Goal: Task Accomplishment & Management: Manage account settings

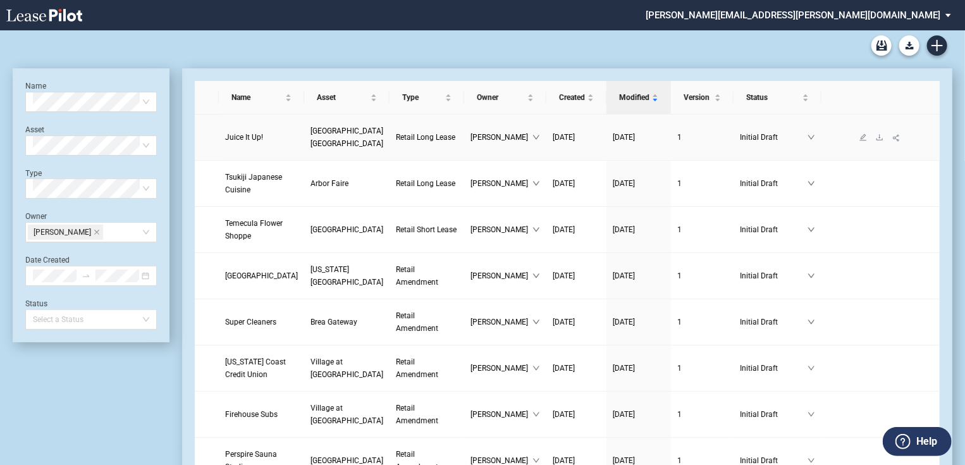
click at [415, 141] on link "Retail Long Lease" at bounding box center [427, 137] width 62 height 13
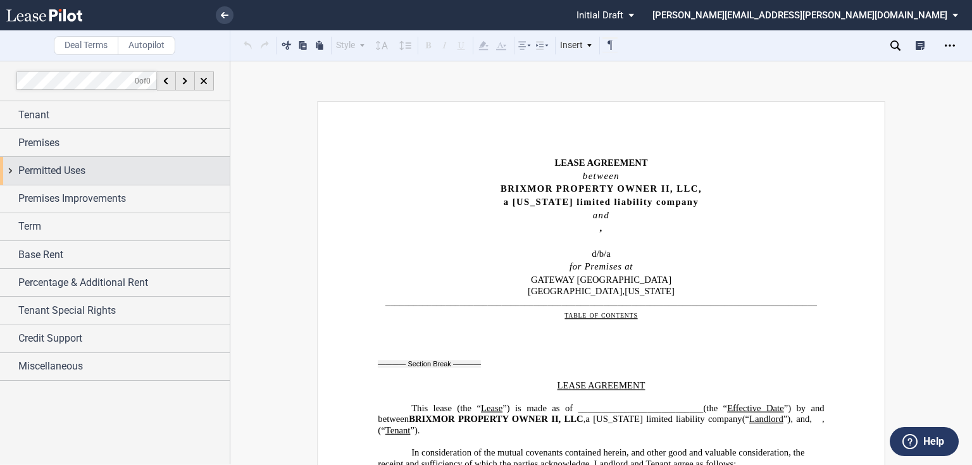
click at [81, 172] on span "Permitted Uses" at bounding box center [51, 170] width 67 height 15
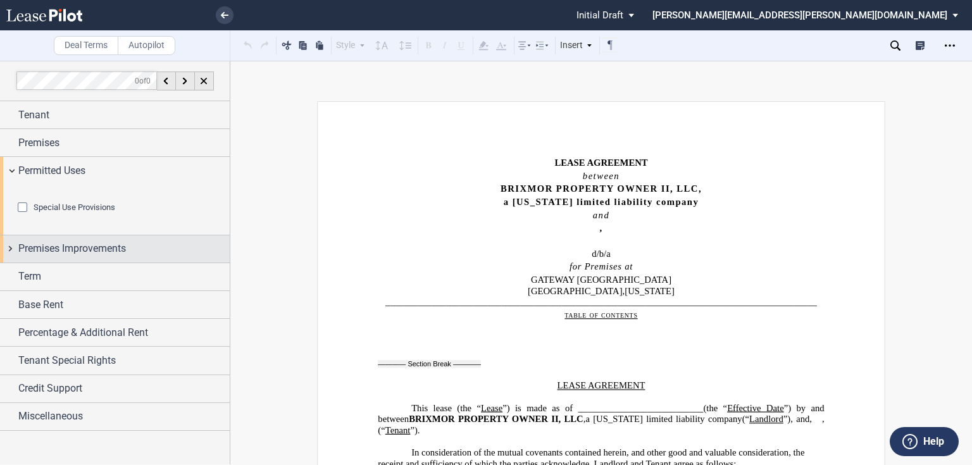
click at [80, 256] on span "Premises Improvements" at bounding box center [72, 248] width 108 height 15
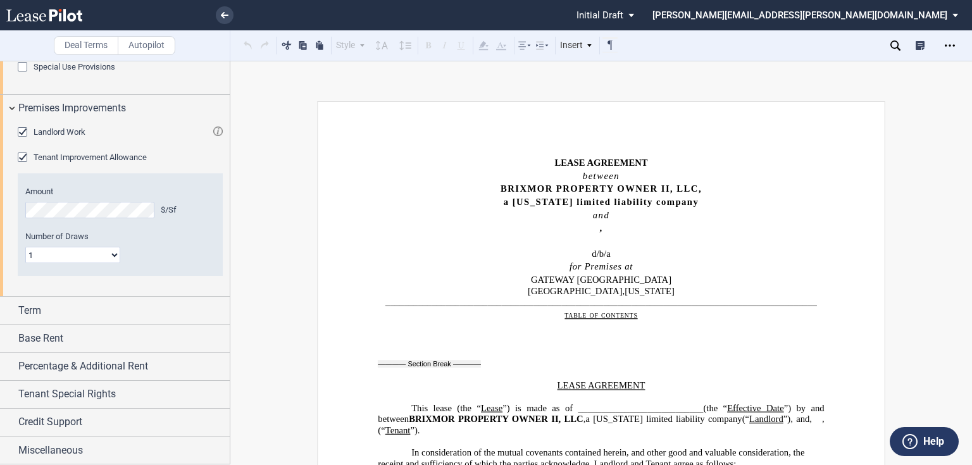
scroll to position [152, 0]
click at [896, 48] on use at bounding box center [895, 45] width 10 height 10
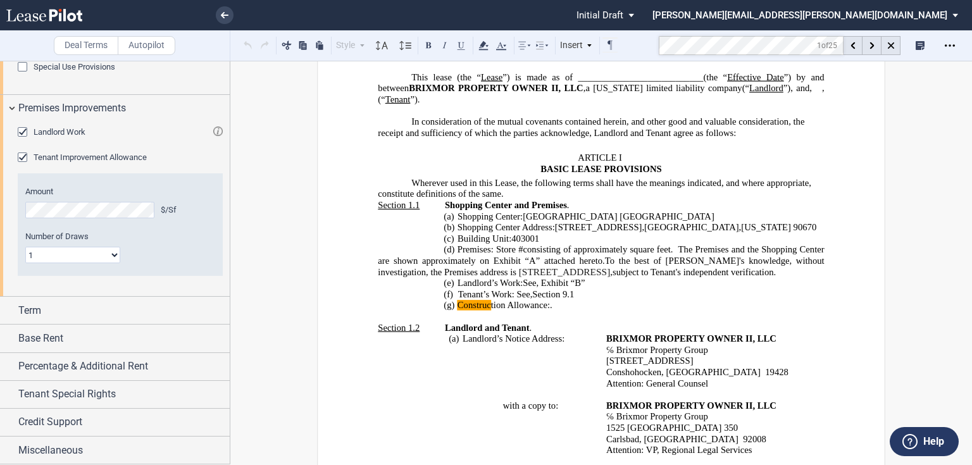
scroll to position [425, 0]
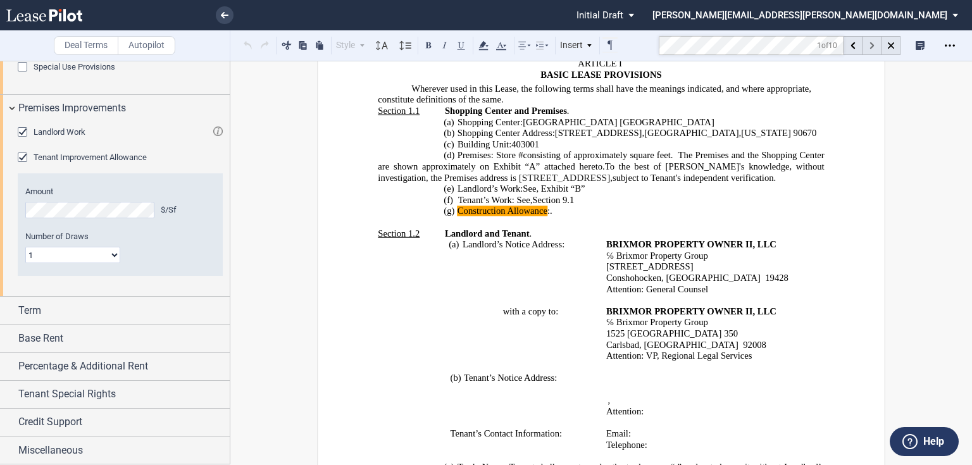
click at [873, 40] on div at bounding box center [871, 45] width 19 height 19
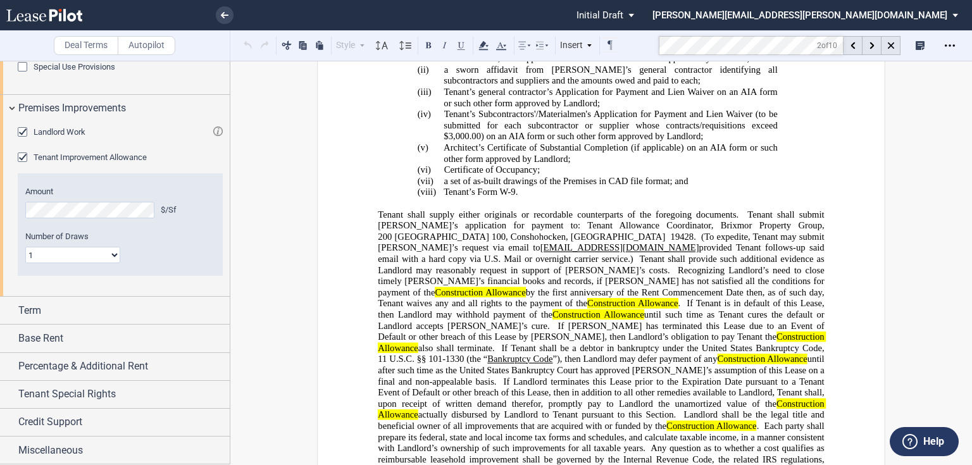
scroll to position [6773, 0]
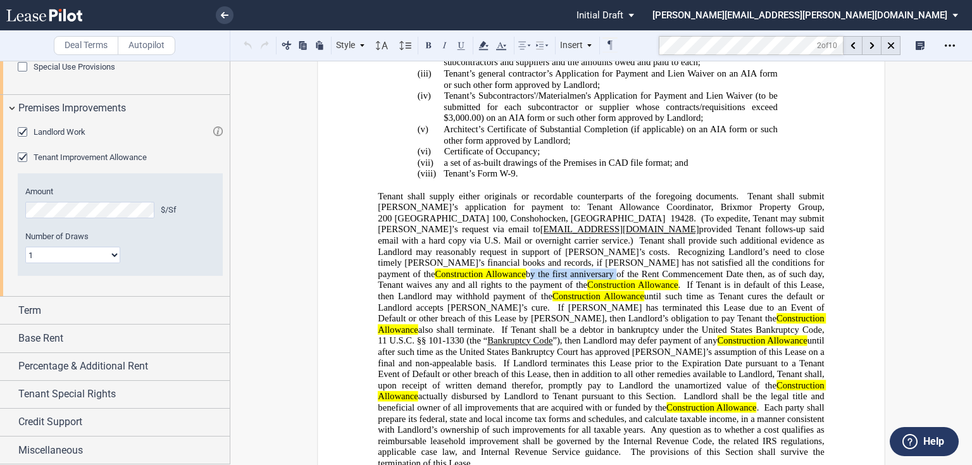
drag, startPoint x: 606, startPoint y: 280, endPoint x: 693, endPoint y: 279, distance: 87.3
click at [693, 279] on span "Recognizing Landlord’s need to close timely Landlord’s financial books and reco…" at bounding box center [602, 268] width 448 height 44
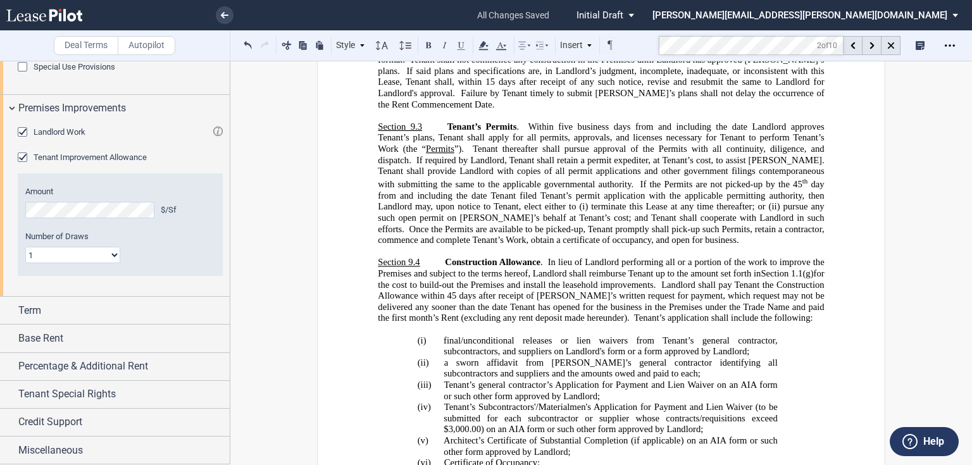
scroll to position [6470, 0]
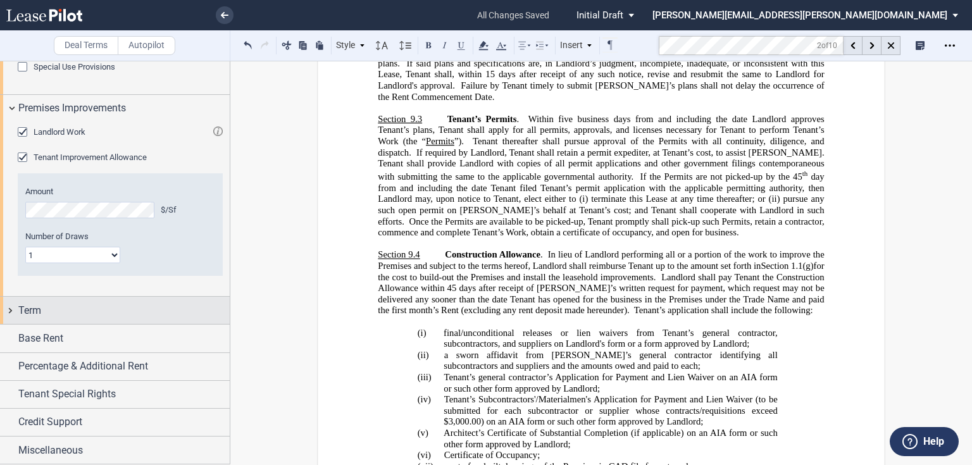
click at [55, 324] on div "Term" at bounding box center [115, 310] width 230 height 27
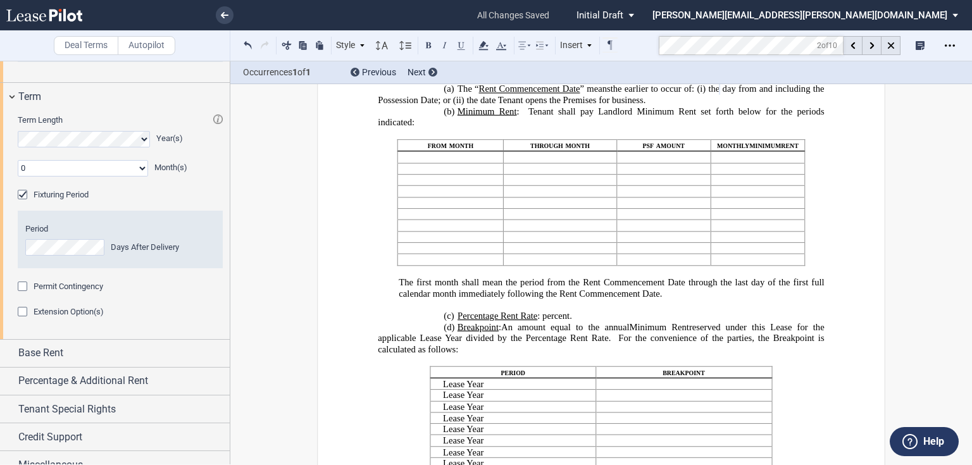
scroll to position [405, 0]
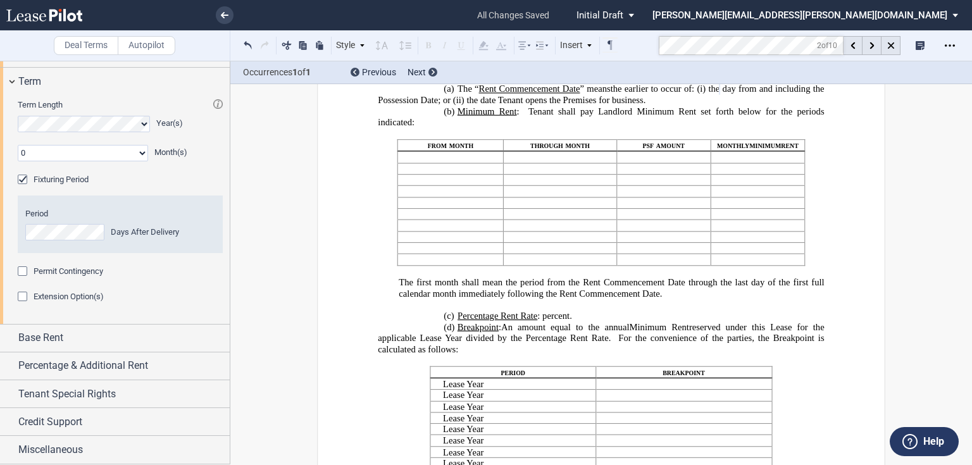
click at [646, 36] on md-toolbar "Deal Terms Autopilot Style ARTICLE I Section 1.1 (a) Subsection 1 (i) Subsectio…" at bounding box center [486, 45] width 972 height 31
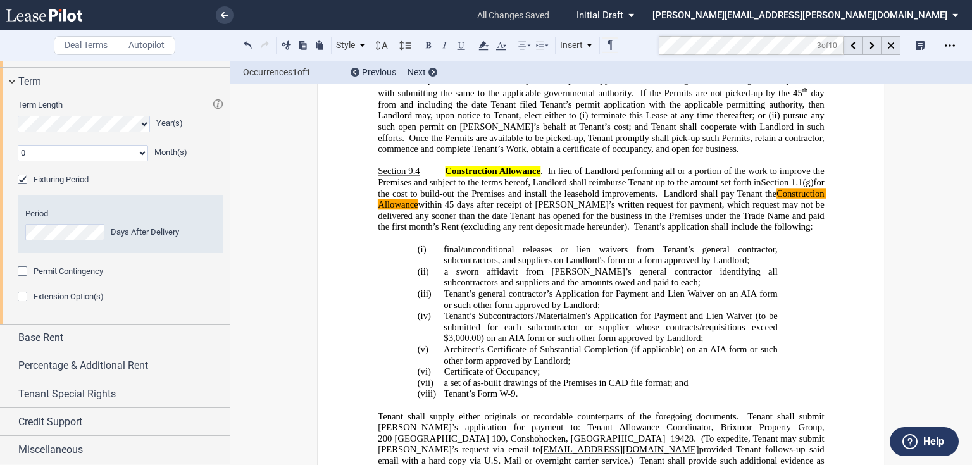
scroll to position [6553, 0]
click at [893, 47] on div at bounding box center [890, 45] width 19 height 19
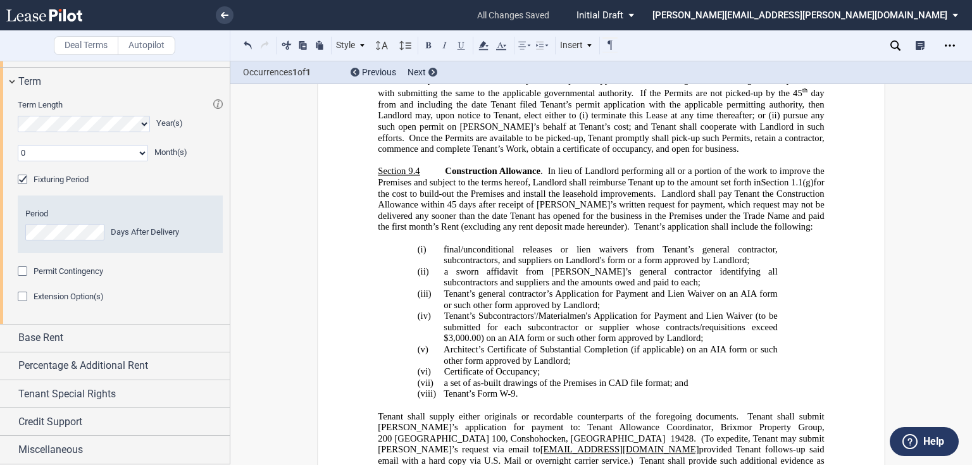
click at [894, 48] on use at bounding box center [895, 45] width 10 height 10
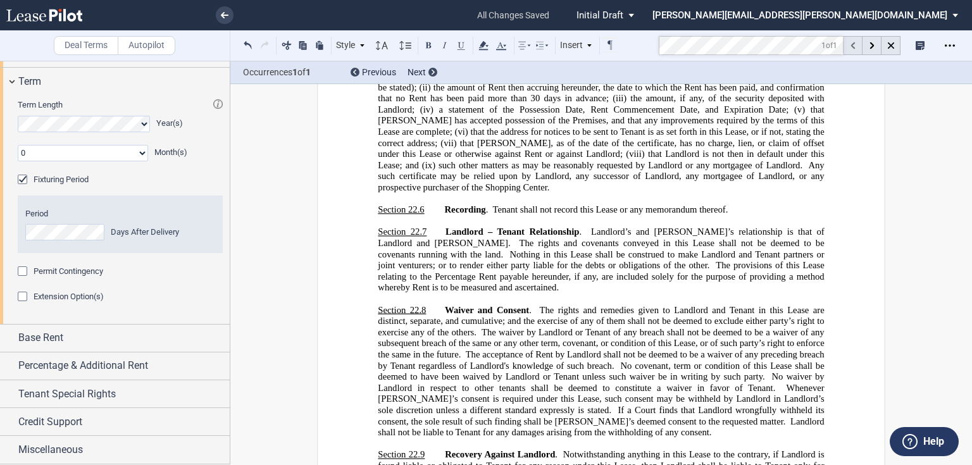
scroll to position [15851, 0]
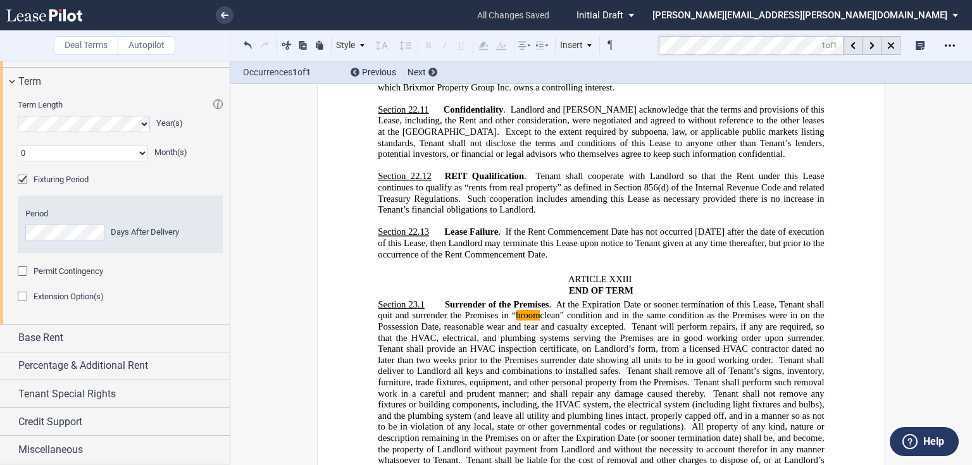
click at [619, 44] on md-toolbar "Deal Terms Autopilot Style ARTICLE I Section 1.1 (a) Subsection 1 (i) Subsectio…" at bounding box center [486, 45] width 972 height 31
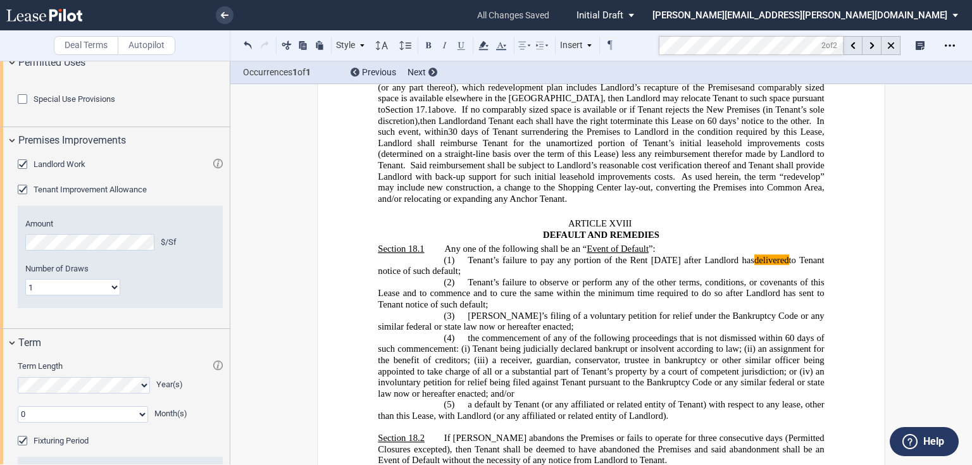
scroll to position [101, 0]
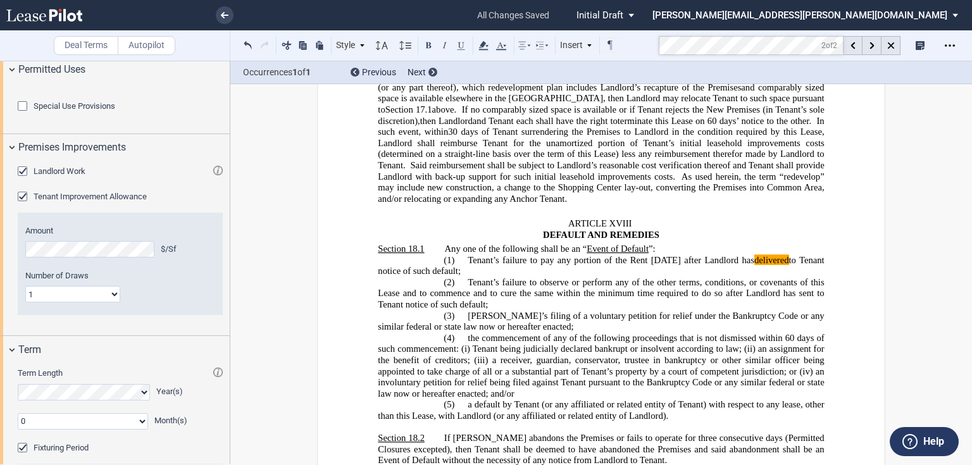
click at [71, 176] on span "Landlord Work" at bounding box center [60, 170] width 52 height 9
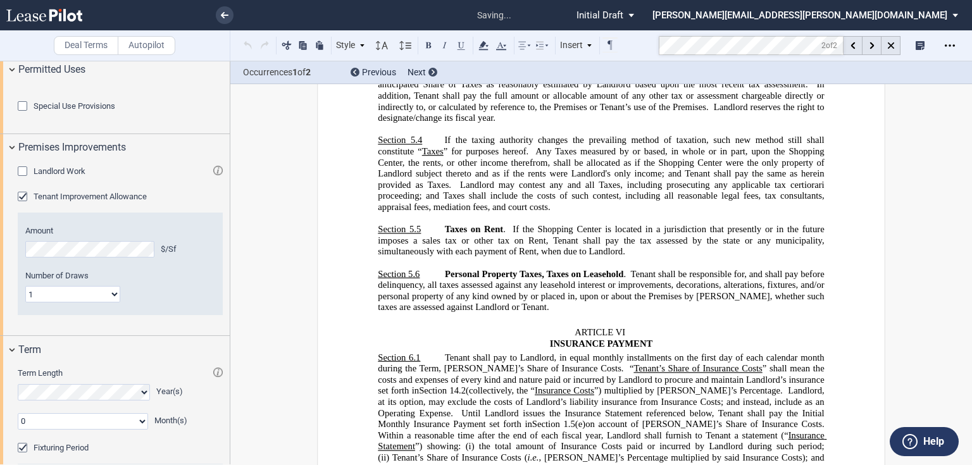
scroll to position [402, 0]
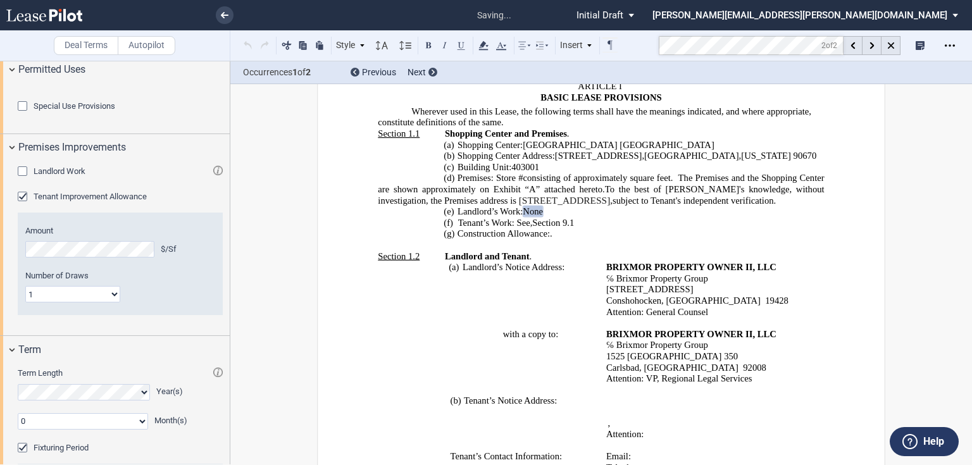
click at [22, 179] on div "Landlord Work" at bounding box center [24, 172] width 13 height 13
click at [885, 41] on div at bounding box center [890, 45] width 19 height 19
click at [896, 47] on icon at bounding box center [895, 45] width 10 height 10
click at [873, 49] on div at bounding box center [871, 45] width 19 height 19
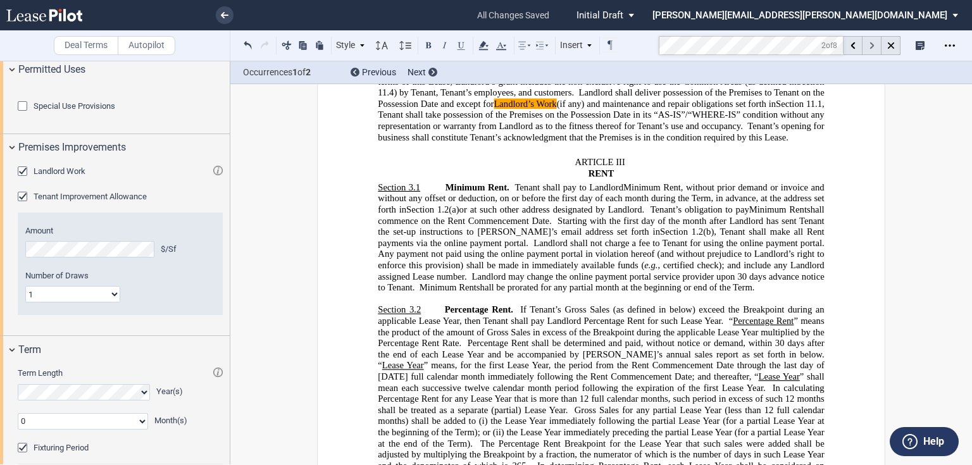
click at [873, 49] on div at bounding box center [871, 45] width 19 height 19
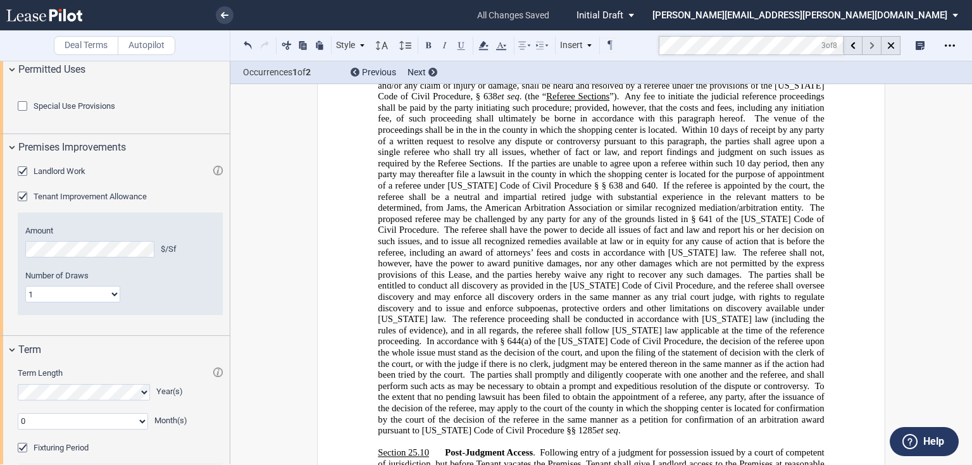
scroll to position [19842, 0]
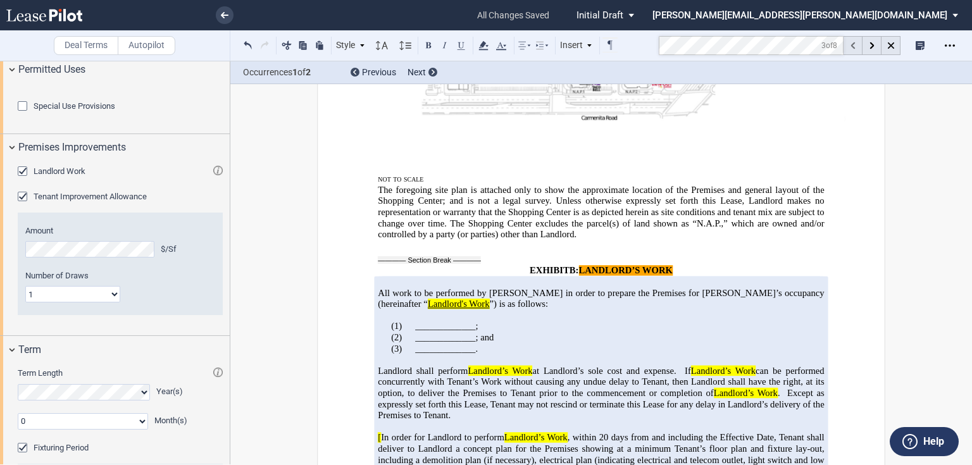
click at [849, 43] on div at bounding box center [852, 45] width 19 height 19
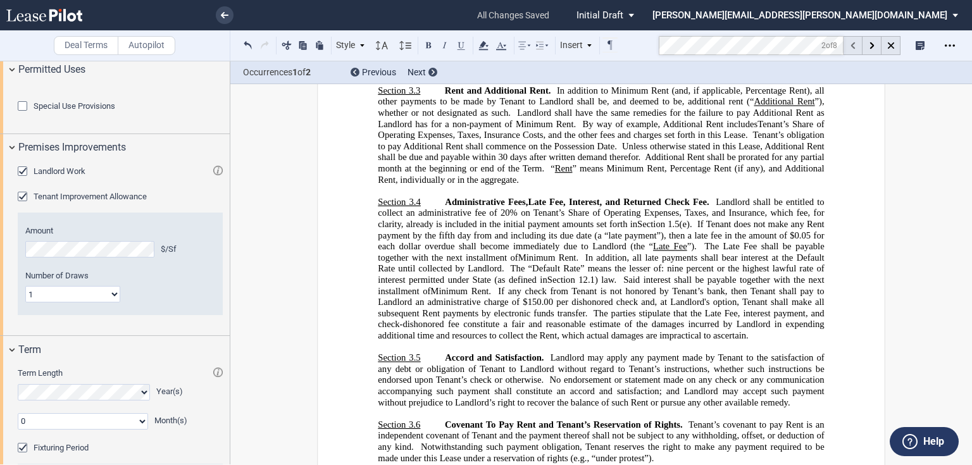
scroll to position [1726, 0]
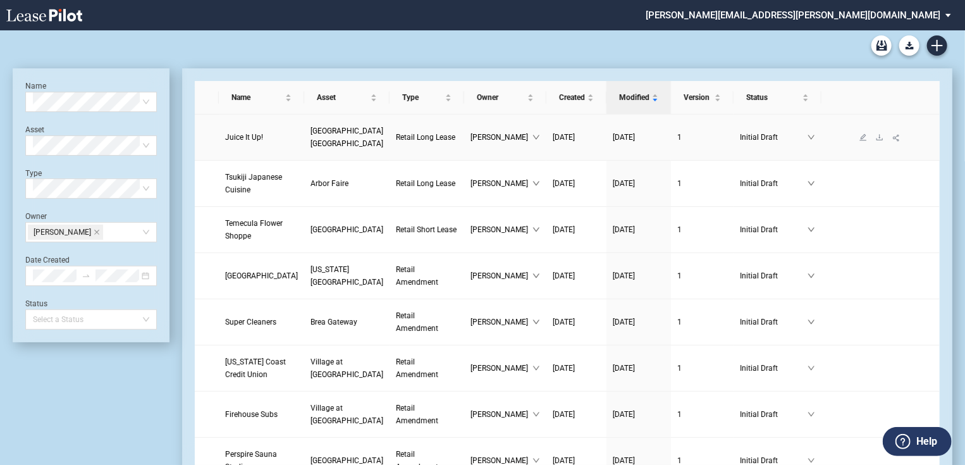
click at [316, 142] on span "[GEOGRAPHIC_DATA] [GEOGRAPHIC_DATA]" at bounding box center [347, 138] width 73 height 22
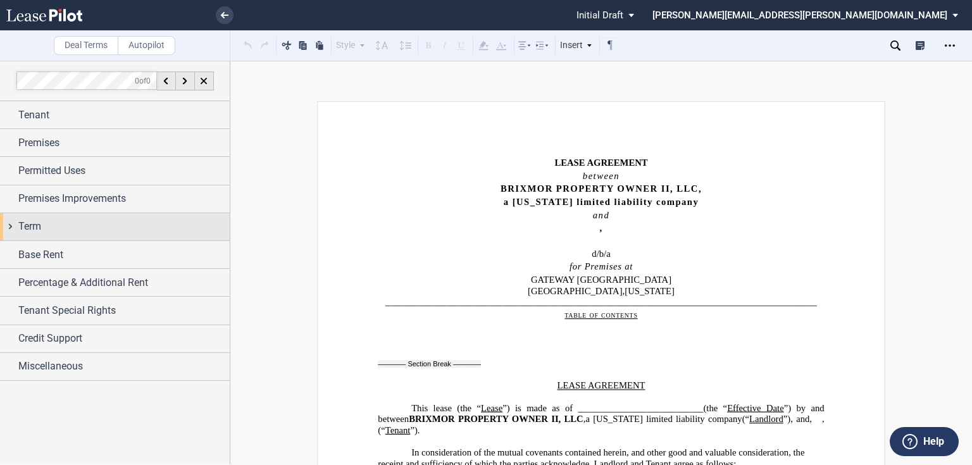
click at [89, 226] on div "Term" at bounding box center [123, 226] width 211 height 15
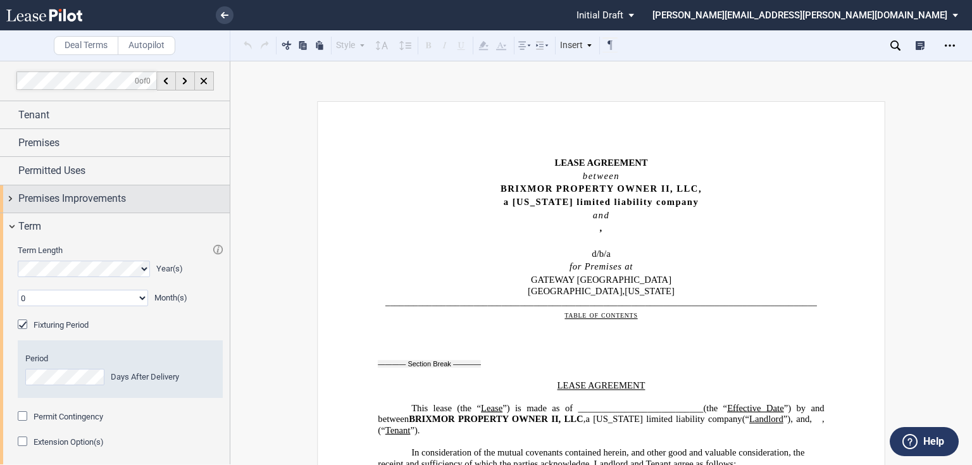
click at [99, 202] on span "Premises Improvements" at bounding box center [72, 198] width 108 height 15
click at [104, 199] on span "Premises Improvements" at bounding box center [72, 198] width 108 height 15
click at [78, 197] on span "Premises Improvements" at bounding box center [72, 198] width 108 height 15
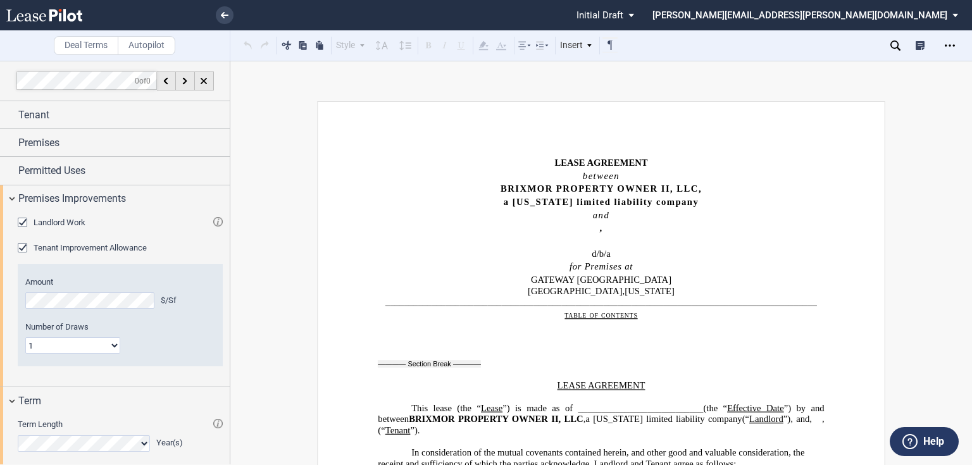
click at [71, 221] on span "Landlord Work" at bounding box center [60, 222] width 52 height 9
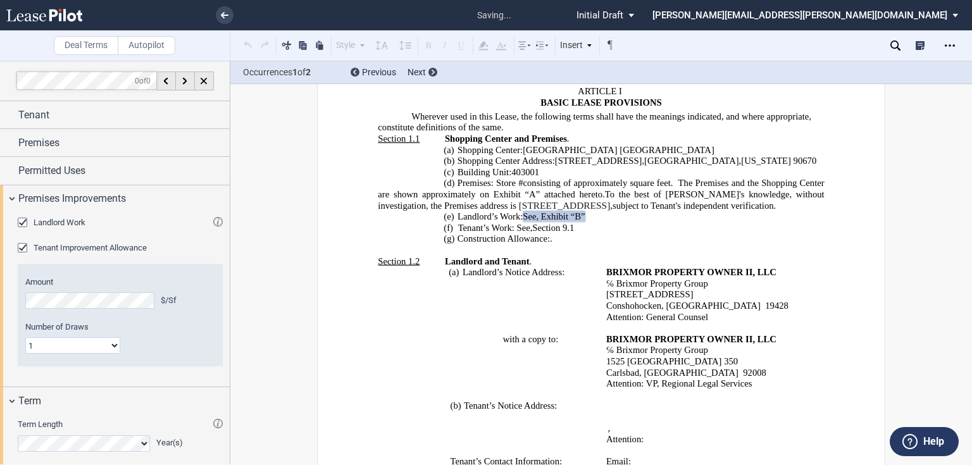
scroll to position [402, 0]
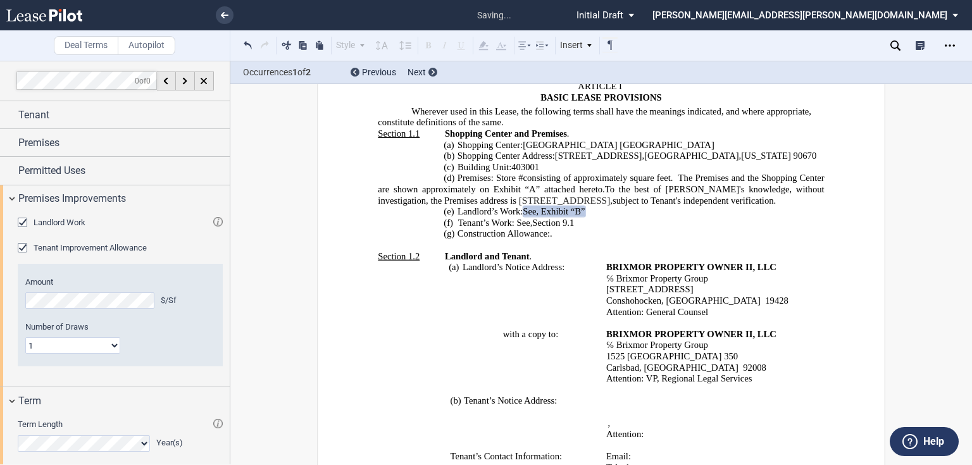
click at [897, 44] on use at bounding box center [895, 45] width 10 height 10
click at [868, 46] on div at bounding box center [871, 45] width 19 height 19
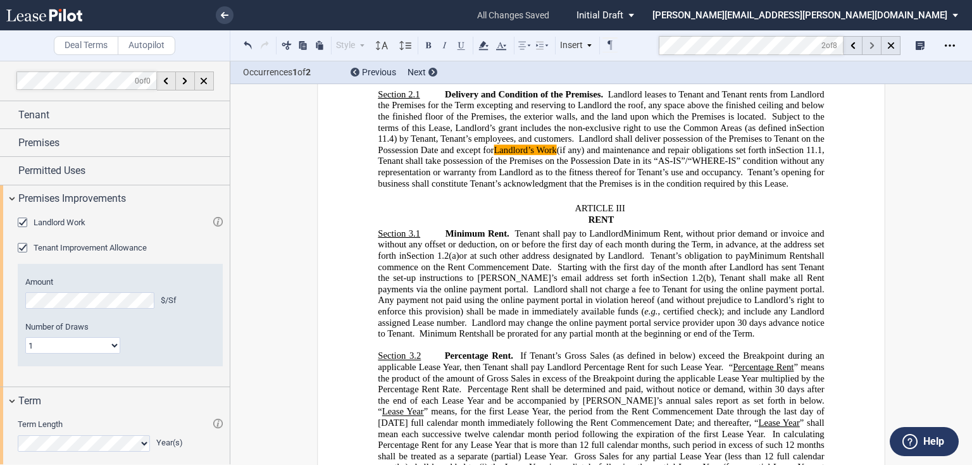
scroll to position [1726, 0]
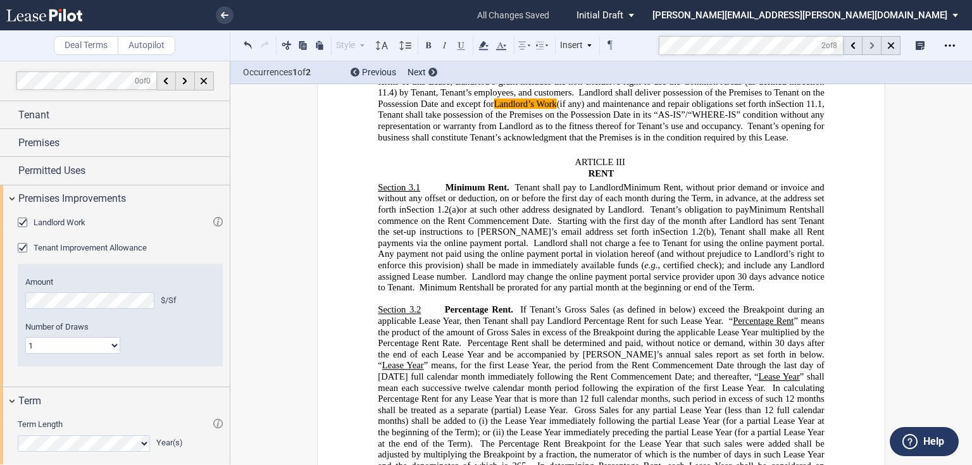
click at [870, 49] on div at bounding box center [871, 45] width 19 height 19
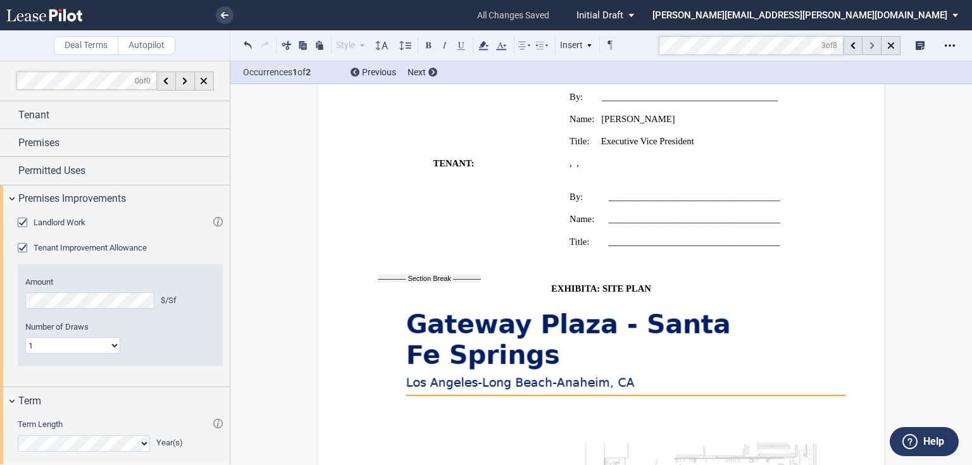
scroll to position [19842, 0]
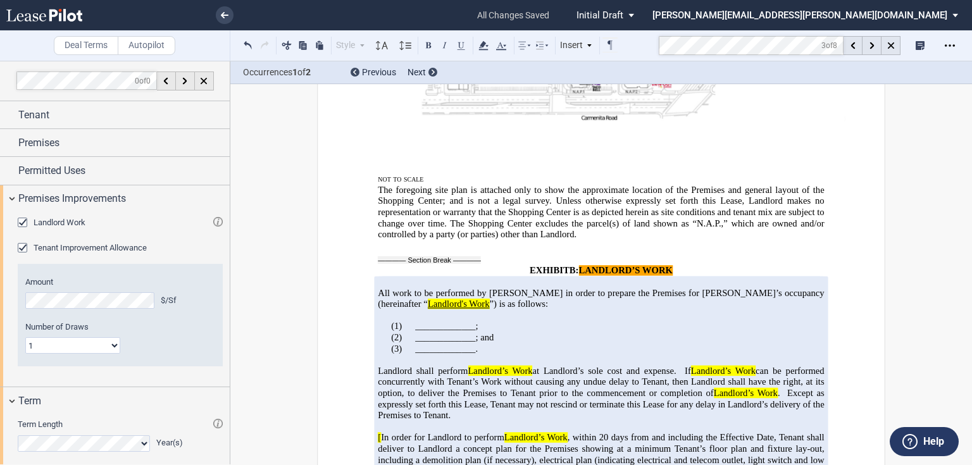
click at [302, 148] on div "Deal Terms Autopilot Style Normal 8pt 9pt 10pt 10.5pt 11pt 12pt 14pt 16pt Norma…" at bounding box center [486, 263] width 972 height 404
drag, startPoint x: 412, startPoint y: 279, endPoint x: 472, endPoint y: 281, distance: 59.5
click at [472, 321] on span "_____________;" at bounding box center [446, 326] width 63 height 11
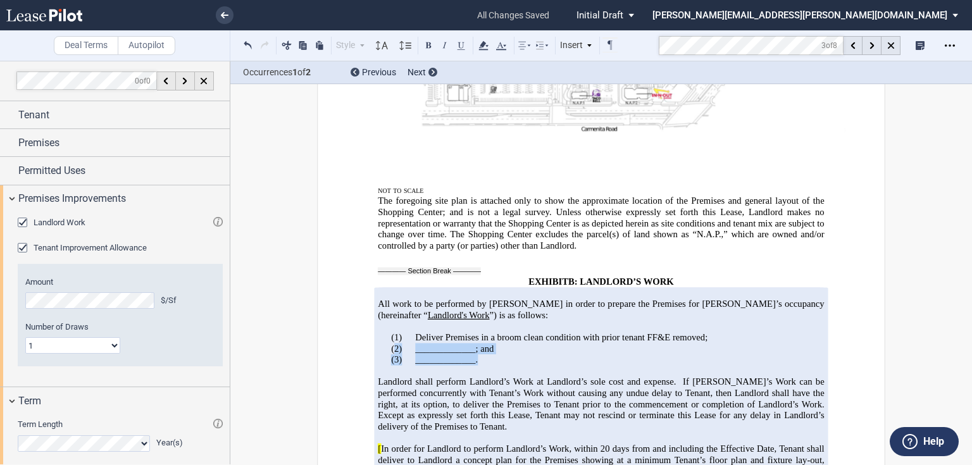
drag, startPoint x: 390, startPoint y: 287, endPoint x: 493, endPoint y: 302, distance: 104.8
click at [493, 302] on div "﻿ All work to be performed by Landlord in order to prepare the Premises for Ten…" at bounding box center [601, 392] width 446 height 211
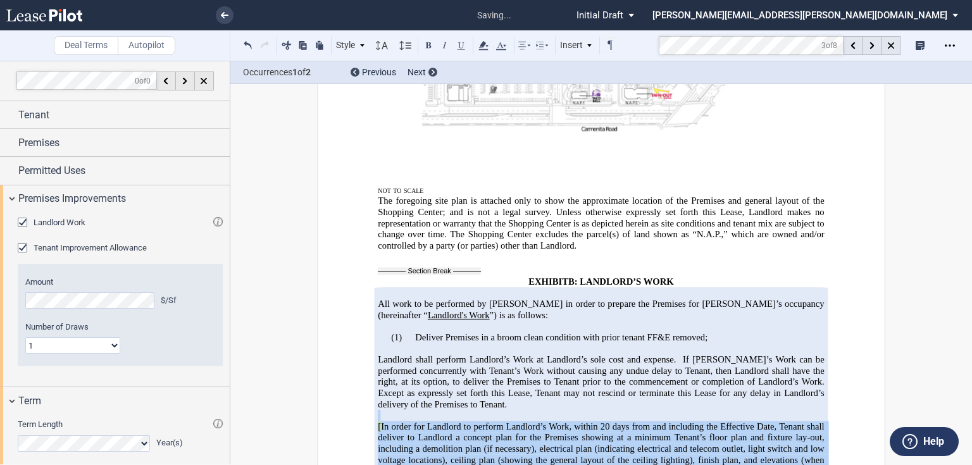
drag, startPoint x: 374, startPoint y: 362, endPoint x: 627, endPoint y: 411, distance: 257.2
click at [627, 411] on div "﻿ All work to be performed by Landlord in order to prepare the Premises for Ten…" at bounding box center [601, 381] width 446 height 189
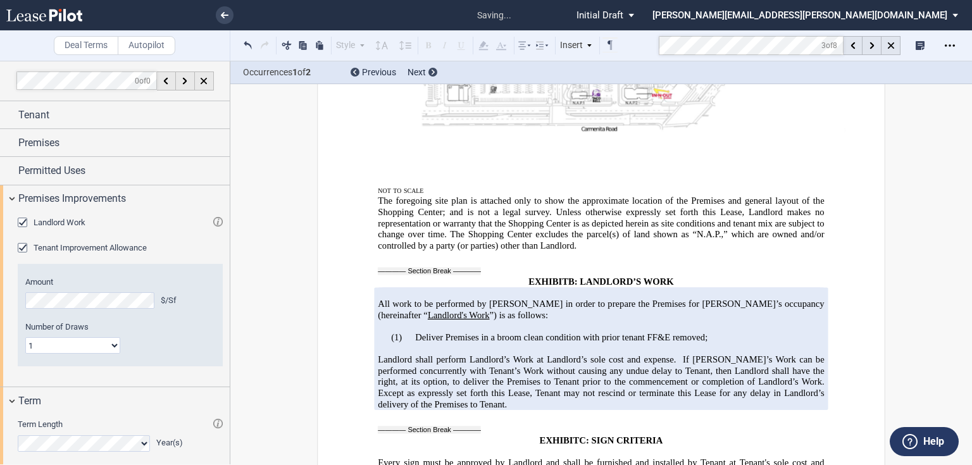
click at [706, 332] on p "(1) Deliver Premises in a broom clean condition with prior tenant FF&E removed;" at bounding box center [601, 337] width 446 height 11
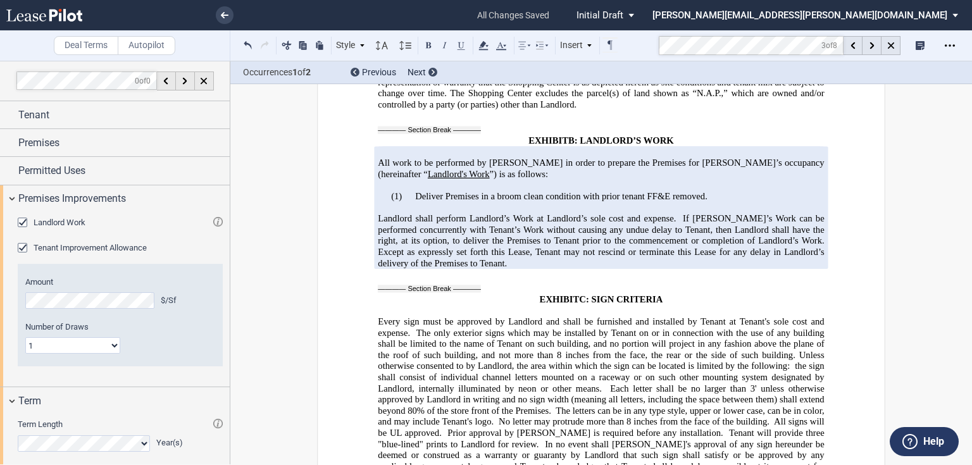
scroll to position [19994, 0]
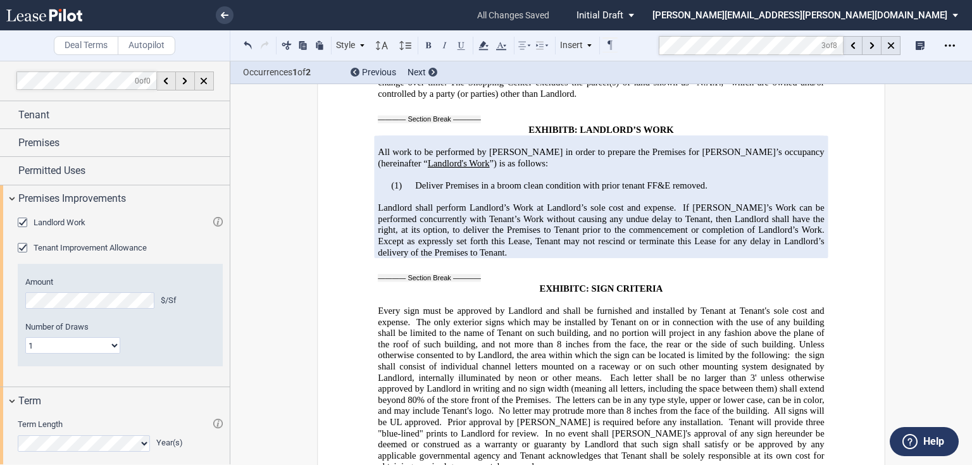
click at [648, 180] on span "Deliver Premises in a broom clean condition with prior tenant FF&E removed." at bounding box center [561, 185] width 292 height 11
click at [662, 180] on span "Deliver Premises in a broom clean condition with prior tenant funiture, fixture…" at bounding box center [606, 185] width 382 height 11
drag, startPoint x: 659, startPoint y: 127, endPoint x: 646, endPoint y: 128, distance: 12.7
click at [646, 180] on span "Deliver Premises in a broom clean condition with prior tenant funiture, fixture…" at bounding box center [606, 185] width 382 height 11
click at [651, 180] on span "Deliver Premises in a broom clean condition with prior tenant funiture, fixture…" at bounding box center [606, 185] width 382 height 11
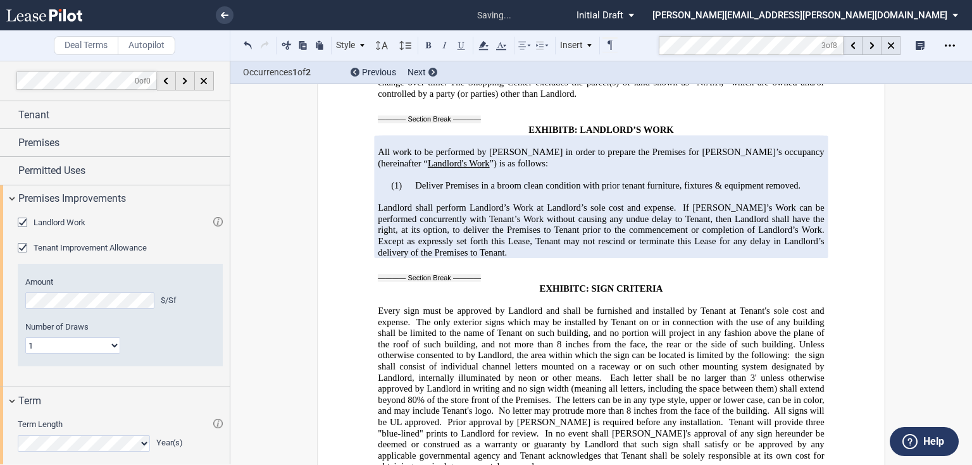
click at [658, 202] on span "If Landlord’s Work can be performed concurrently with Tenant’s Work without cau…" at bounding box center [602, 218] width 448 height 33
click at [641, 180] on span "Deliver Premises in a broom clean condition with prior tenant furniture, fixtur…" at bounding box center [607, 185] width 385 height 11
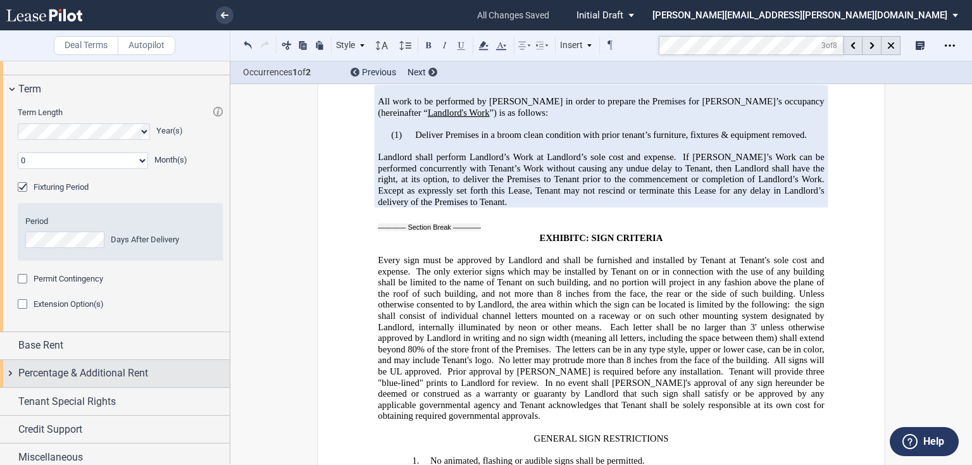
scroll to position [318, 0]
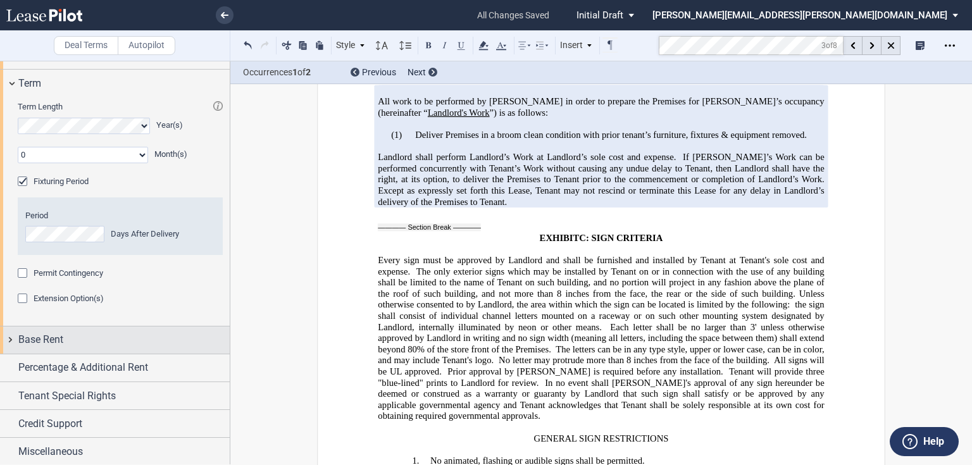
click at [58, 335] on span "Base Rent" at bounding box center [40, 339] width 45 height 15
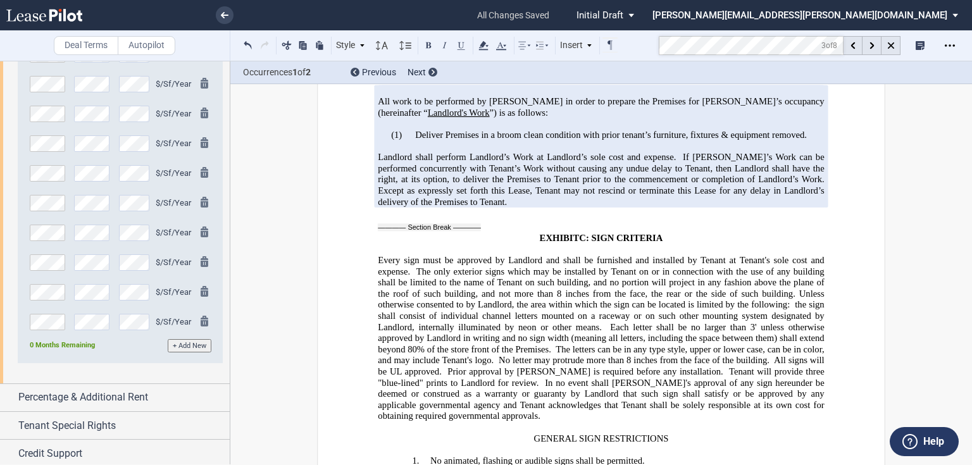
scroll to position [734, 0]
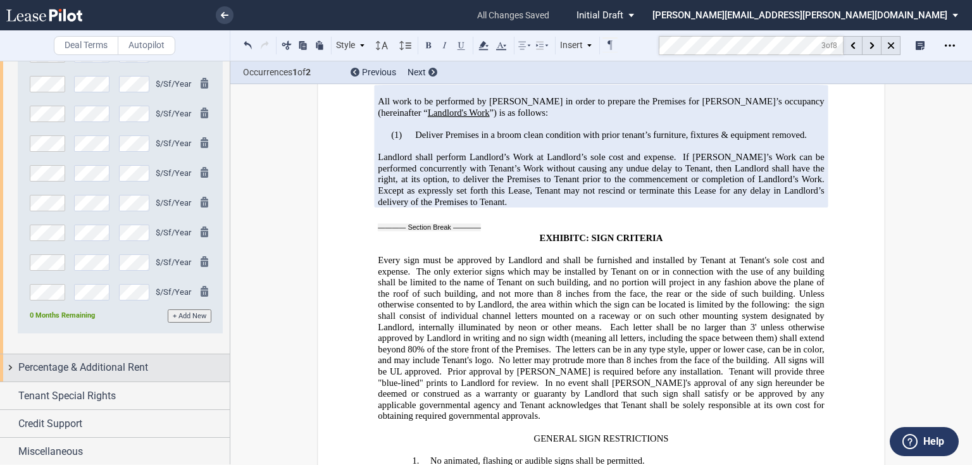
click at [30, 366] on span "Percentage & Additional Rent" at bounding box center [83, 367] width 130 height 15
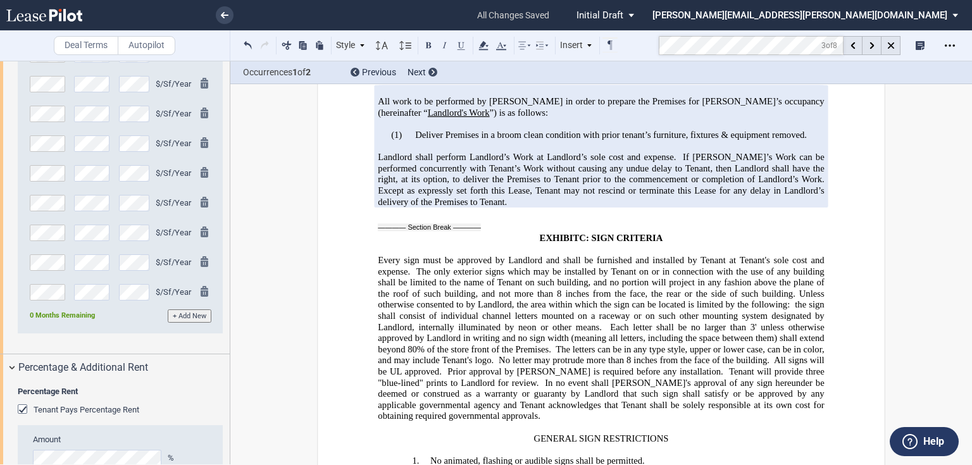
scroll to position [936, 0]
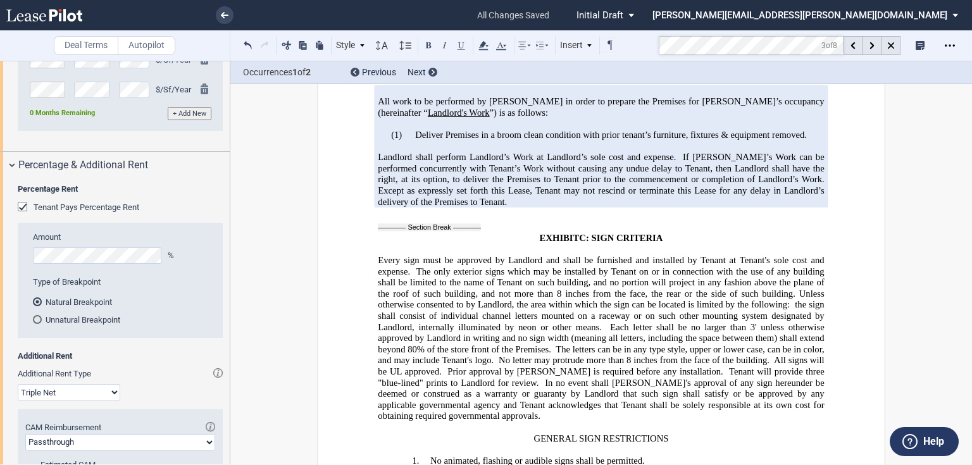
click at [23, 207] on div "Tenant Pays Percentage Rent" at bounding box center [24, 208] width 13 height 13
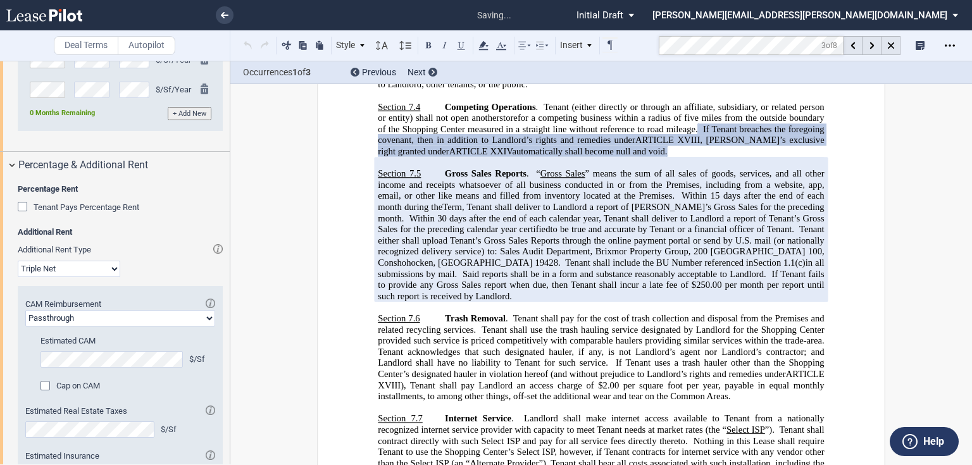
scroll to position [4200, 0]
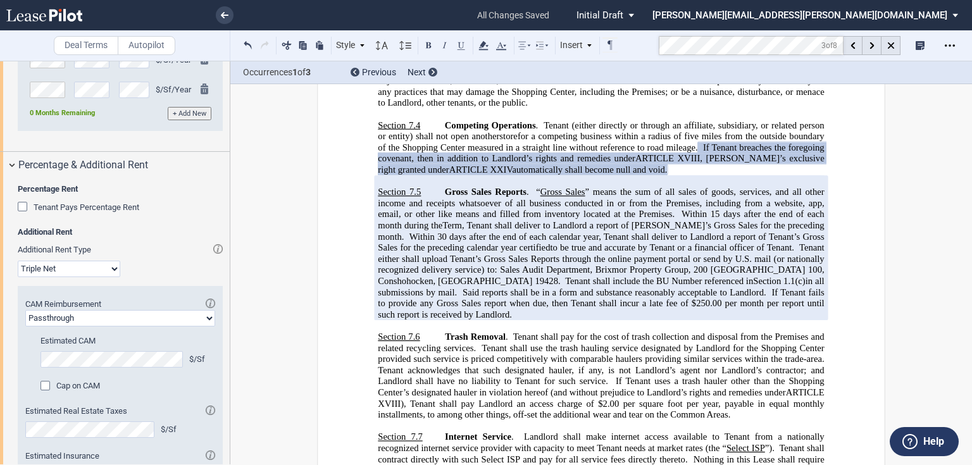
click at [81, 317] on select "Passthrough Fixed" at bounding box center [120, 318] width 190 height 16
select select "fixed"
click at [25, 310] on select "Passthrough Fixed" at bounding box center [120, 318] width 190 height 16
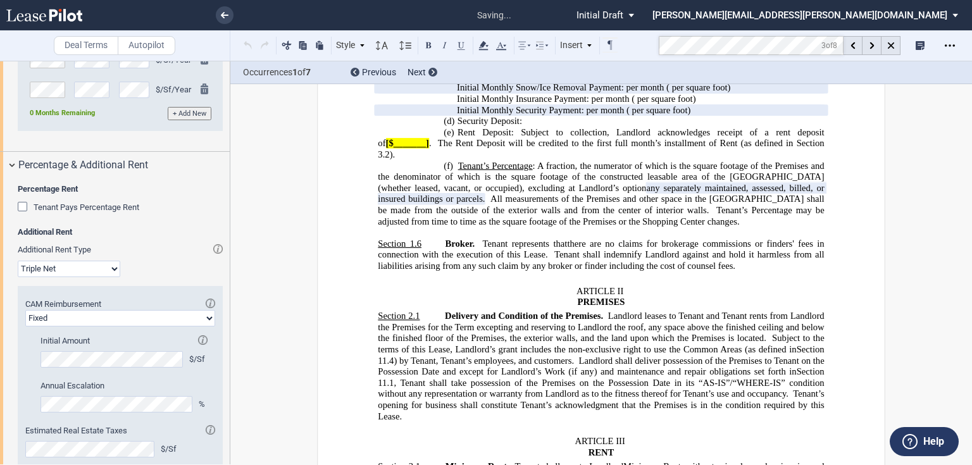
scroll to position [1245, 0]
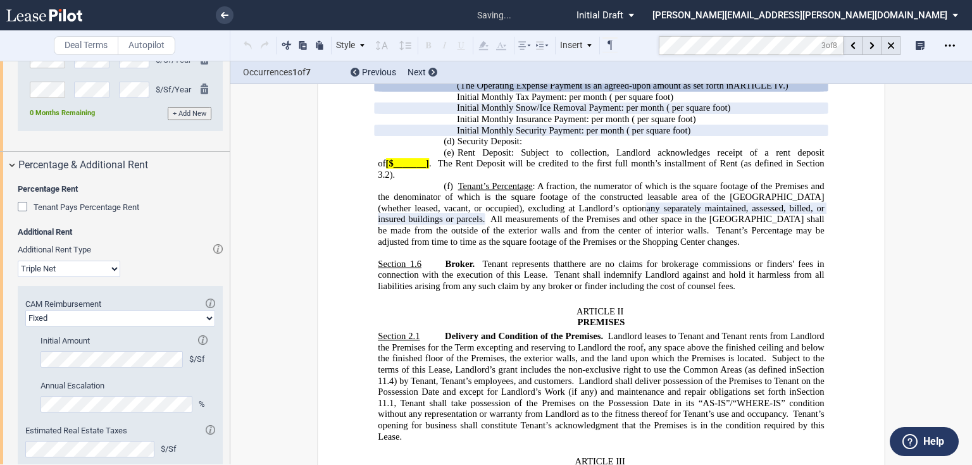
click at [37, 403] on div "Estimated CAM $/Sf Cap on CAM Amount % Initial Amount $/Sf Annual Escalation %" at bounding box center [120, 380] width 190 height 90
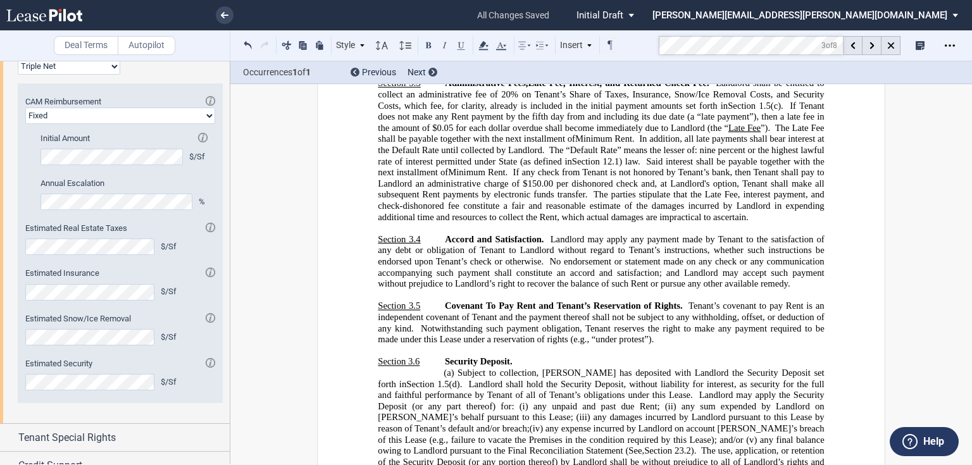
scroll to position [1875, 0]
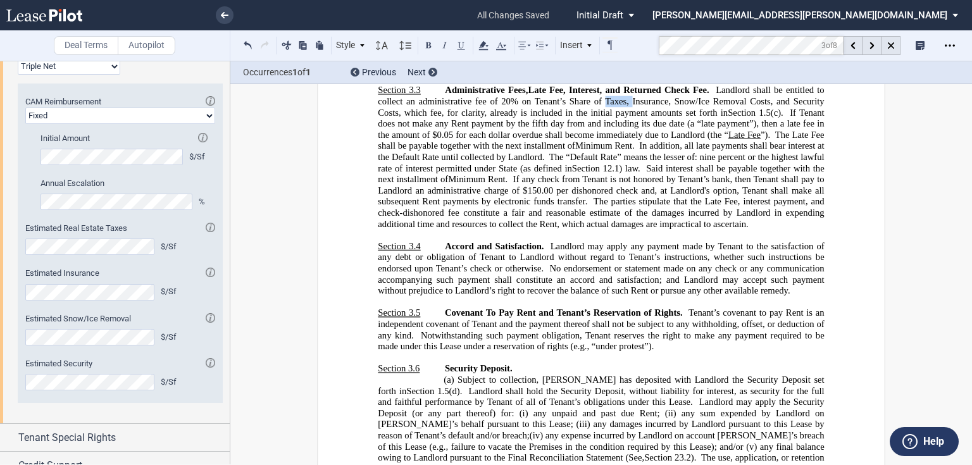
drag, startPoint x: 602, startPoint y: 235, endPoint x: 628, endPoint y: 231, distance: 26.2
click at [628, 118] on span "Landlord shall be entitled to collect an administrative fee of 20% on Tenant’s …" at bounding box center [602, 101] width 448 height 33
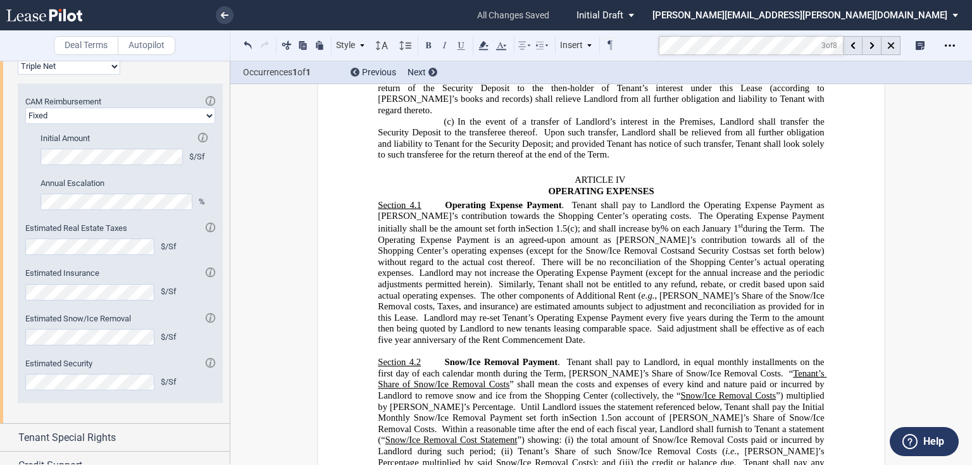
scroll to position [2381, 0]
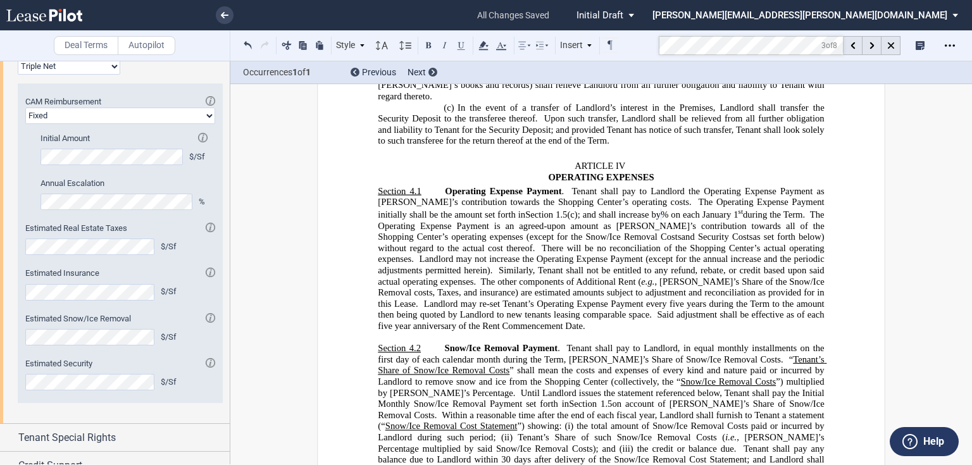
drag, startPoint x: 570, startPoint y: 302, endPoint x: 577, endPoint y: 304, distance: 7.2
click at [570, 207] on span "Tenant shall pay to Landlord the Operating Expense Payment as Tenant’s contribu…" at bounding box center [602, 196] width 448 height 22
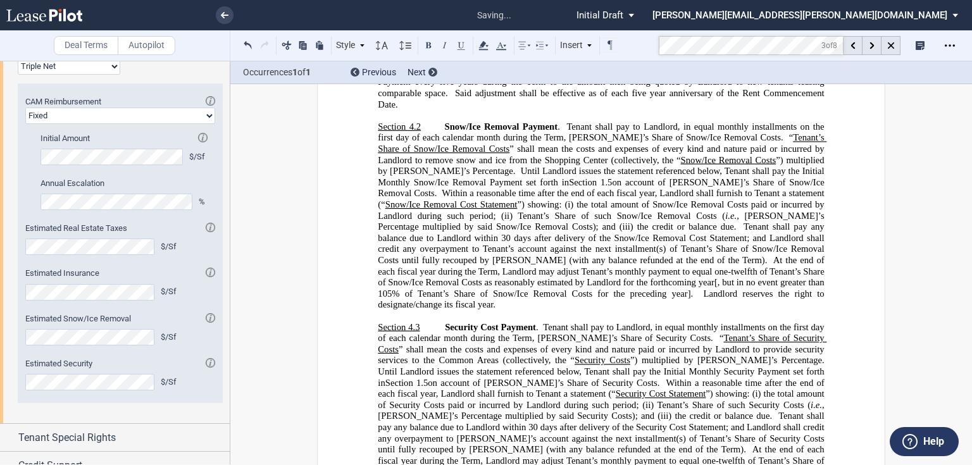
scroll to position [2634, 0]
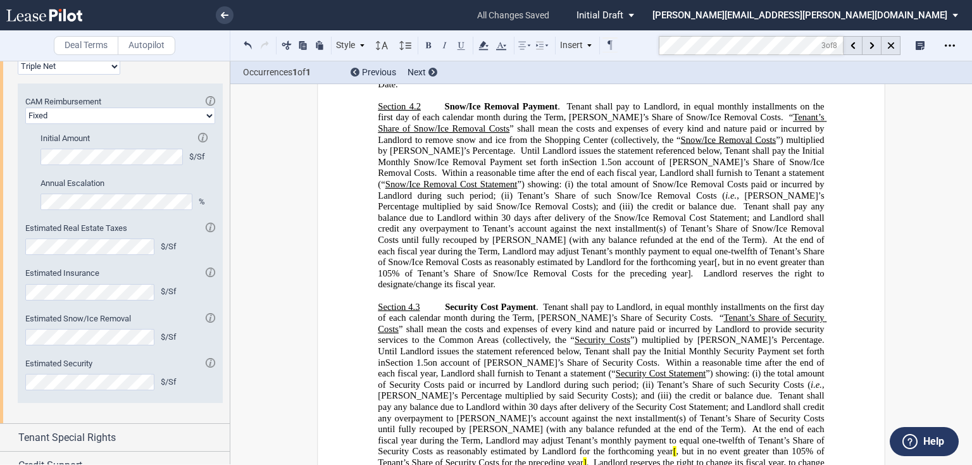
click at [564, 122] on span "Tenant shall pay to Landlord, in equal monthly installments on the first day of…" at bounding box center [602, 112] width 448 height 22
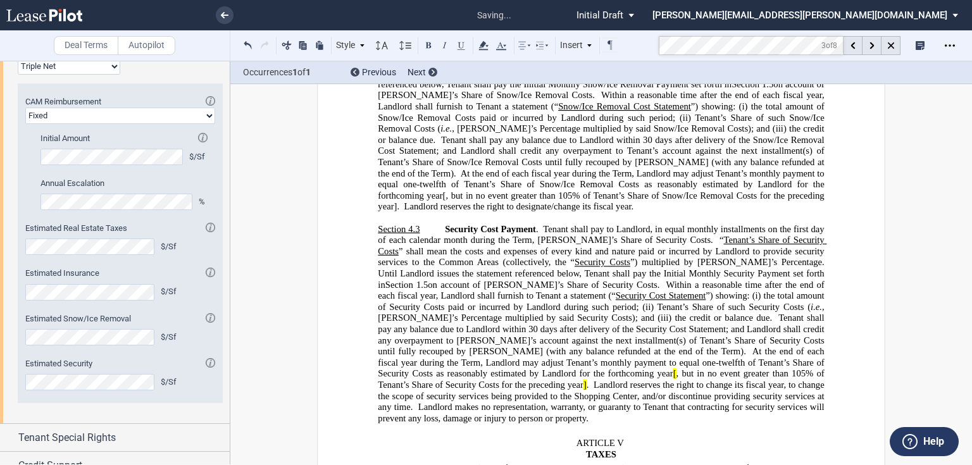
scroll to position [2735, 0]
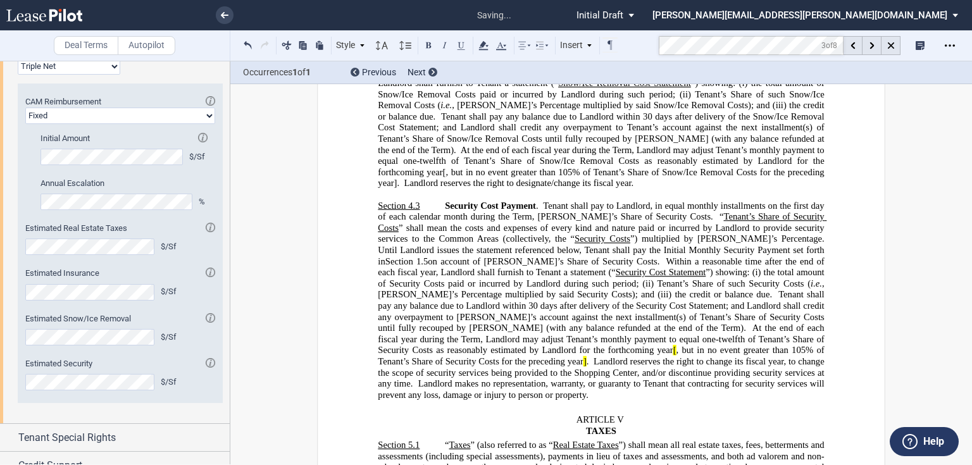
click at [541, 221] on span "Tenant shall pay to Landlord, in equal monthly installments on the first day of…" at bounding box center [602, 211] width 448 height 22
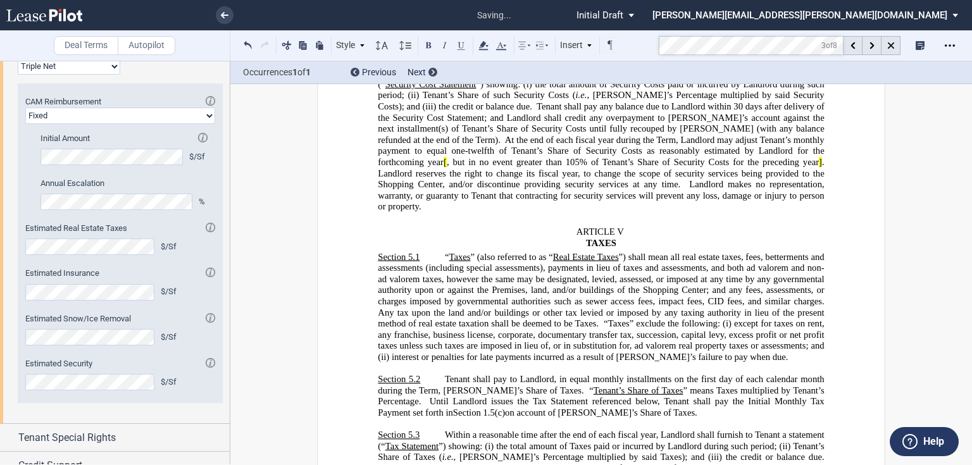
scroll to position [2938, 0]
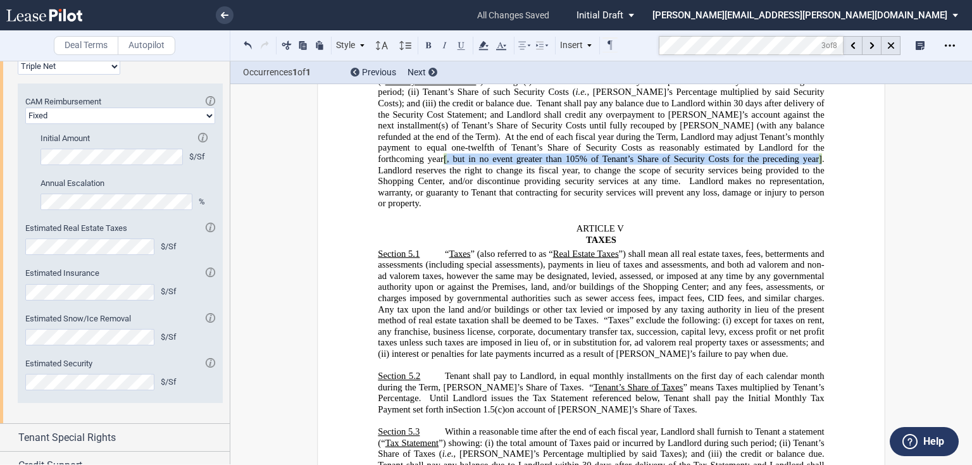
drag, startPoint x: 602, startPoint y: 245, endPoint x: 521, endPoint y: 261, distance: 81.9
click at [521, 208] on span "Security Cost Payment . Commencing on the Rent Commencement Date, Tenant shall …" at bounding box center [603, 102] width 451 height 211
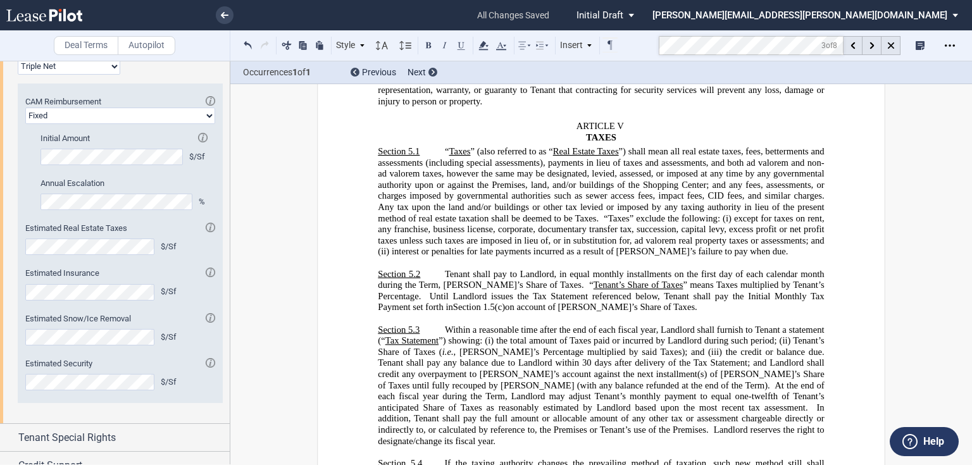
scroll to position [3039, 0]
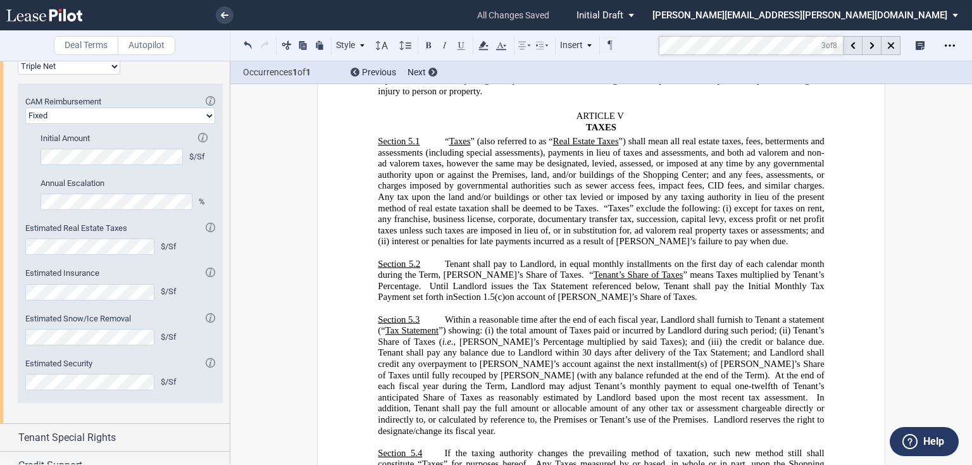
click at [444, 280] on span "Tenant shall pay to Landlord, in equal monthly installments on the first day of…" at bounding box center [602, 269] width 448 height 22
click at [442, 280] on span "Tenant shall pay to Landlord, in equal monthly installments on the first day of…" at bounding box center [602, 269] width 448 height 22
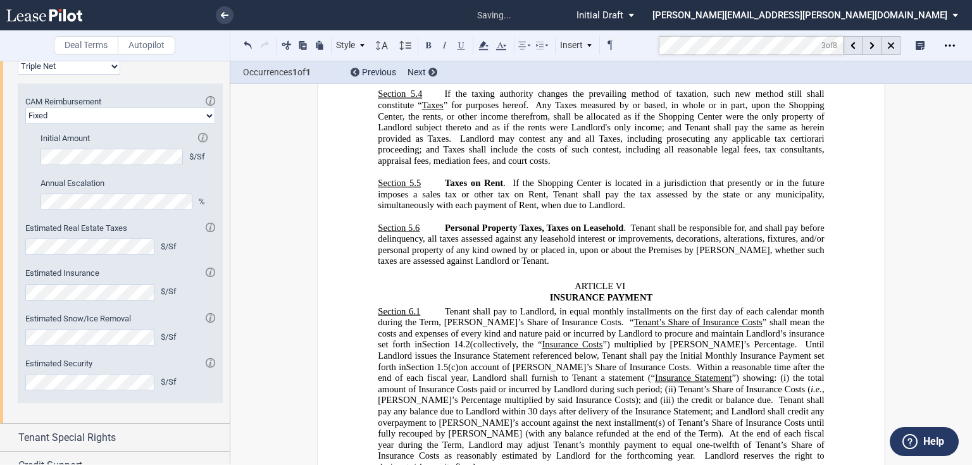
scroll to position [3444, 0]
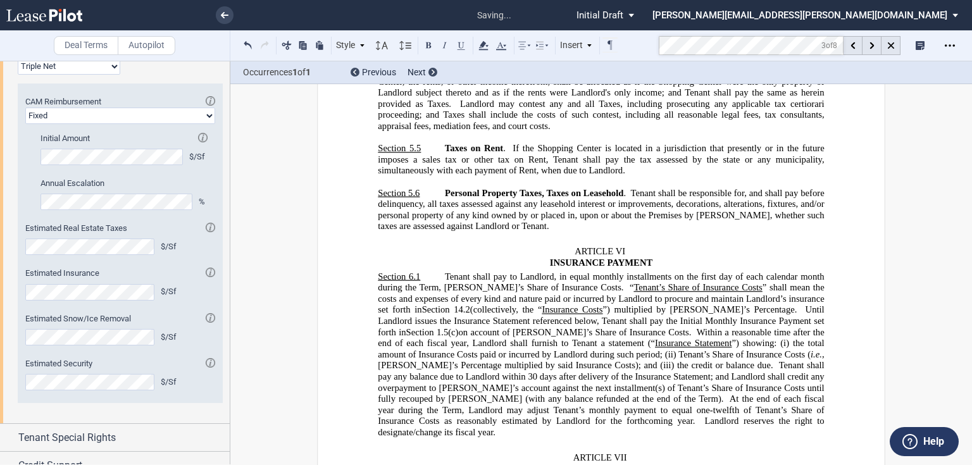
click at [443, 292] on span "Tenant shall pay to Landlord, in equal monthly installments on the first day of…" at bounding box center [602, 282] width 448 height 22
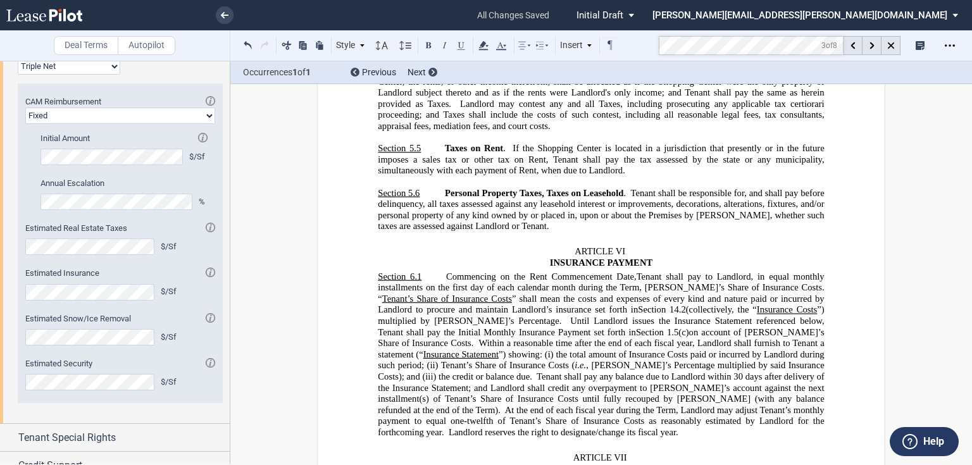
scroll to position [1180, 0]
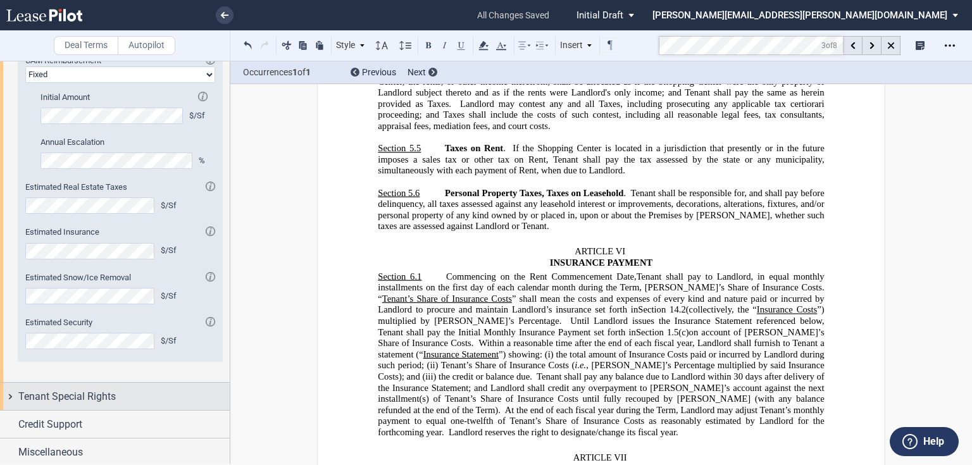
click at [74, 392] on span "Tenant Special Rights" at bounding box center [66, 396] width 97 height 15
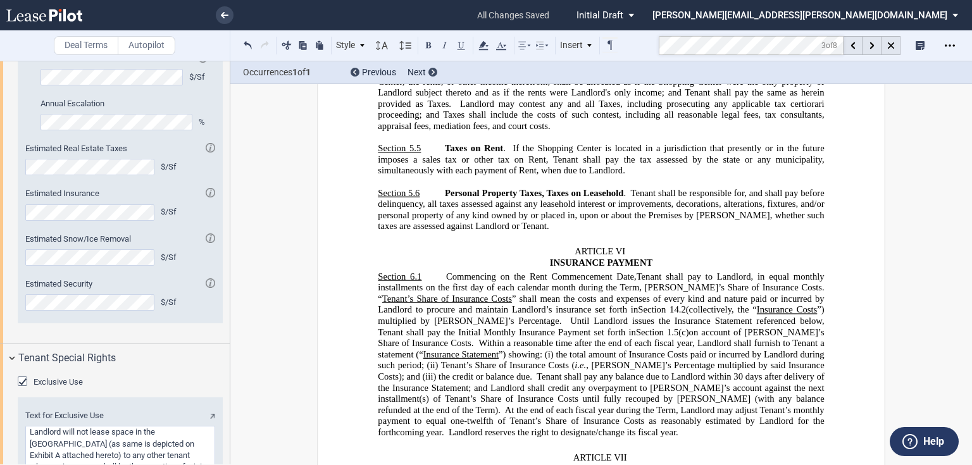
scroll to position [1321, 0]
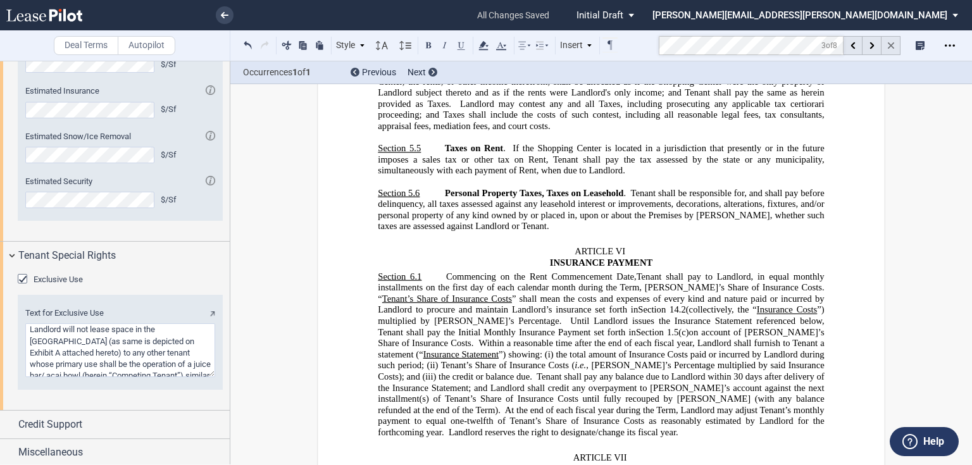
click at [886, 46] on div at bounding box center [890, 45] width 19 height 19
click at [890, 46] on icon at bounding box center [895, 45] width 10 height 10
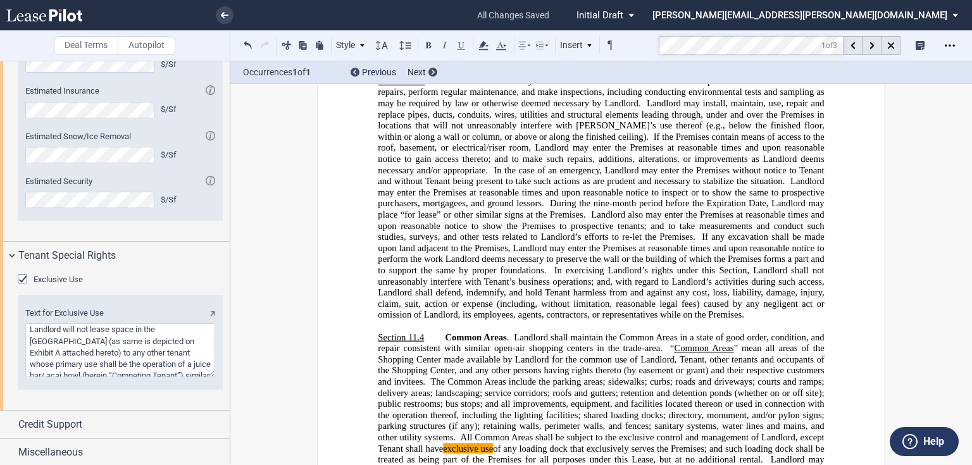
scroll to position [8033, 0]
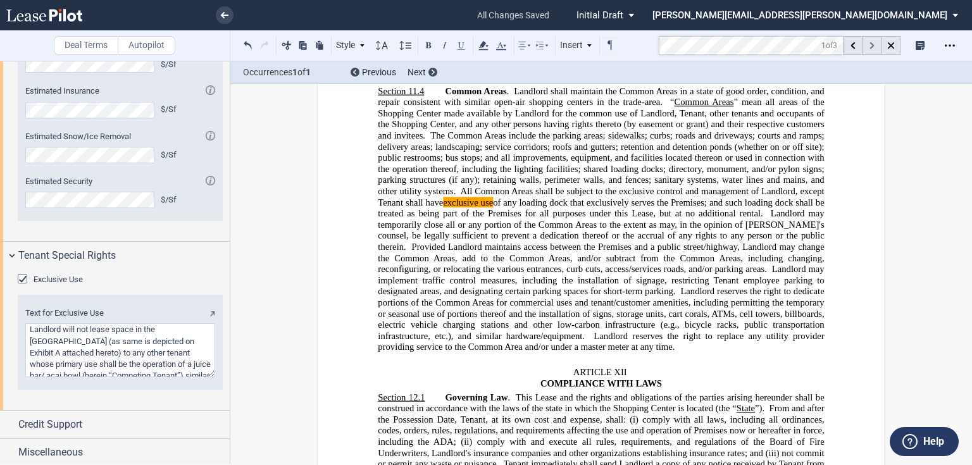
click at [871, 44] on use at bounding box center [871, 45] width 4 height 7
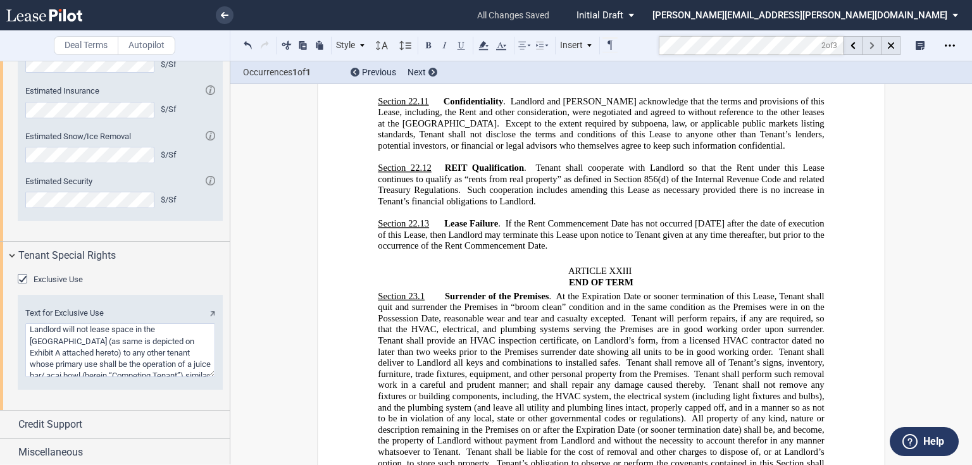
scroll to position [15690, 0]
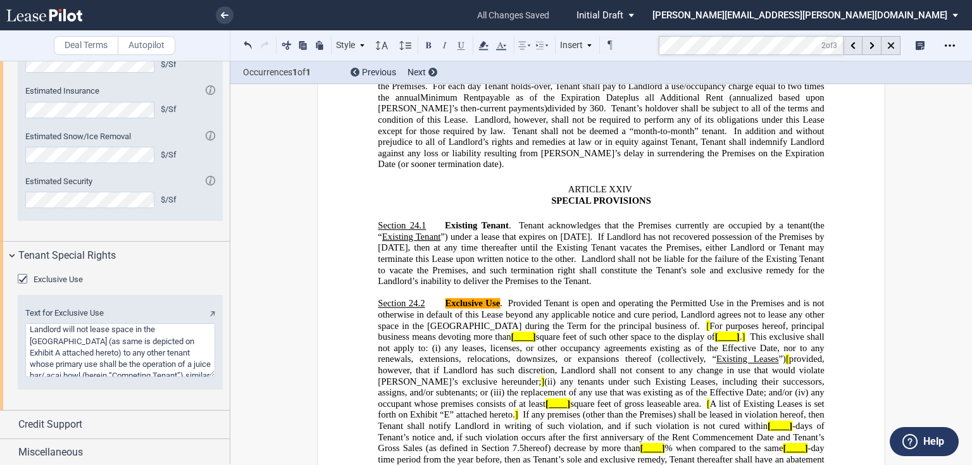
click at [741, 387] on span "the replacement of any use that was existing as of the Effective Date; and/or (…" at bounding box center [657, 392] width 301 height 11
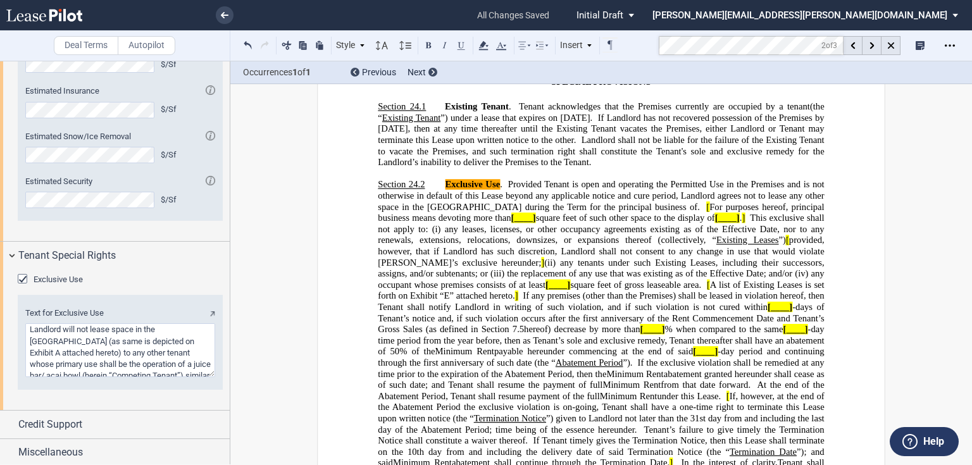
scroll to position [15791, 0]
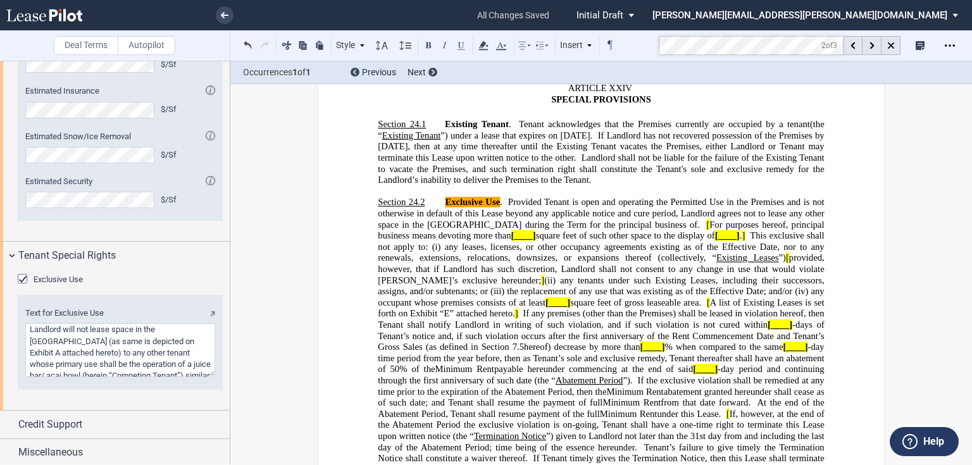
click at [493, 197] on span "Provided Tenant is open and operating the Permitted Use in the Premises and is …" at bounding box center [602, 213] width 448 height 33
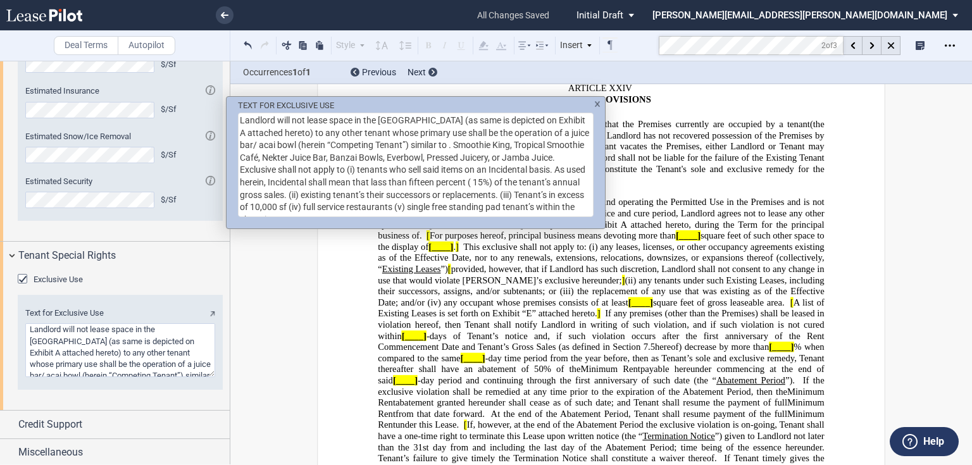
drag, startPoint x: 239, startPoint y: 119, endPoint x: 307, endPoint y: 134, distance: 70.0
click at [307, 134] on textarea "Landlord will not lease space in the Shopping Center (as same is depicted on Ex…" at bounding box center [415, 165] width 355 height 104
type textarea "to any other tenant whose primary use shall be the operation of a juice bar/ ac…"
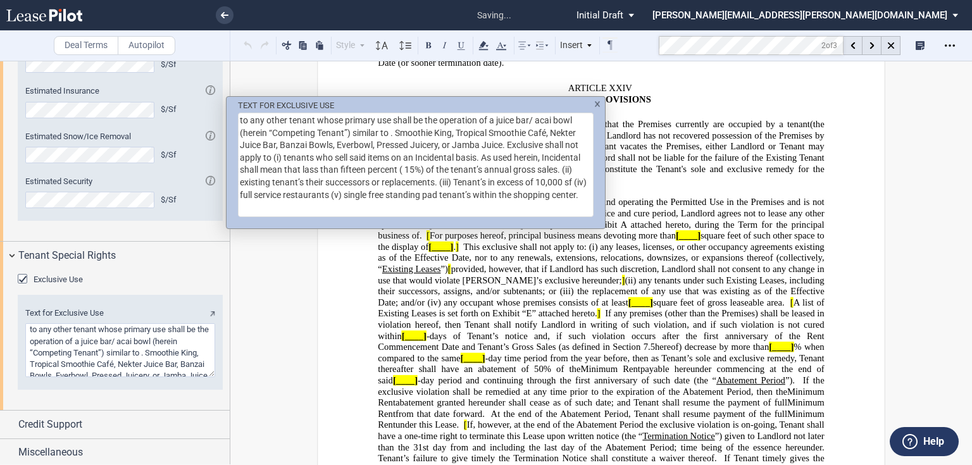
type textarea "to any other tenant whose primary use shall be the operation of a juice bar/ ac…"
click at [737, 308] on div "TEXT FOR EXCLUSIVE USE to any other tenant whose primary use shall be the opera…" at bounding box center [486, 232] width 972 height 465
drag, startPoint x: 421, startPoint y: 119, endPoint x: 253, endPoint y: 113, distance: 168.4
click at [253, 113] on textarea "to any other tenant whose primary use shall be the operation of a juice bar/ ac…" at bounding box center [415, 165] width 355 height 104
type textarea "to a the operation of a juice bar/ acai bowl (herein “Competing Tenant”) simila…"
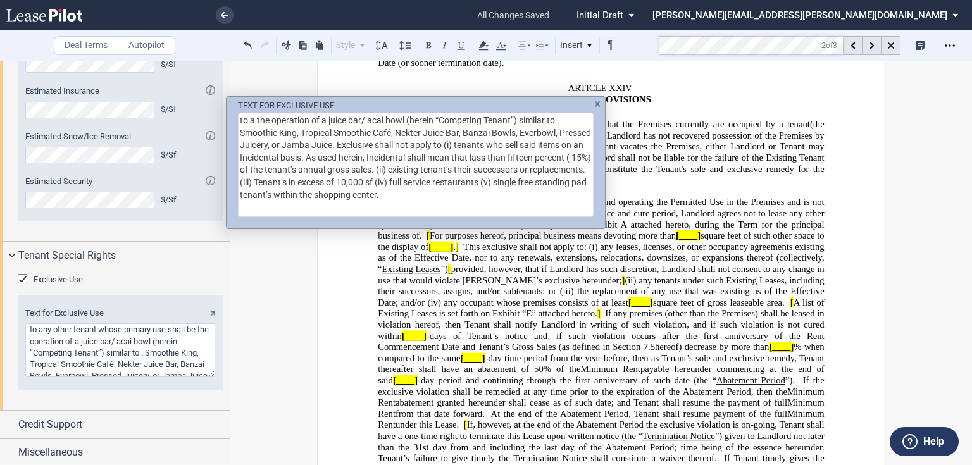
type textarea "to a the operation of a juice bar/ acai bowl (herein “Competing Tenant”) simila…"
click at [433, 171] on textarea "to a the operation of a juice bar/ acai bowl (herein “Competing Tenant”) simila…" at bounding box center [415, 165] width 355 height 104
type textarea "to a the operation of a juice bar/ acai bowl (herein “Competing Tenant”) simila…"
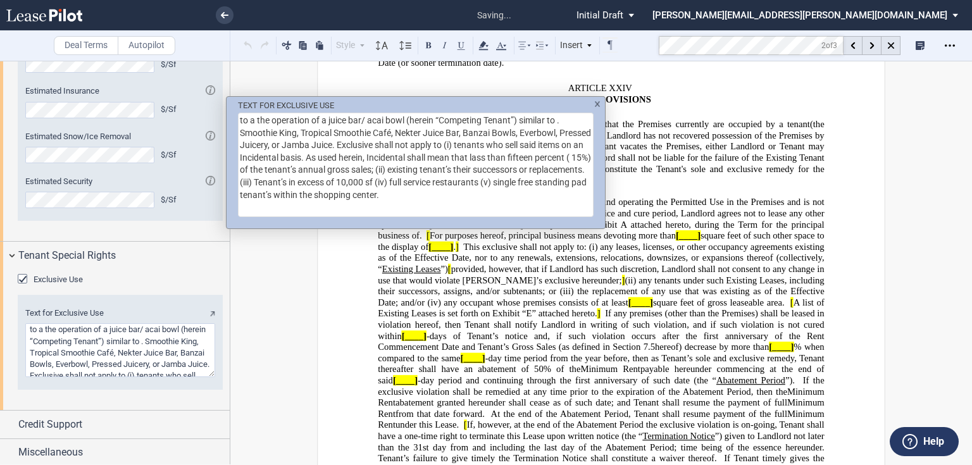
type textarea "to a the operation of a juice bar/ acai bowl (herein “Competing Tenant”) simila…"
click at [304, 185] on textarea "to a the operation of a juice bar/ acai bowl (herein “Competing Tenant”) simila…" at bounding box center [415, 165] width 355 height 104
type textarea "to a the operation of a juice bar/ acai bowl (herein “Competing Tenant”) simila…"
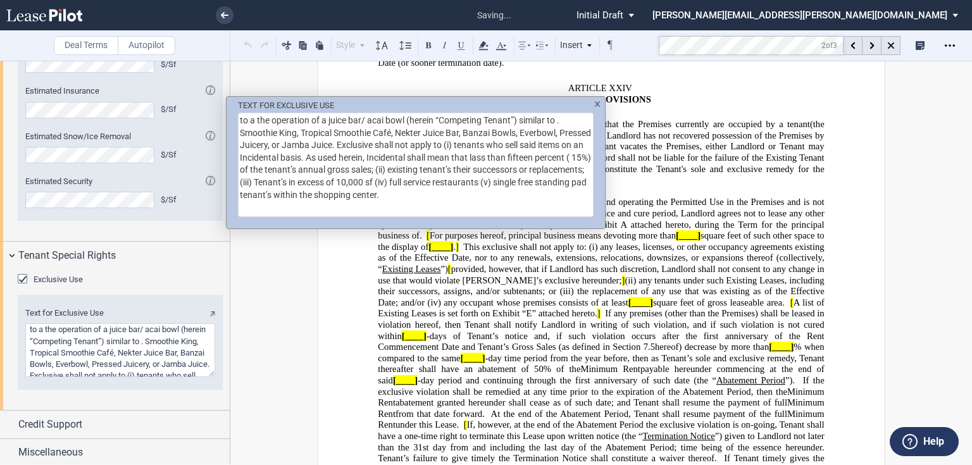
type textarea "to a the operation of a juice bar/ acai bowl (herein “Competing Tenant”) simila…"
click at [442, 183] on textarea "to a the operation of a juice bar/ acai bowl (herein “Competing Tenant”) simila…" at bounding box center [415, 165] width 355 height 104
type textarea "to a the operation of a juice bar/ acai bowl (herein “Competing Tenant”) simila…"
click at [551, 184] on textarea "to a the operation of a juice bar/ acai bowl (herein “Competing Tenant”) simila…" at bounding box center [415, 165] width 355 height 104
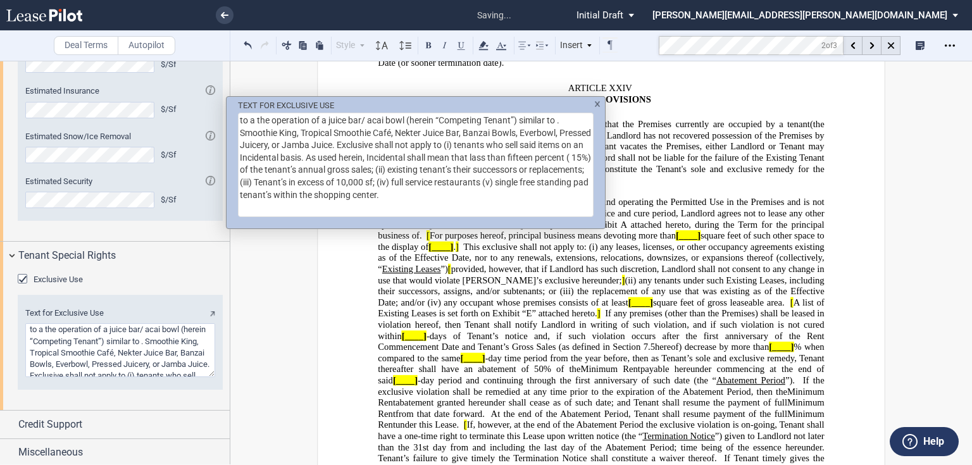
type textarea "to a the operation of a juice bar/ acai bowl (herein “Competing Tenant”) simila…"
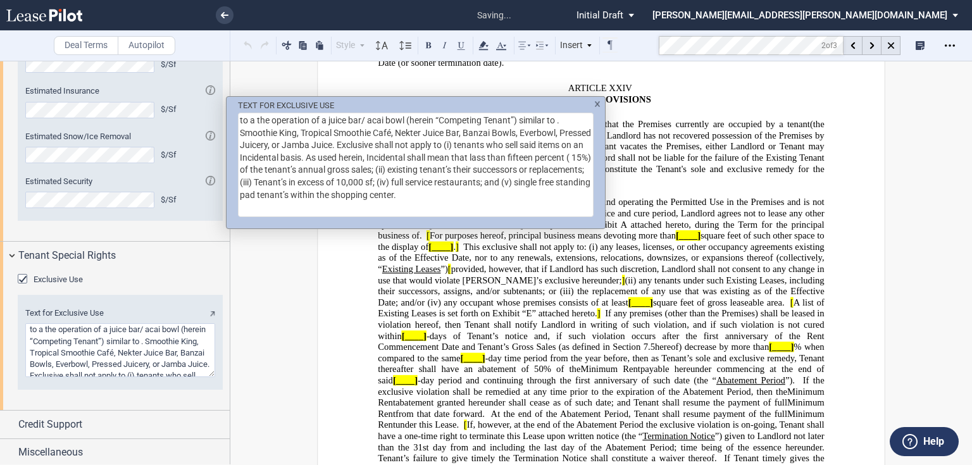
type textarea "to a the operation of a juice bar/ acai bowl (herein “Competing Tenant”) simila…"
click at [722, 283] on div "TEXT FOR EXCLUSIVE USE to a the operation of a juice bar/ acai bowl (herein “Co…" at bounding box center [486, 232] width 972 height 465
click at [413, 195] on textarea "to a the operation of a juice bar/ acai bowl (herein “Competing Tenant”) simila…" at bounding box center [415, 165] width 355 height 104
type textarea "to a the operation of a juice bar/ acai bowl (herein “Competing Tenant”) simila…"
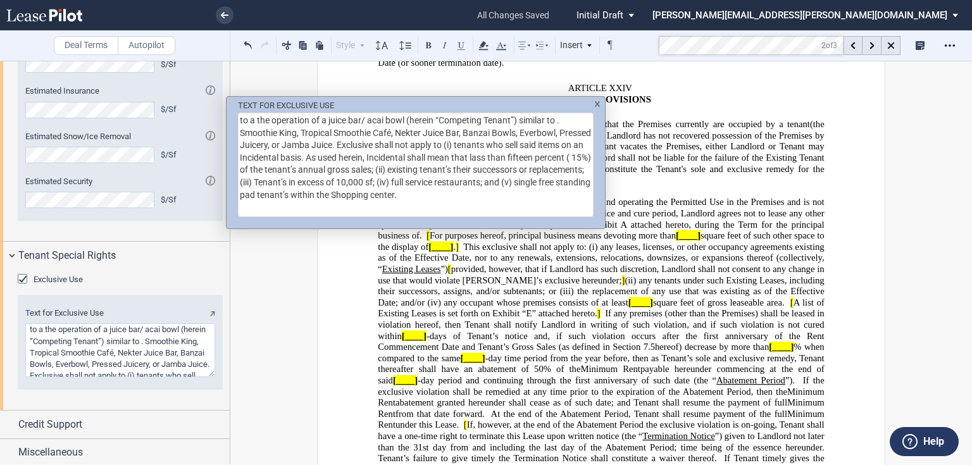
type textarea "to a the operation of a juice bar/ acai bowl (herein “Competing Tenant”) simila…"
click at [452, 195] on textarea "to a the operation of a juice bar/ acai bowl (herein “Competing Tenant”) simila…" at bounding box center [415, 165] width 355 height 104
type textarea "to a the operation of a juice bar/ acai bowl (herein “Competing Tenant”) simila…"
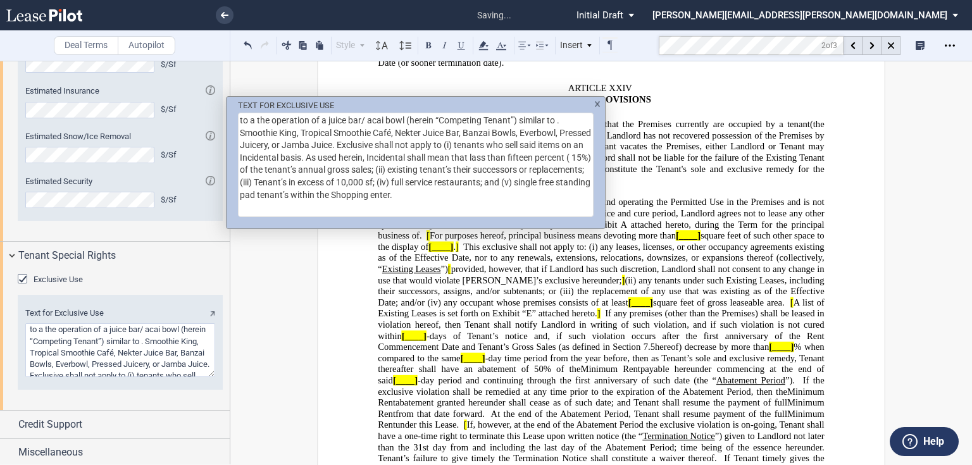
type textarea "to a the operation of a juice bar/ acai bowl (herein “Competing Tenant”) simila…"
click at [489, 194] on textarea "to a the operation of a juice bar/ acai bowl (herein “Competing Tenant”) simila…" at bounding box center [415, 165] width 355 height 104
type textarea "to a the operation of a juice bar/ acai bowl (herein “Competing Tenant”) simila…"
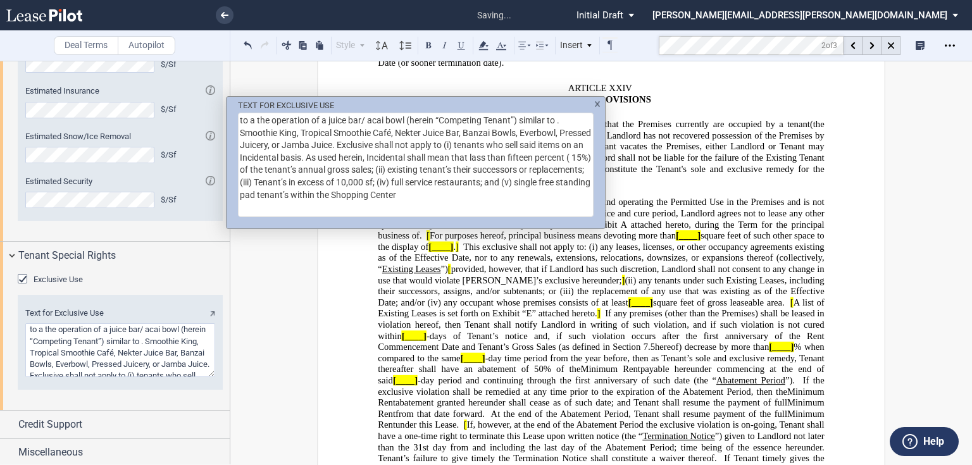
type textarea "to a the operation of a juice bar/ acai bowl (herein “Competing Tenant”) simila…"
click at [657, 273] on div "TEXT FOR EXCLUSIVE USE to a the operation of a juice bar/ acai bowl (herein “Co…" at bounding box center [486, 232] width 972 height 465
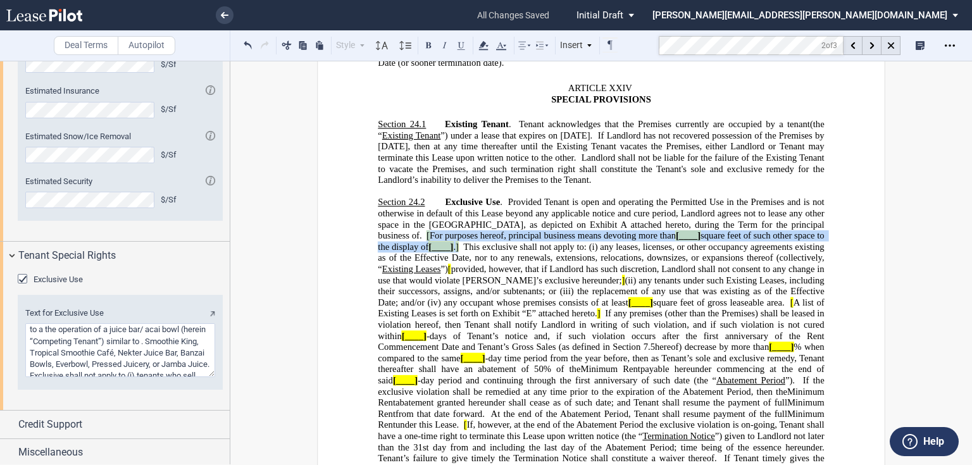
drag, startPoint x: 806, startPoint y: 197, endPoint x: 404, endPoint y: 223, distance: 402.5
click at [404, 223] on span "Exclusive Use . Provided Tenant is open and operating the Permitted Use in the …" at bounding box center [602, 274] width 448 height 155
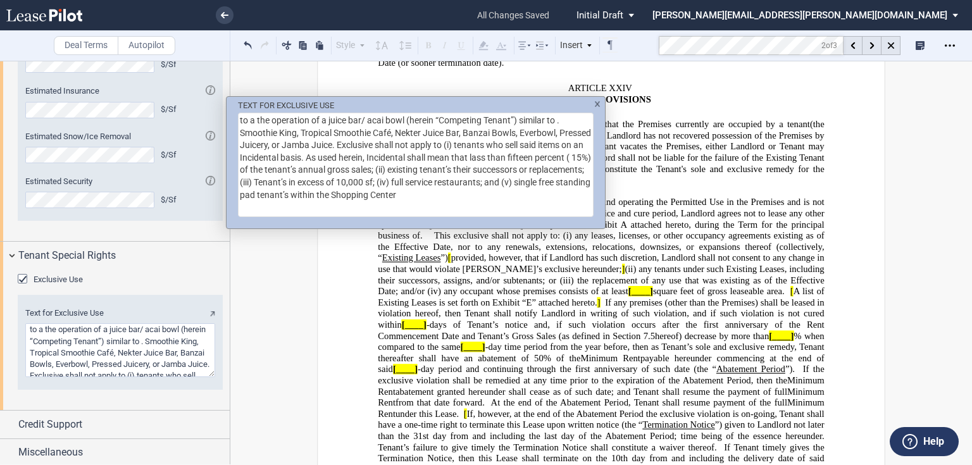
drag, startPoint x: 479, startPoint y: 145, endPoint x: 474, endPoint y: 192, distance: 47.6
click at [474, 192] on textarea "to a the operation of a juice bar/ acai bowl (herein “Competing Tenant”) simila…" at bounding box center [415, 165] width 355 height 104
click at [722, 243] on div "TEXT FOR EXCLUSIVE USE to a the operation of a juice bar/ acai bowl (herein “Co…" at bounding box center [486, 232] width 972 height 465
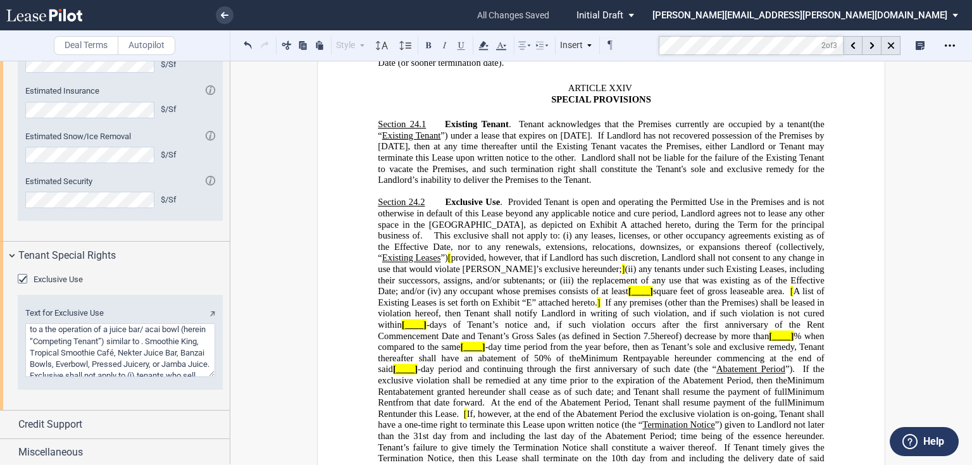
click at [615, 230] on span "any leases, licenses, or other occupancy agreements existing as of the Effectiv…" at bounding box center [602, 246] width 448 height 33
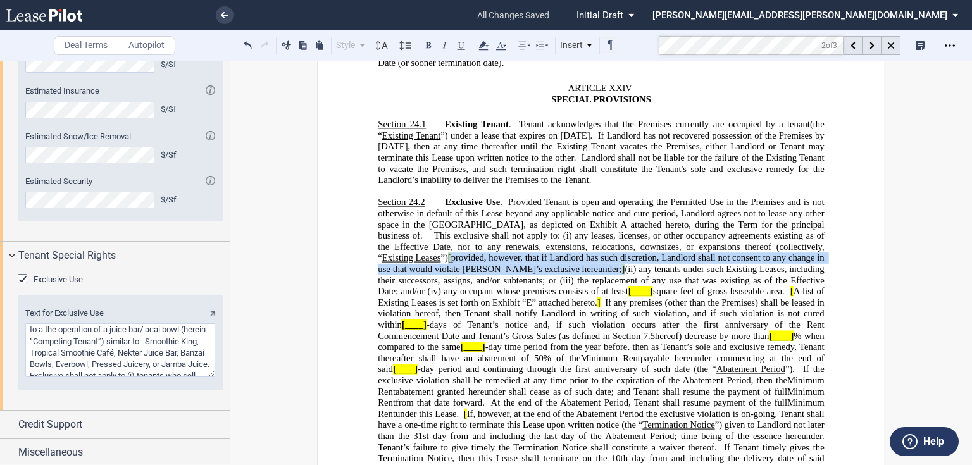
drag, startPoint x: 373, startPoint y: 233, endPoint x: 519, endPoint y: 245, distance: 146.0
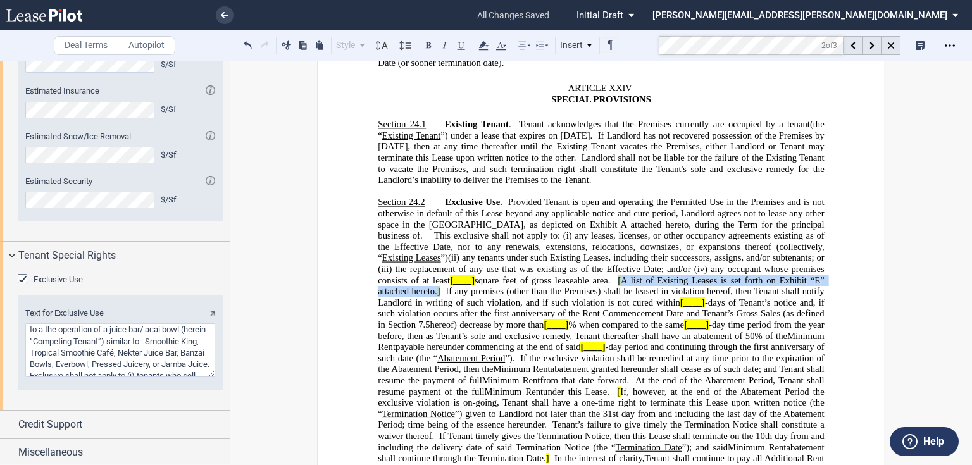
drag, startPoint x: 518, startPoint y: 256, endPoint x: 792, endPoint y: 254, distance: 273.9
click at [792, 254] on span "Exclusive Use . Provided Tenant is open and operating the Permitted Use in the …" at bounding box center [602, 263] width 448 height 133
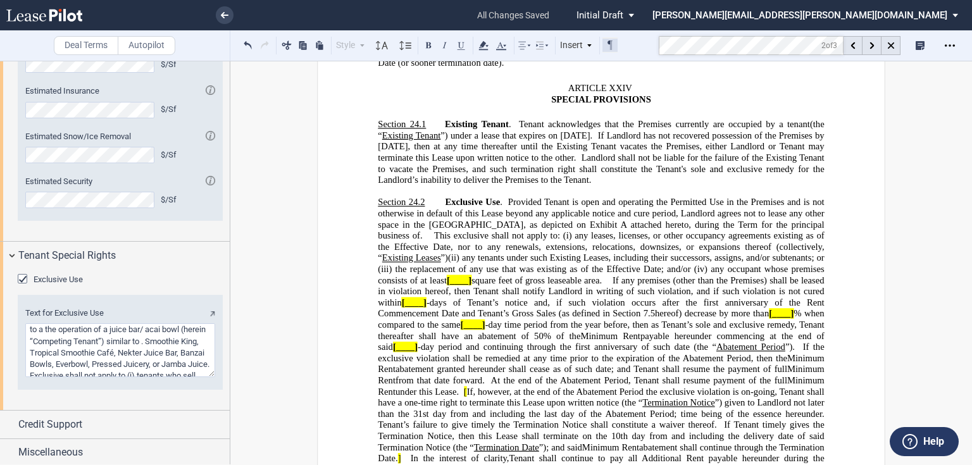
click at [612, 46] on button at bounding box center [609, 44] width 15 height 15
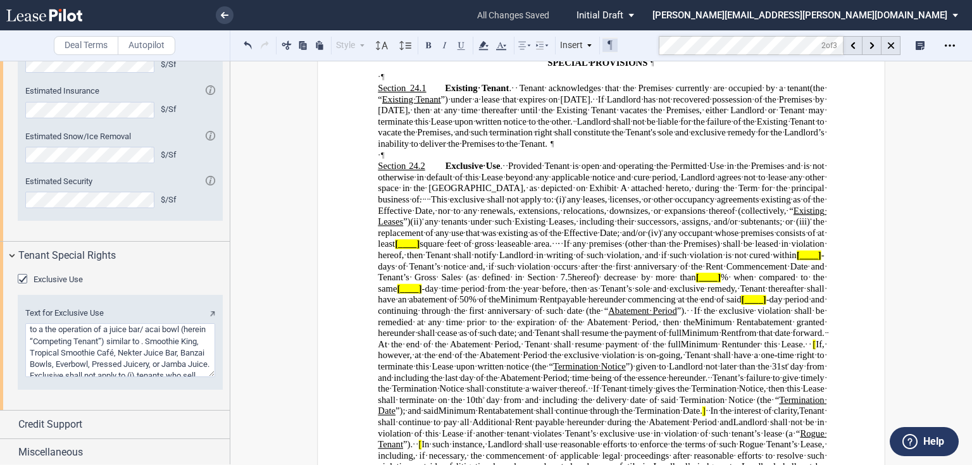
scroll to position [15610, 0]
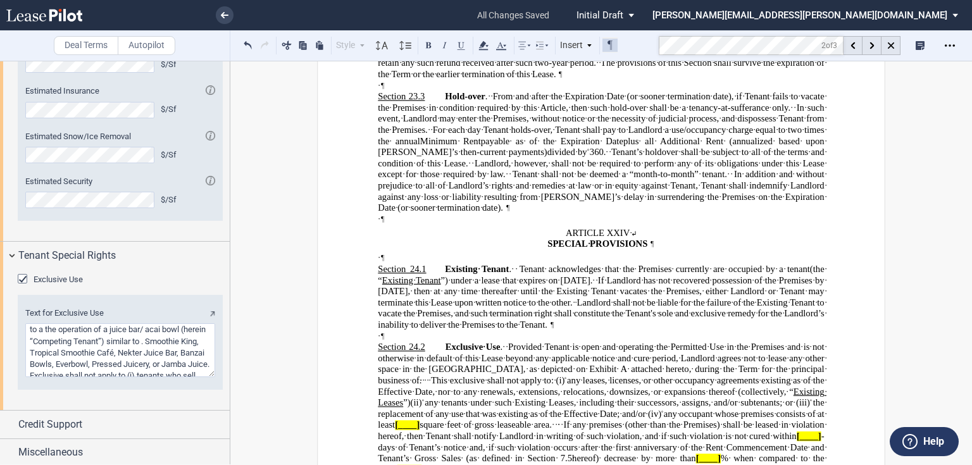
click at [557, 420] on span at bounding box center [560, 424] width 6 height 9
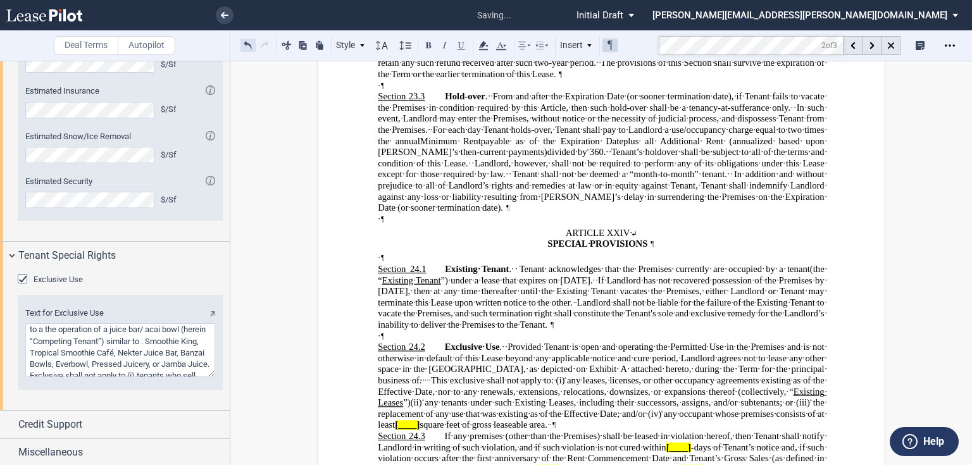
click at [247, 46] on button at bounding box center [247, 44] width 15 height 15
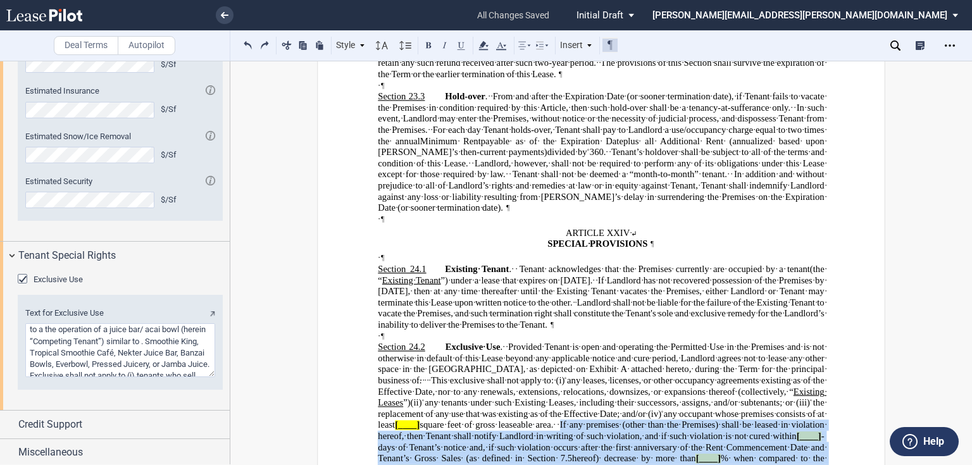
drag, startPoint x: 435, startPoint y: 252, endPoint x: 676, endPoint y: 445, distance: 308.6
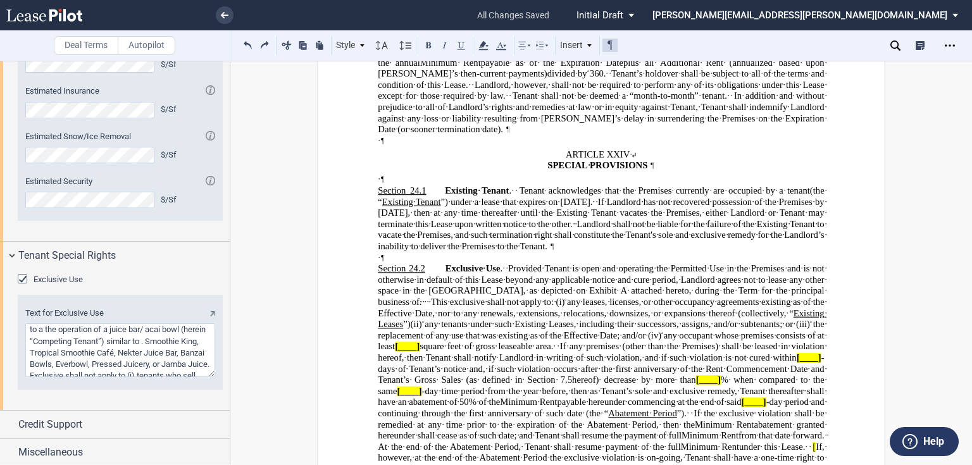
scroll to position [15711, 0]
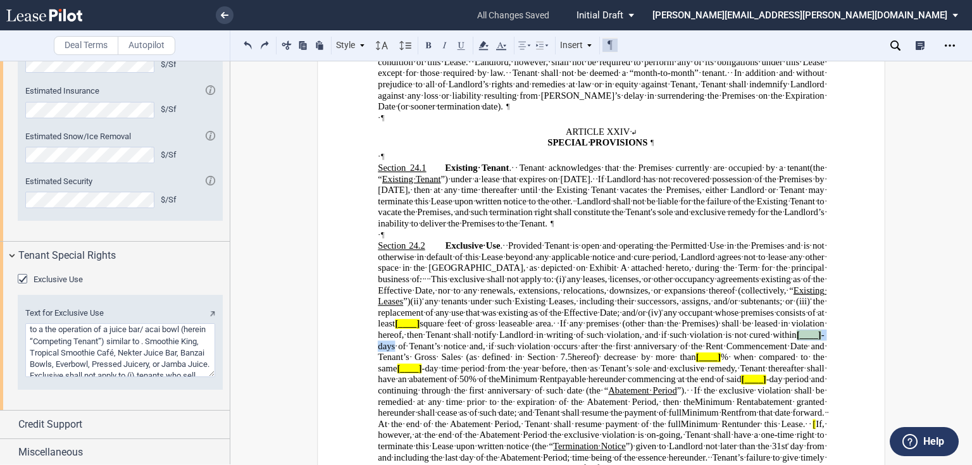
drag, startPoint x: 663, startPoint y: 164, endPoint x: 708, endPoint y: 164, distance: 45.5
click at [708, 240] on span "Exclusive Use . Provided Tenant is open and operating the Permitted Use in the …" at bounding box center [602, 301] width 448 height 122
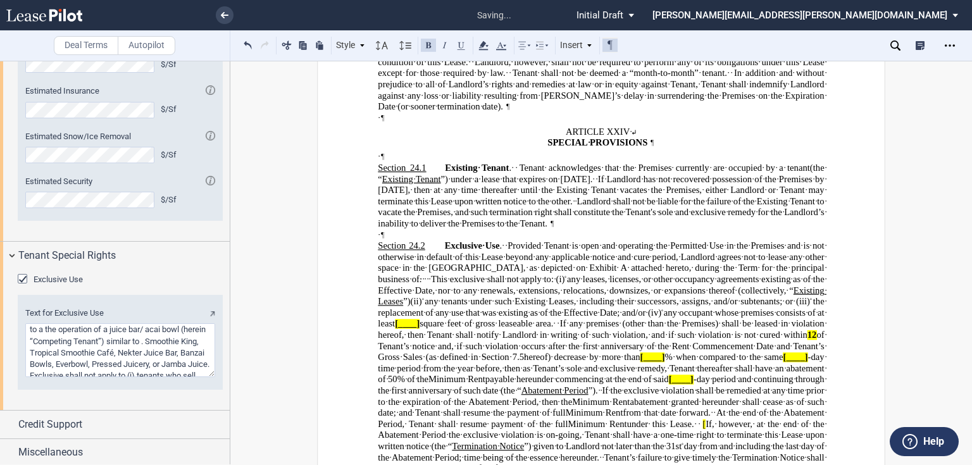
scroll to position [15723, 0]
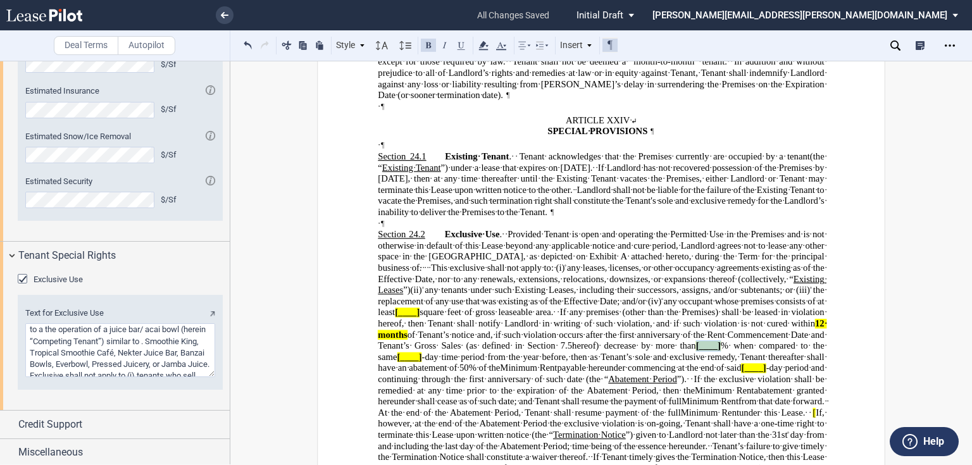
drag, startPoint x: 538, startPoint y: 190, endPoint x: 561, endPoint y: 188, distance: 23.5
click at [696, 341] on span "[____]" at bounding box center [708, 345] width 25 height 9
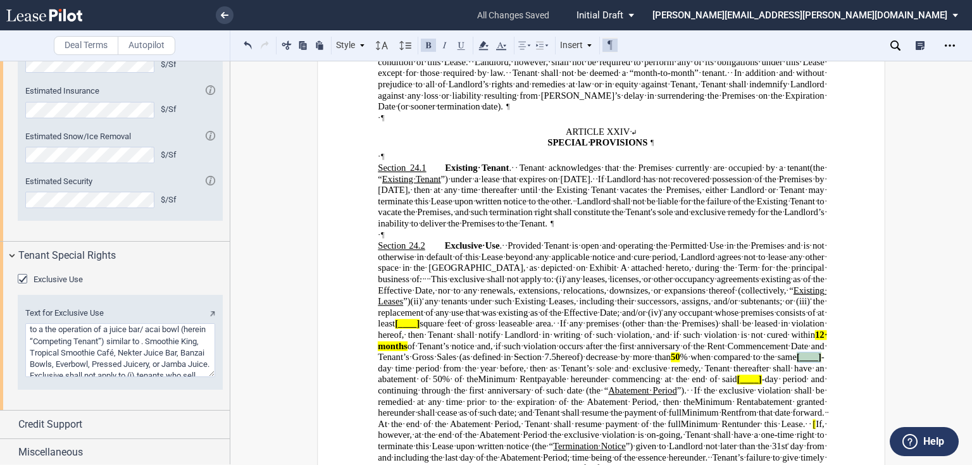
drag, startPoint x: 657, startPoint y: 187, endPoint x: 681, endPoint y: 190, distance: 24.2
click at [681, 352] on span "hereof) decrease by more than 50 % when compared to the same [____] -day time p…" at bounding box center [602, 368] width 448 height 33
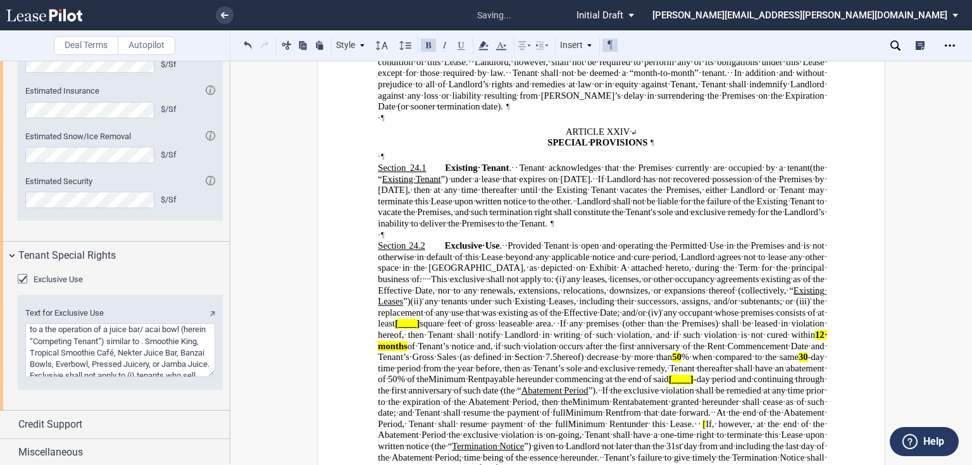
scroll to position [15723, 0]
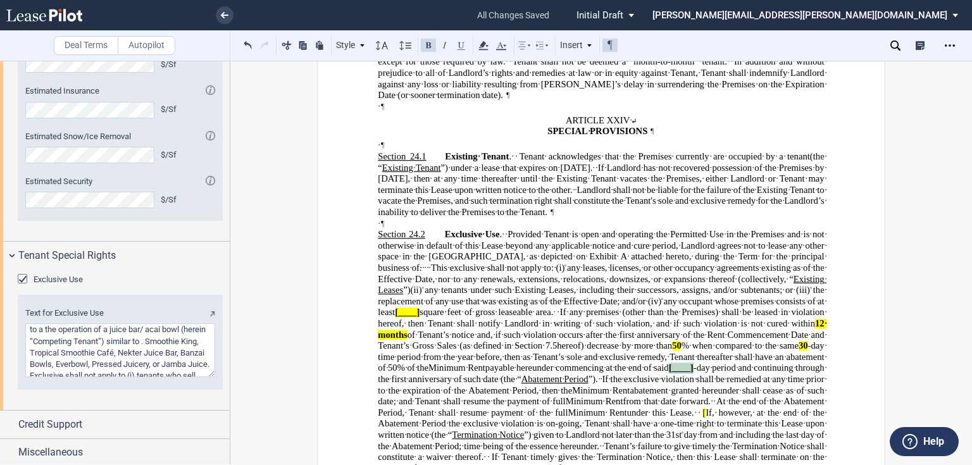
drag, startPoint x: 528, startPoint y: 213, endPoint x: 554, endPoint y: 213, distance: 25.9
click at [554, 362] on span "payable hereunder commencing at the end of said [____] -day period and continui…" at bounding box center [602, 378] width 448 height 33
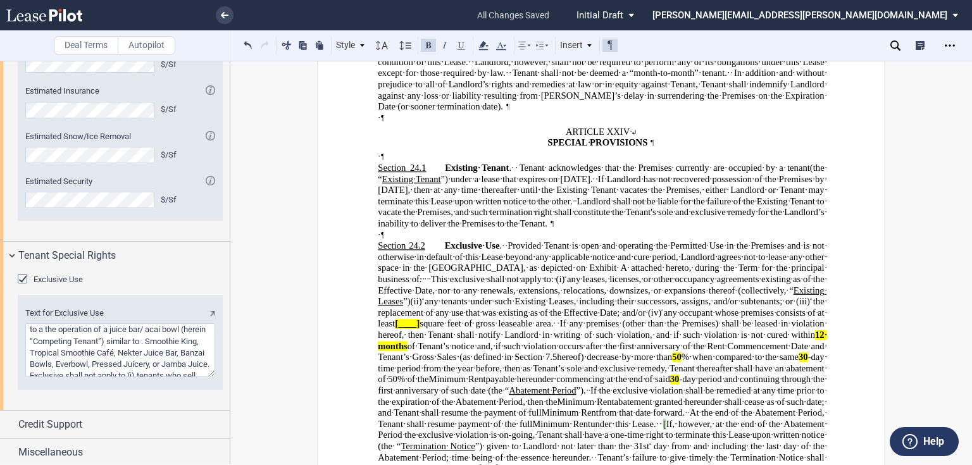
click at [663, 419] on span "[" at bounding box center [664, 423] width 3 height 9
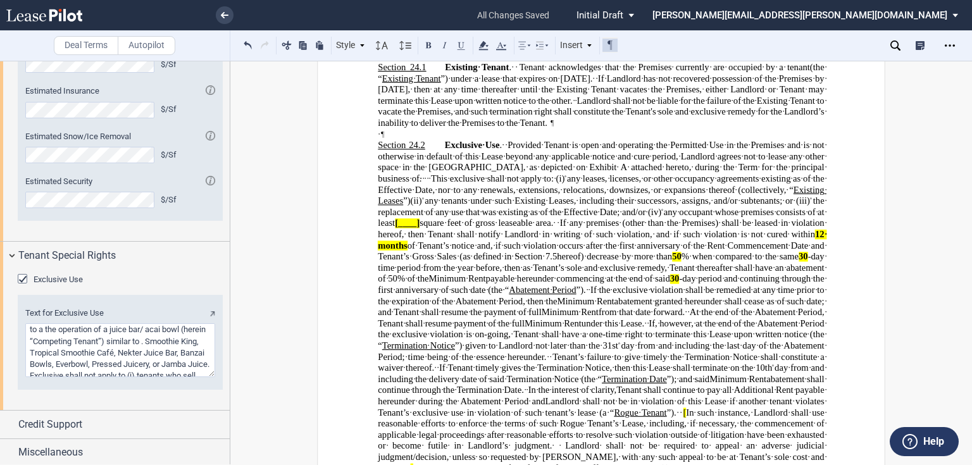
scroll to position [15824, 0]
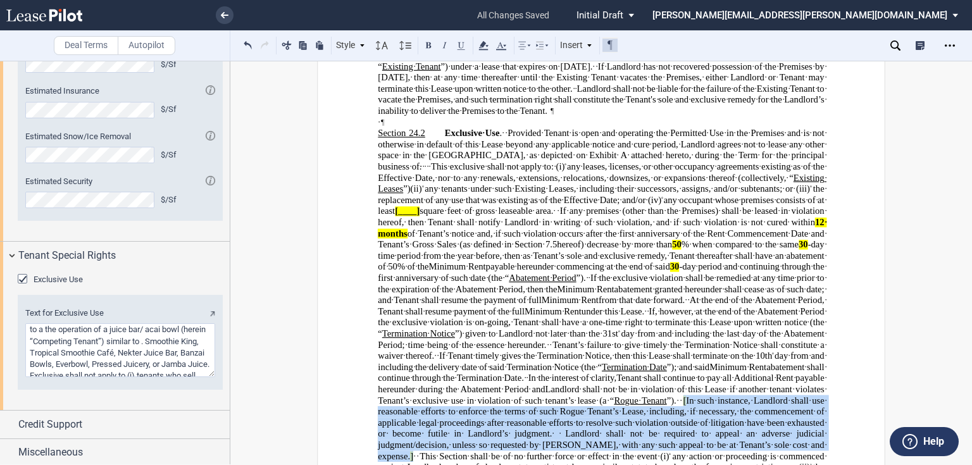
drag, startPoint x: 527, startPoint y: 240, endPoint x: 567, endPoint y: 288, distance: 62.0
click at [567, 383] on span "Landlord shall not be in violation of this Lease if another tenant violates Ten…" at bounding box center [602, 432] width 448 height 99
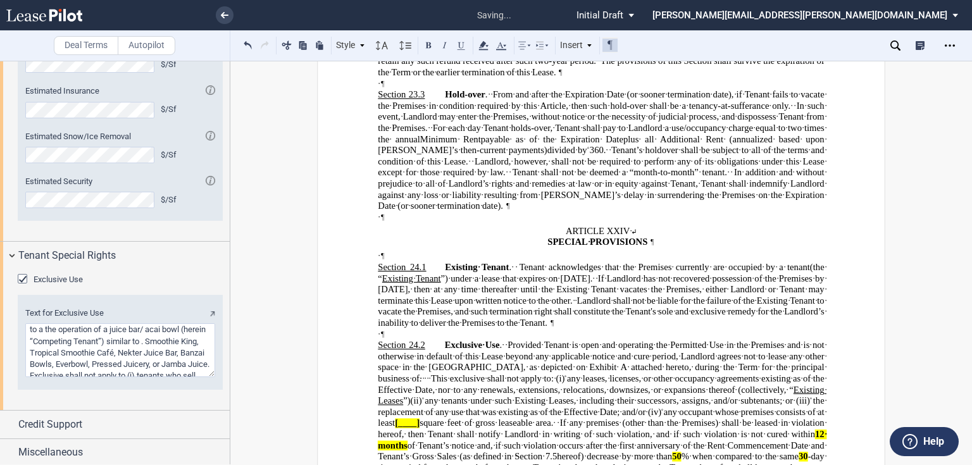
scroll to position [15610, 0]
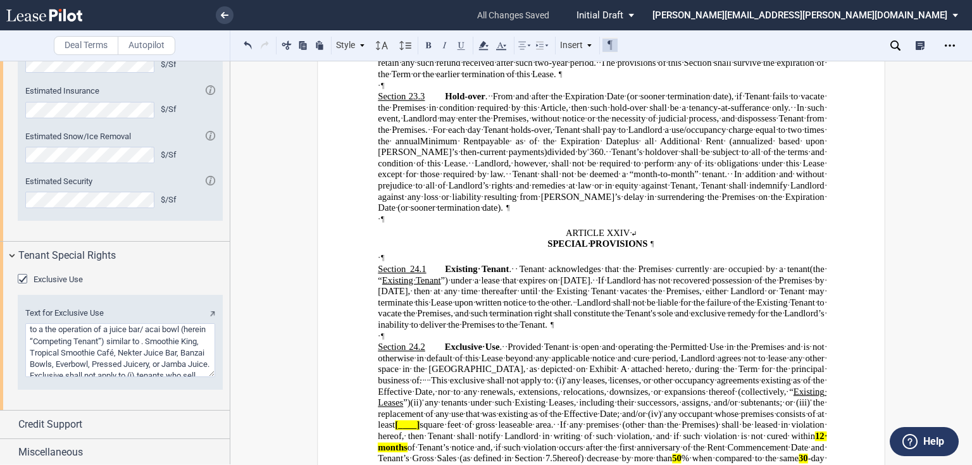
click at [564, 375] on span "This exclusive shall not apply to: (i)" at bounding box center [497, 379] width 133 height 9
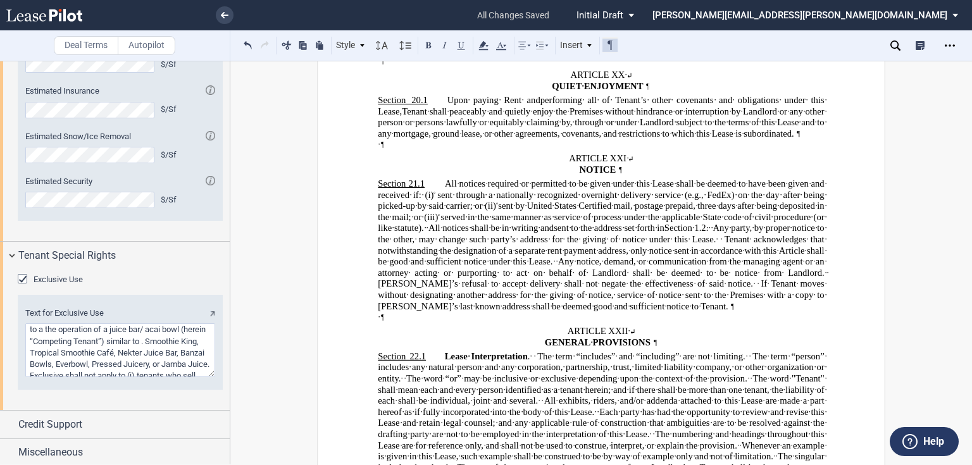
scroll to position [13524, 0]
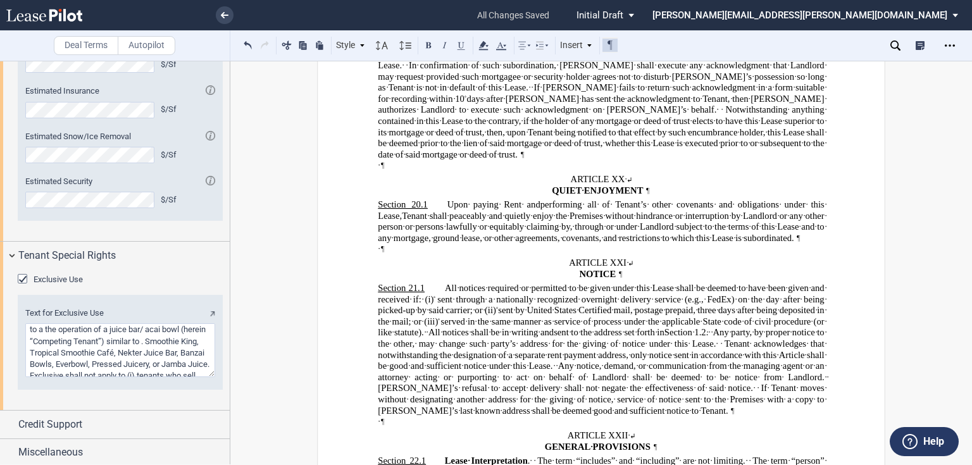
click at [803, 47] on div "Notes Correspondence Deal Notes Tenant Allowance ( T A) Description of Work Ten…" at bounding box center [859, 45] width 225 height 30
click at [820, 42] on div "Notes Correspondence Deal Notes Tenant Allowance ( T A) Description of Work Ten…" at bounding box center [859, 45] width 225 height 30
click at [898, 42] on icon at bounding box center [895, 45] width 10 height 10
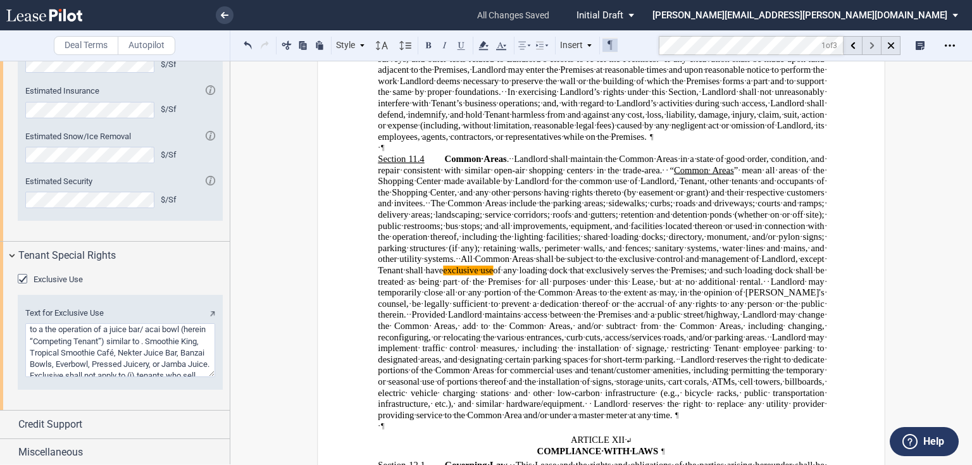
click at [869, 43] on icon at bounding box center [871, 45] width 4 height 7
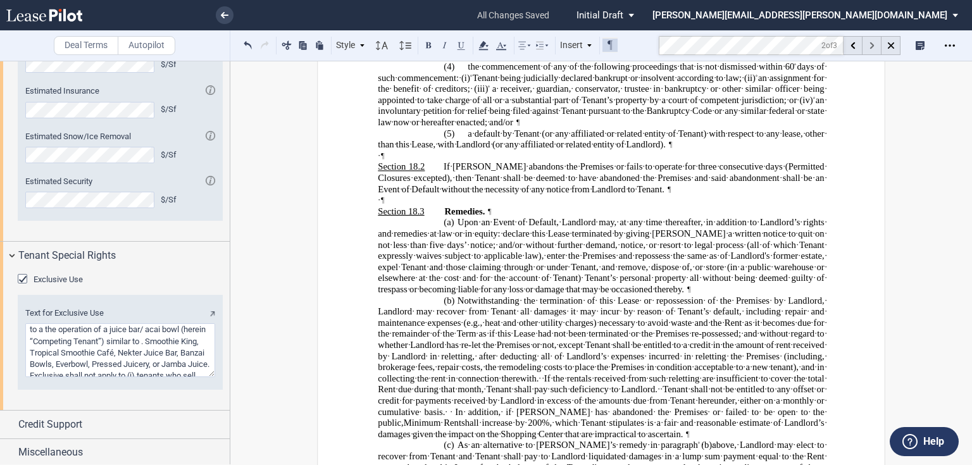
scroll to position [15508, 0]
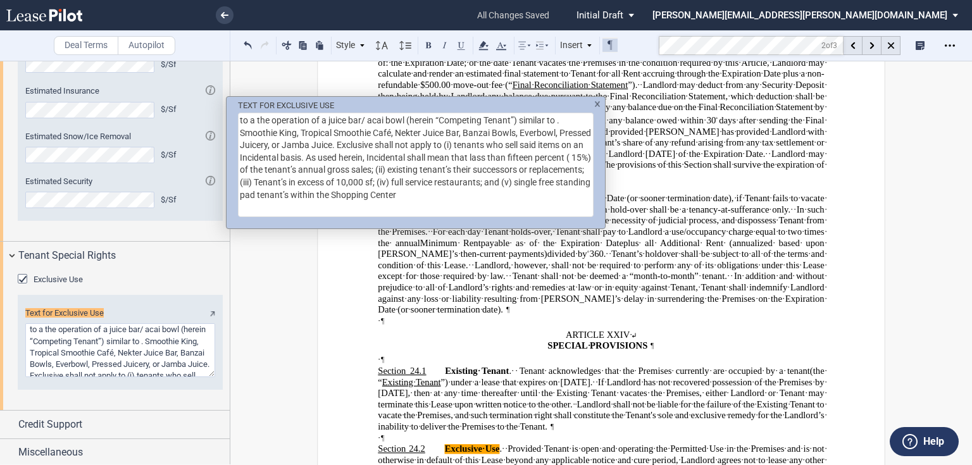
click at [594, 106] on div "TEXT FOR EXCLUSIVE USE to a the operation of a juice bar/ acai bowl (herein “Co…" at bounding box center [415, 157] width 378 height 121
click at [636, 292] on div "TEXT FOR EXCLUSIVE USE to a the operation of a juice bar/ acai bowl (herein “Co…" at bounding box center [486, 232] width 972 height 465
click at [290, 157] on textarea "to a the operation of a juice bar/ acai bowl (herein “Competing Tenant”) simila…" at bounding box center [415, 165] width 355 height 104
type textarea "to a the operation of a juice bar/ acai bowl (herein “Competing Tenant”) simila…"
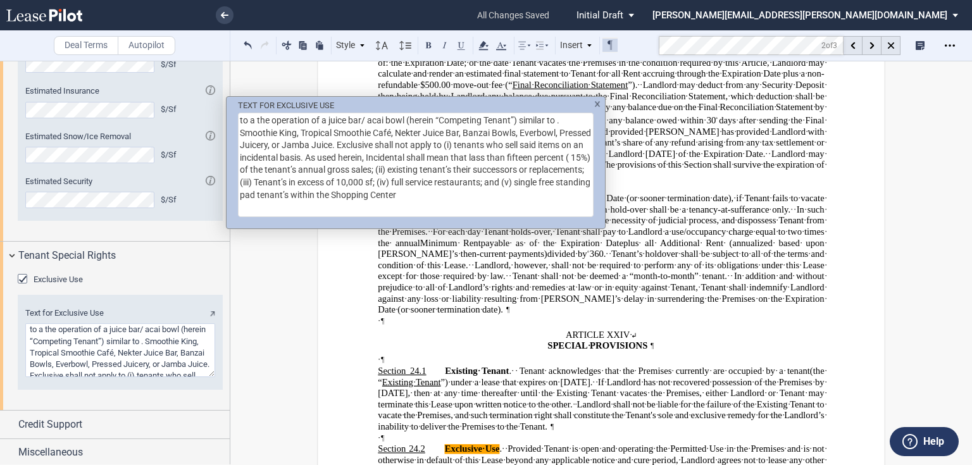
scroll to position [15520, 0]
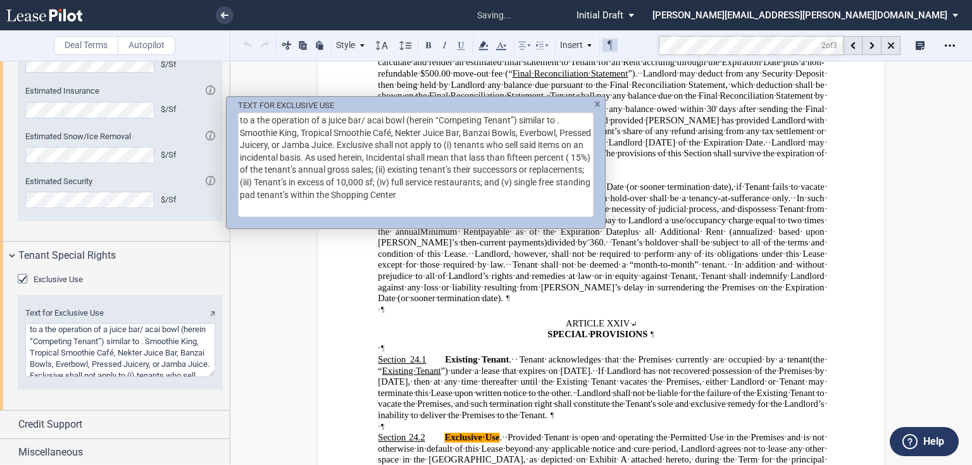
type textarea "to a the operation of a juice bar/ acai bowl (herein “Competing Tenant”) simila…"
click at [579, 279] on div "TEXT FOR EXCLUSIVE USE to a the operation of a juice bar/ acai bowl (herein “Co…" at bounding box center [486, 232] width 972 height 465
click at [419, 158] on textarea "to a the operation of a juice bar/ acai bowl (herein “Competing Tenant”) simila…" at bounding box center [415, 165] width 355 height 104
type textarea "to a the operation of a juice bar/ acai bowl (herein “Competing Tenant”) simila…"
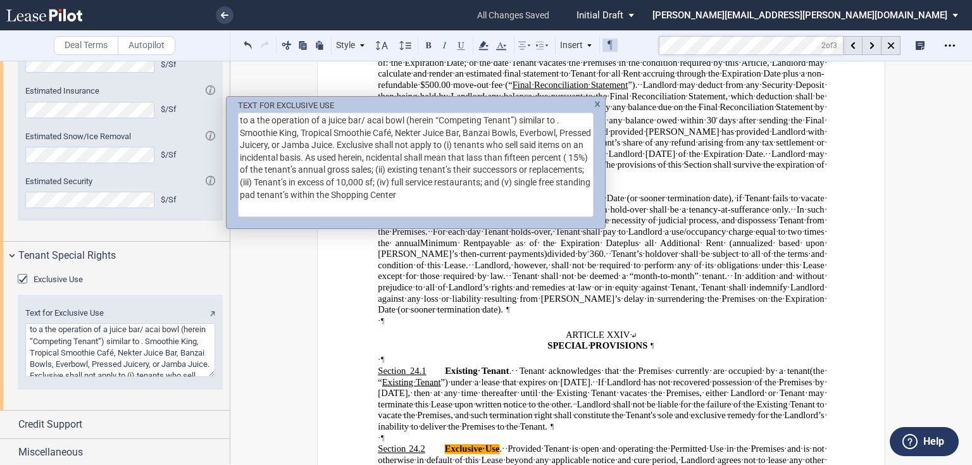
type textarea "to a the operation of a juice bar/ acai bowl (herein “Competing Tenant”) simila…"
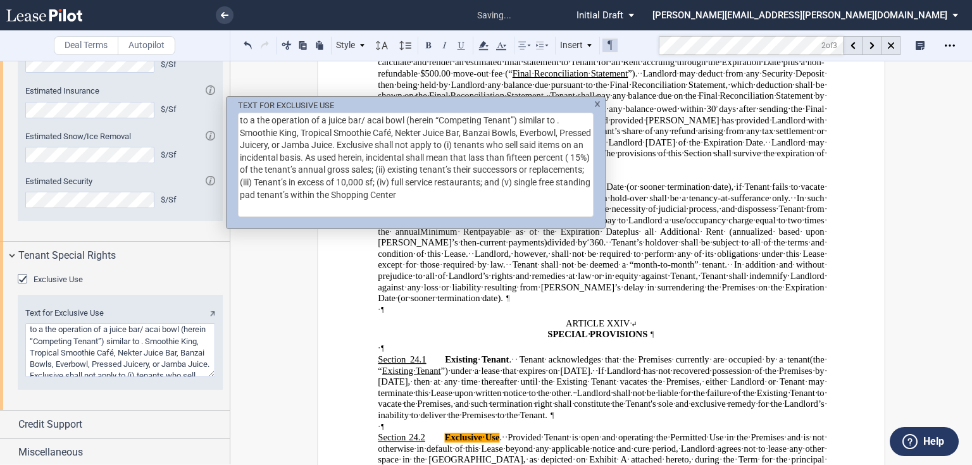
type textarea "to a the operation of a juice bar/ acai bowl (herein “Competing Tenant”) simila…"
click at [612, 307] on div "TEXT FOR EXCLUSIVE USE to a the operation of a juice bar/ acai bowl (herein “Co…" at bounding box center [486, 232] width 972 height 465
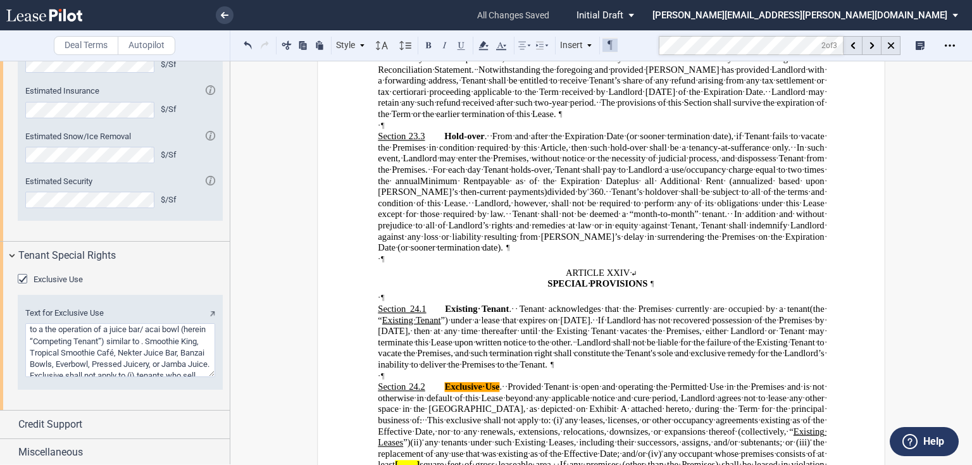
scroll to position [15621, 0]
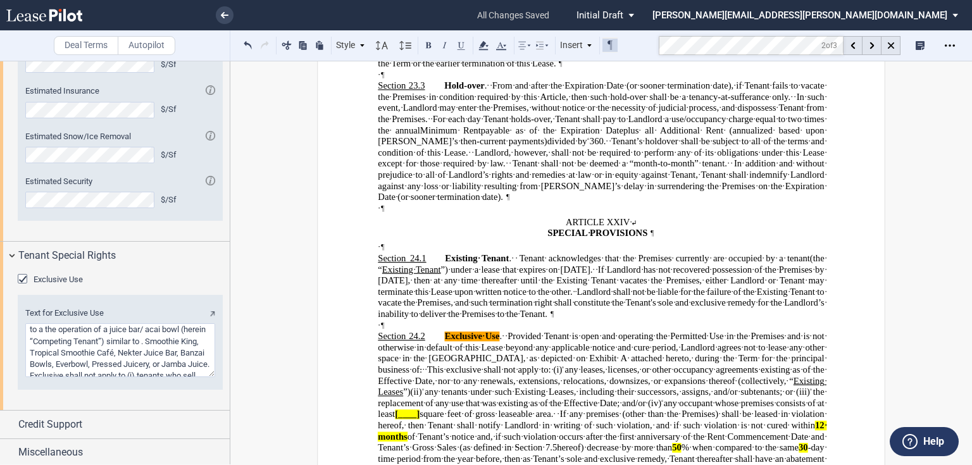
click at [670, 331] on span "Exclusive Use . Provided Tenant is open and operating the Permitted Use in the …" at bounding box center [602, 392] width 448 height 122
drag, startPoint x: 723, startPoint y: 242, endPoint x: 748, endPoint y: 240, distance: 25.3
click at [748, 331] on span "Exclusive Use . Provided Tenant is open and operating the Permitted Use in the …" at bounding box center [602, 392] width 448 height 122
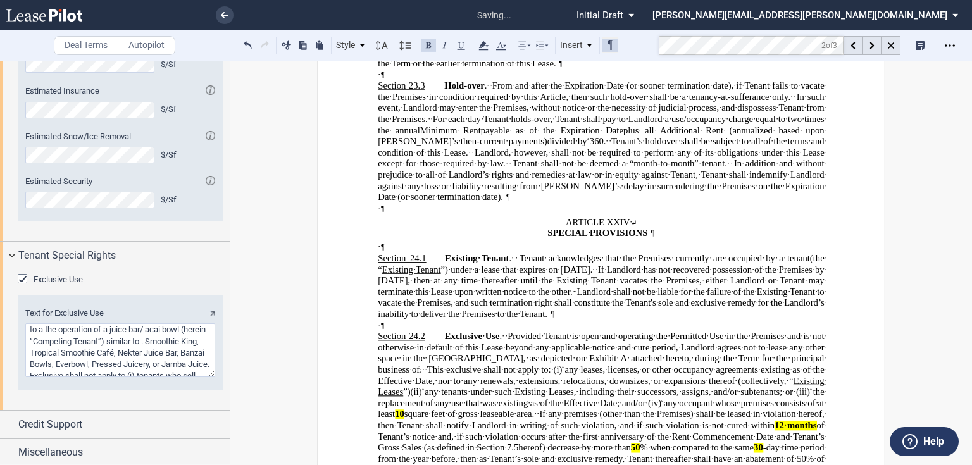
scroll to position [15609, 0]
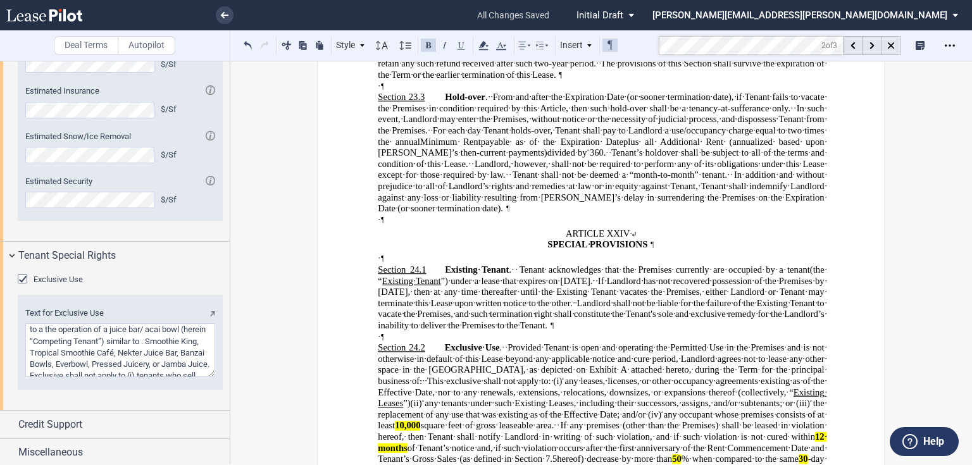
click at [422, 399] on span "(ii)" at bounding box center [416, 403] width 11 height 9
click at [427, 421] on span "square feet of gross leaseable area." at bounding box center [487, 425] width 133 height 9
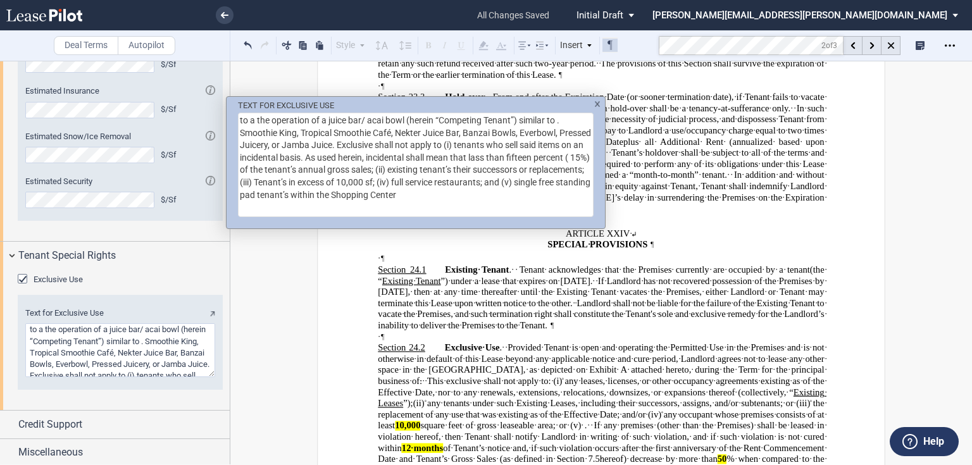
drag, startPoint x: 489, startPoint y: 143, endPoint x: 428, endPoint y: 168, distance: 66.1
click at [428, 168] on textarea "to a the operation of a juice bar/ acai bowl (herein “Competing Tenant”) simila…" at bounding box center [415, 165] width 355 height 104
click at [535, 268] on div "TEXT FOR EXCLUSIVE USE to a the operation of a juice bar/ acai bowl (herein “Co…" at bounding box center [486, 232] width 972 height 465
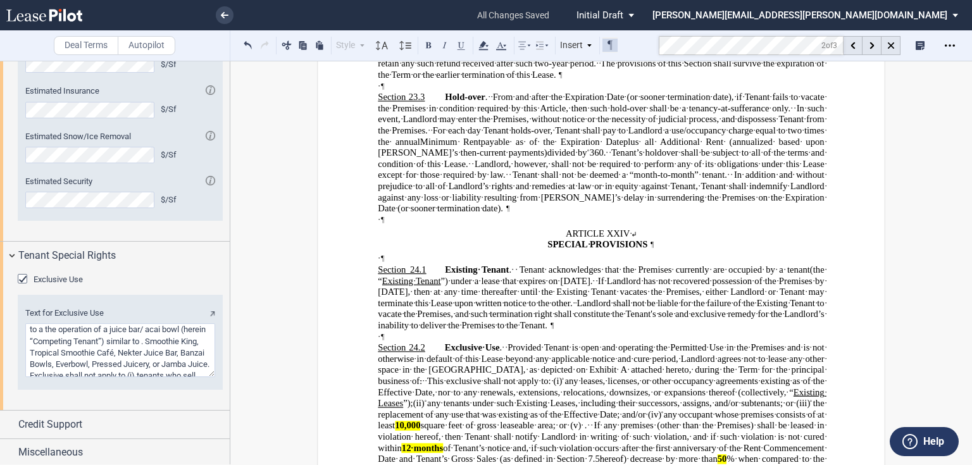
click at [457, 421] on span "square feet of gross leaseable area; or (v) ." at bounding box center [504, 425] width 166 height 9
click at [440, 421] on span "square feet of gross leaseable area; or (v) tenants who sell said items on an i…" at bounding box center [602, 431] width 448 height 21
click at [720, 431] on span at bounding box center [722, 435] width 4 height 9
click at [591, 421] on span "square feet of gross leaseable area; (v) tenants who sell said items on an inci…" at bounding box center [602, 431] width 448 height 21
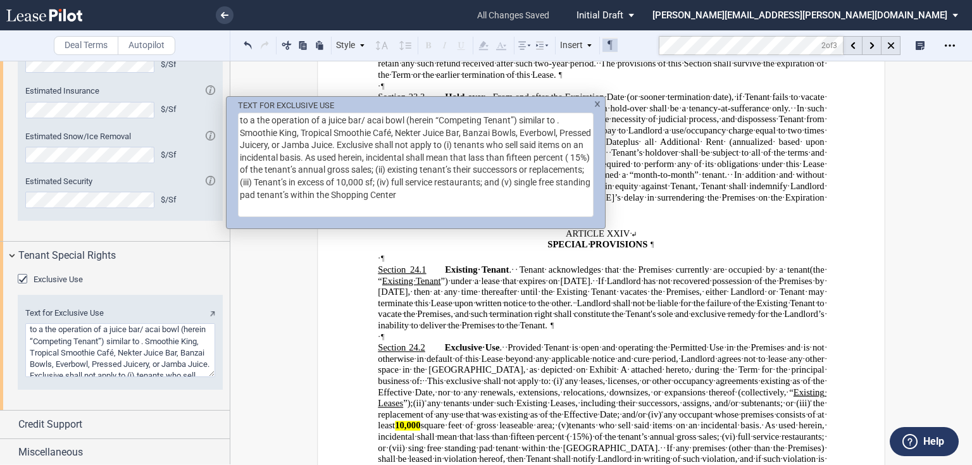
drag, startPoint x: 371, startPoint y: 144, endPoint x: 498, endPoint y: 201, distance: 138.7
click at [498, 201] on textarea "to a the operation of a juice bar/ acai bowl (herein “Competing Tenant”) simila…" at bounding box center [415, 165] width 355 height 104
type textarea "to a the operation of a juice bar/ acai bowl (herein “Competing Tenant”) simila…"
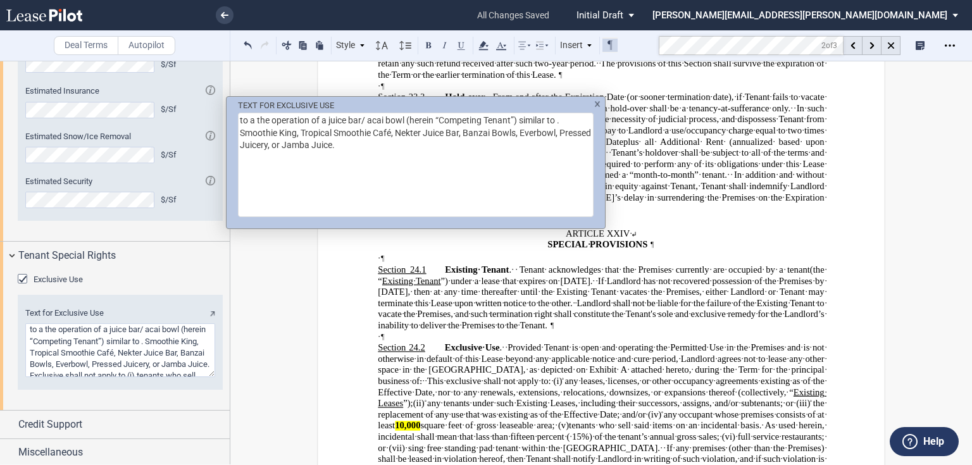
type textarea "to a the operation of a juice bar/ acai bowl (herein “Competing Tenant”) simila…"
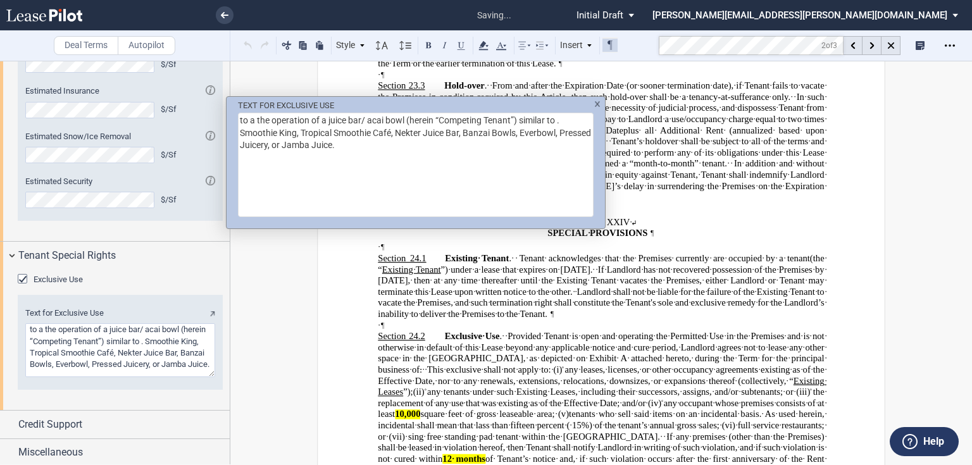
type textarea "to a the operation of a juice bar/ acai bowl (herein “Competing Tenant”) simila…"
click at [536, 283] on div "TEXT FOR EXCLUSIVE USE to a the operation of a juice bar/ acai bowl (herein “Co…" at bounding box center [486, 232] width 972 height 465
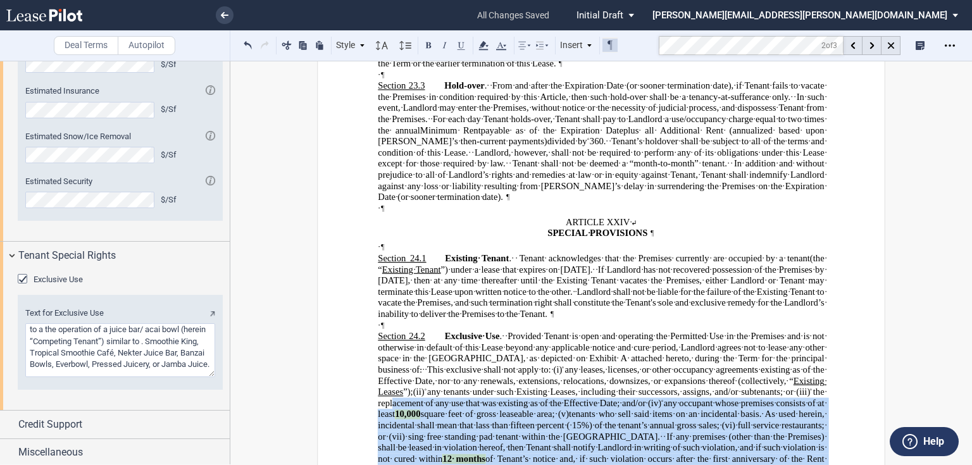
drag, startPoint x: 664, startPoint y: 205, endPoint x: 690, endPoint y: 300, distance: 98.5
click at [435, 46] on button at bounding box center [428, 44] width 15 height 15
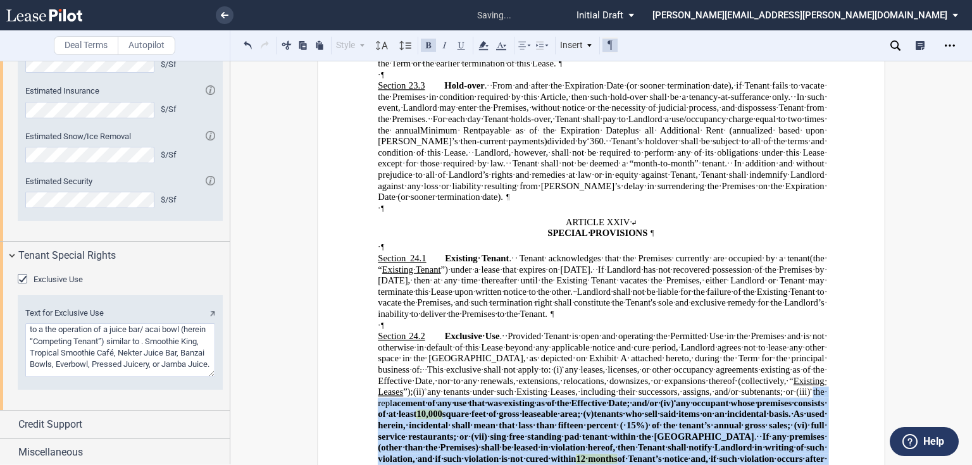
click at [423, 41] on button at bounding box center [428, 44] width 15 height 15
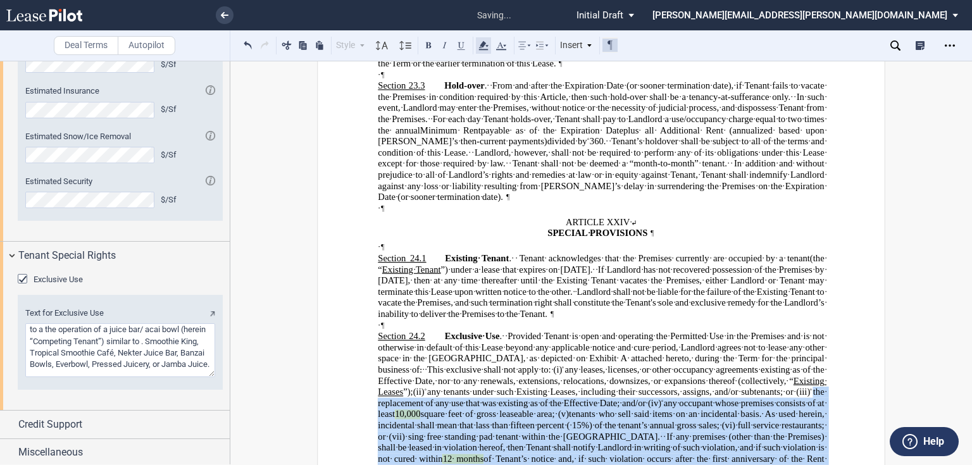
click at [483, 46] on use at bounding box center [482, 45] width 9 height 9
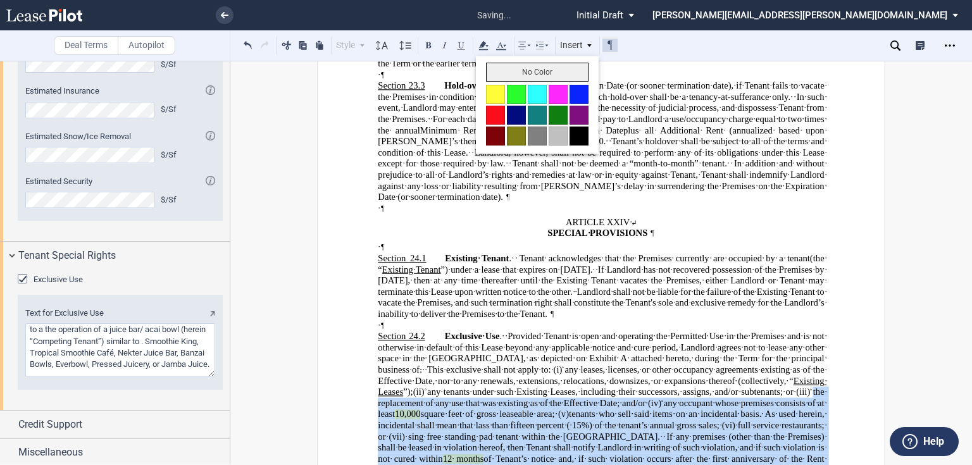
click at [514, 69] on button "No Color" at bounding box center [537, 72] width 102 height 19
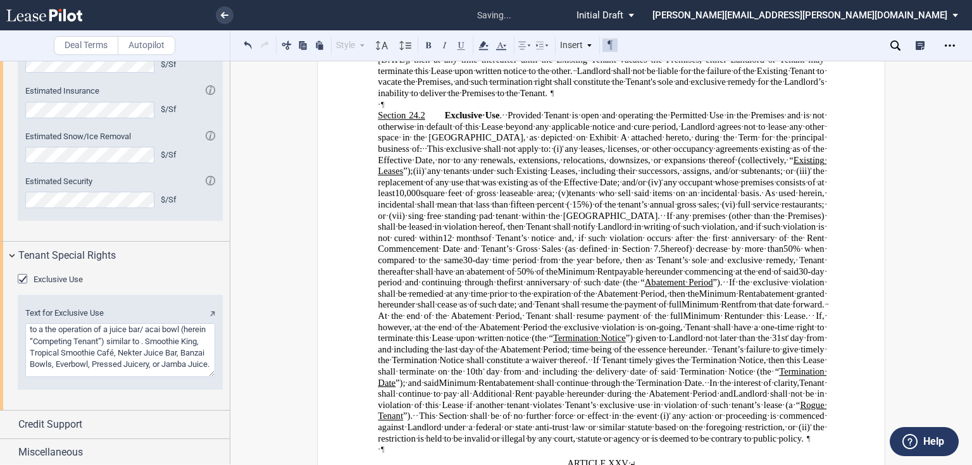
scroll to position [15913, 0]
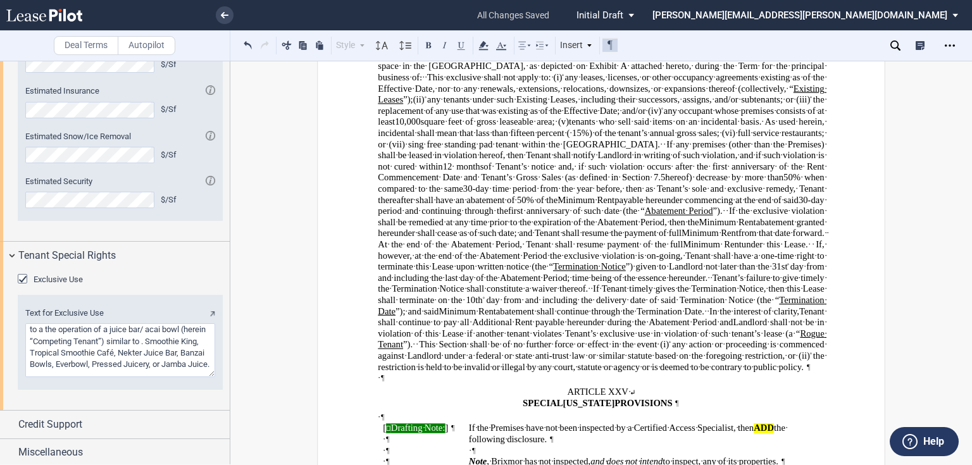
click at [894, 40] on use at bounding box center [895, 45] width 10 height 10
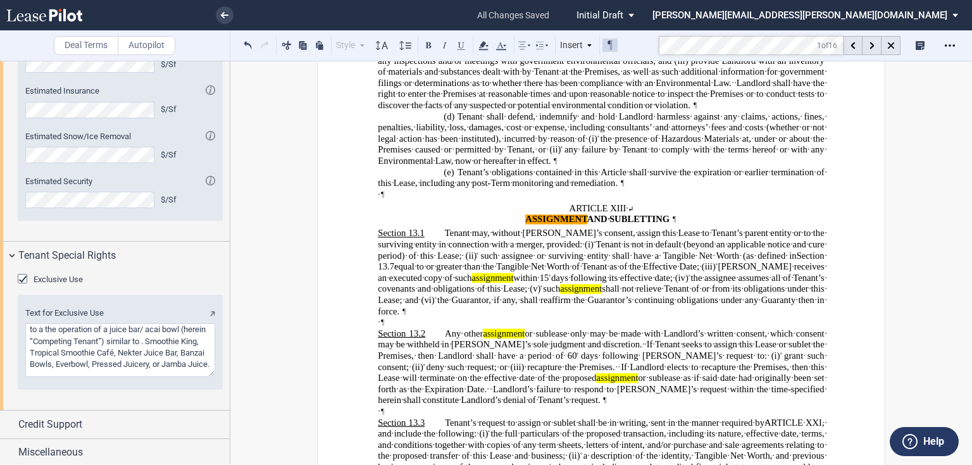
scroll to position [8852, 0]
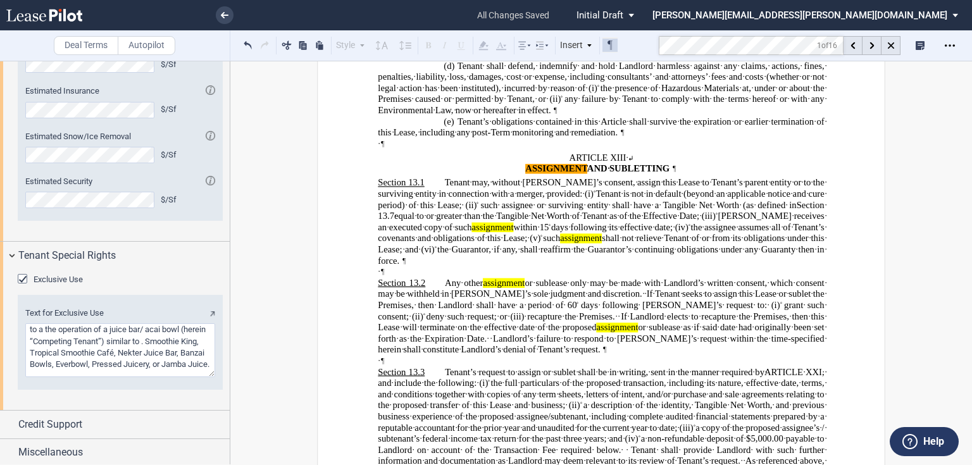
click at [596, 37] on md-toolbar "Deal Terms Autopilot Style ARTICLE I Section 1.1 (a) Subsection 1 (i) Subsectio…" at bounding box center [486, 45] width 972 height 31
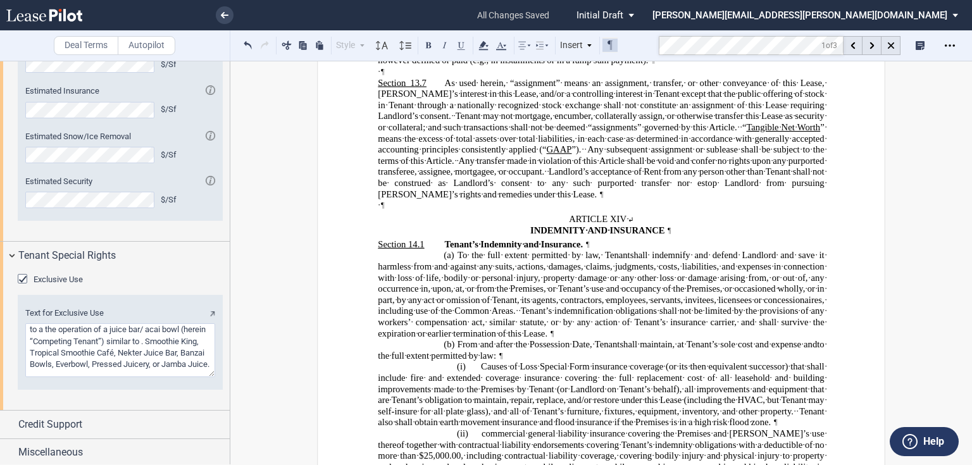
scroll to position [11280, 0]
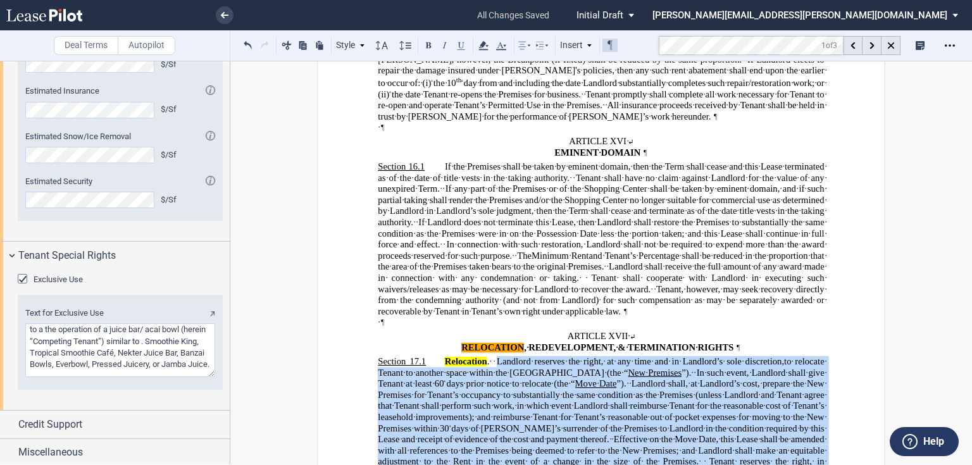
drag, startPoint x: 491, startPoint y: 233, endPoint x: 393, endPoint y: 367, distance: 166.5
click at [393, 367] on span "Relocation . Landlord reserves the right , at any time and in Landlord’s sole d…" at bounding box center [602, 428] width 448 height 144
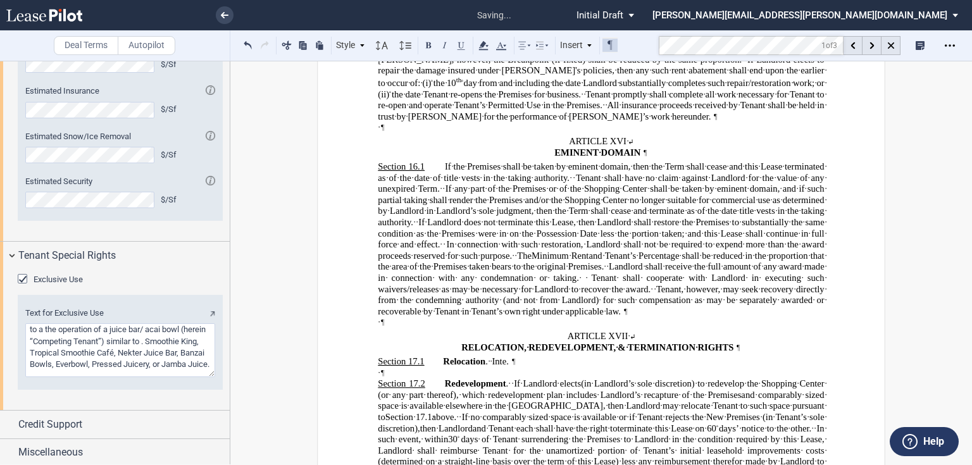
scroll to position [11290, 0]
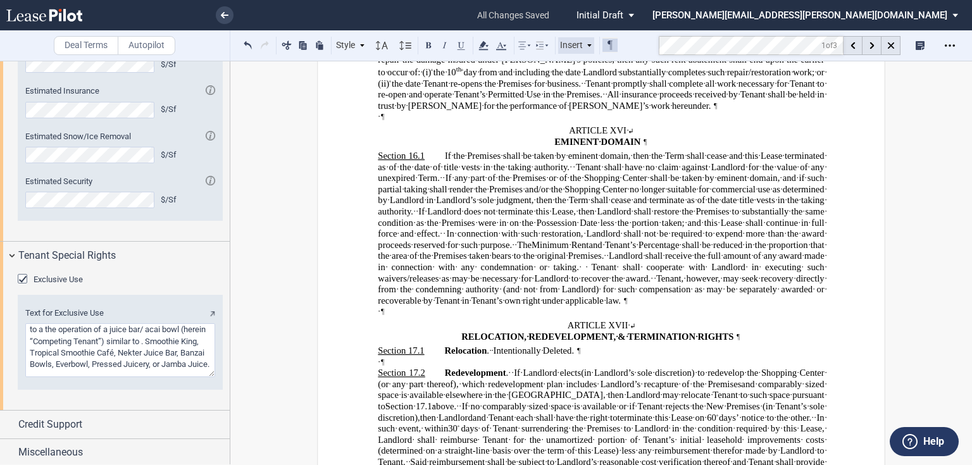
click at [588, 53] on md-toolbar "Deal Terms Autopilot Style ARTICLE I Section 1.1 (a) Subsection 1 (i) Subsectio…" at bounding box center [486, 45] width 972 height 31
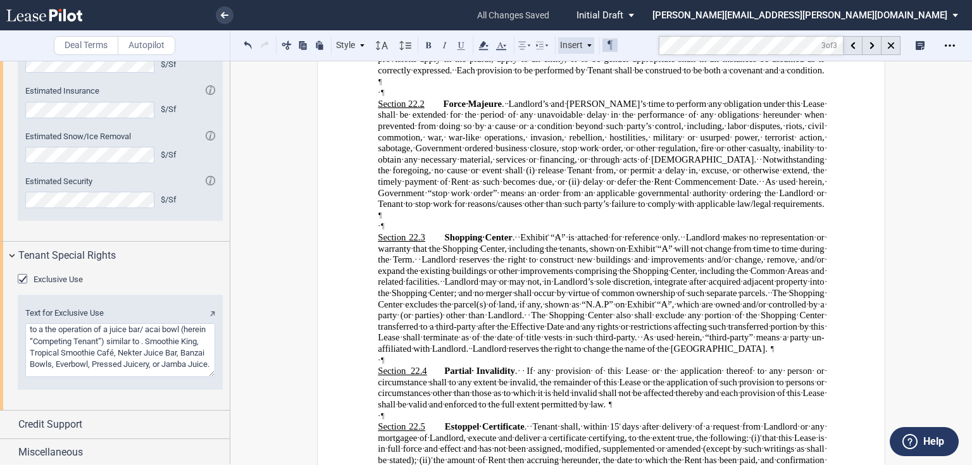
scroll to position [15452, 0]
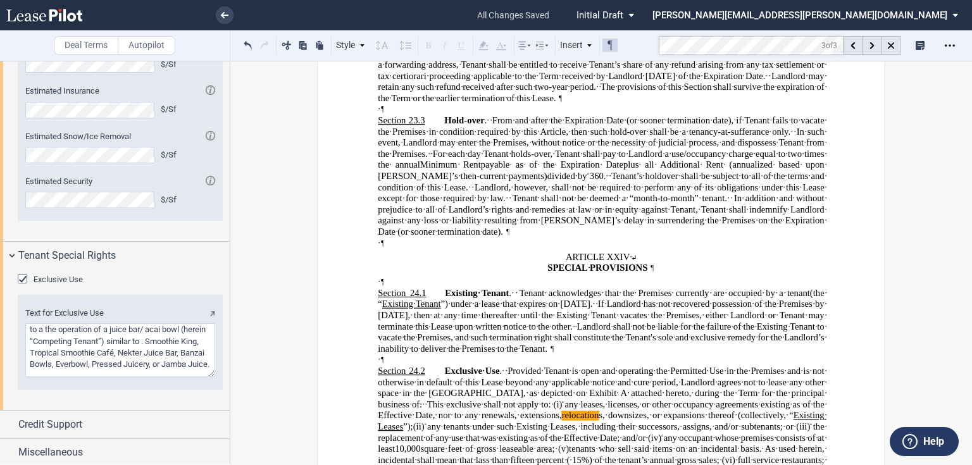
click at [655, 44] on md-toolbar "Deal Terms Autopilot Style ARTICLE I Section 1.1 (a) Subsection 1 (i) Subsectio…" at bounding box center [486, 45] width 972 height 31
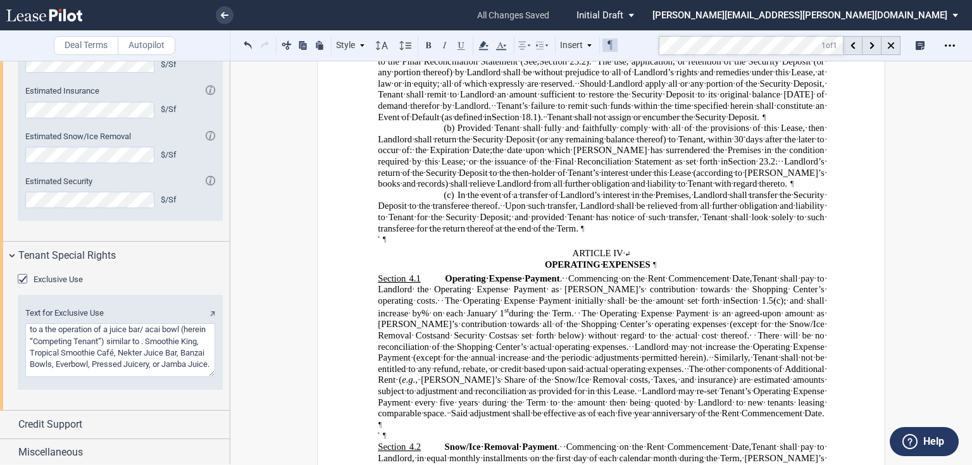
scroll to position [3097, 0]
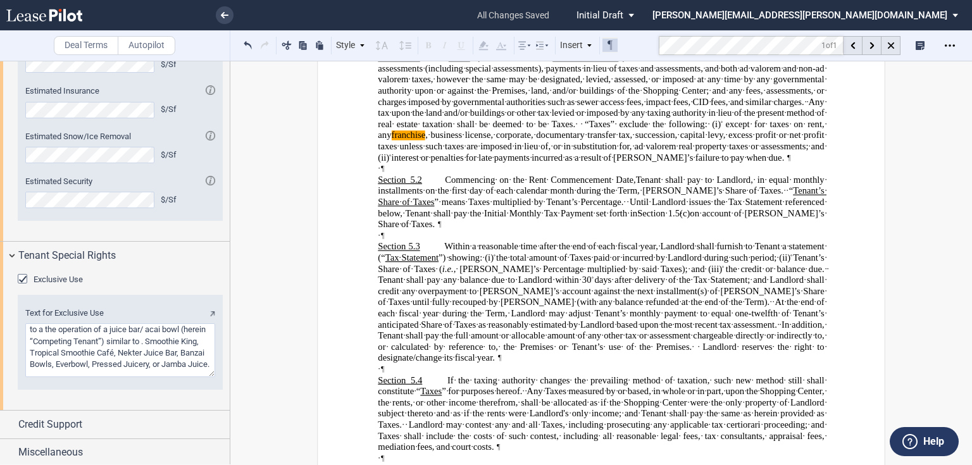
click at [648, 43] on md-toolbar "Deal Terms Autopilot Style ARTICLE I Section 1.1 (a) Subsection 1 (i) Subsectio…" at bounding box center [486, 45] width 972 height 31
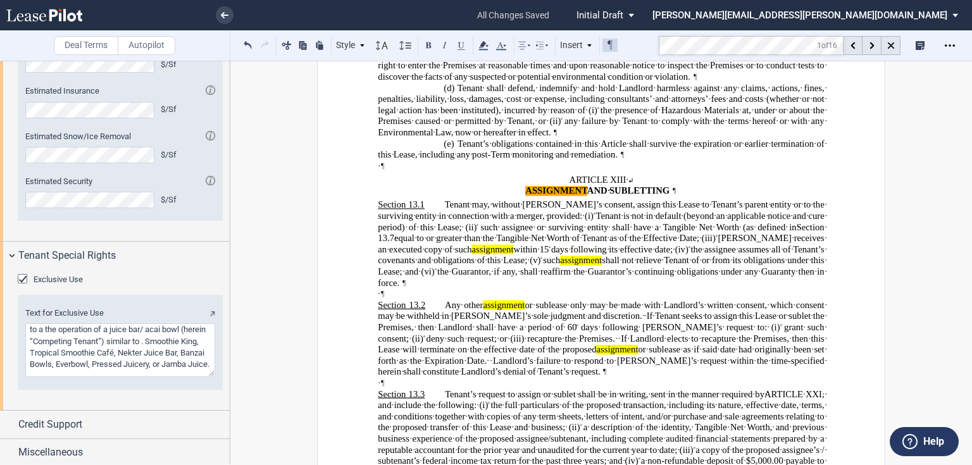
scroll to position [8852, 0]
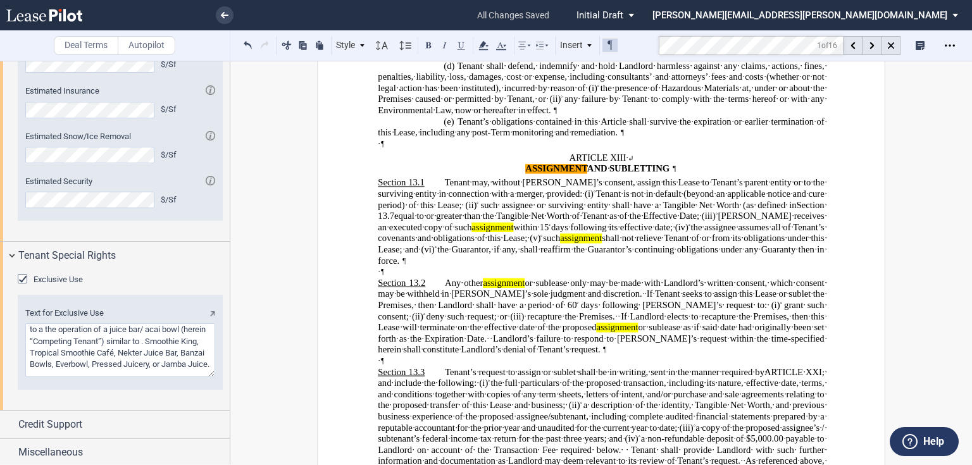
click at [535, 311] on span "If Landlord elects to recapture the Premises, then this Lease will terminate on…" at bounding box center [602, 327] width 448 height 32
click at [610, 47] on button at bounding box center [609, 44] width 15 height 15
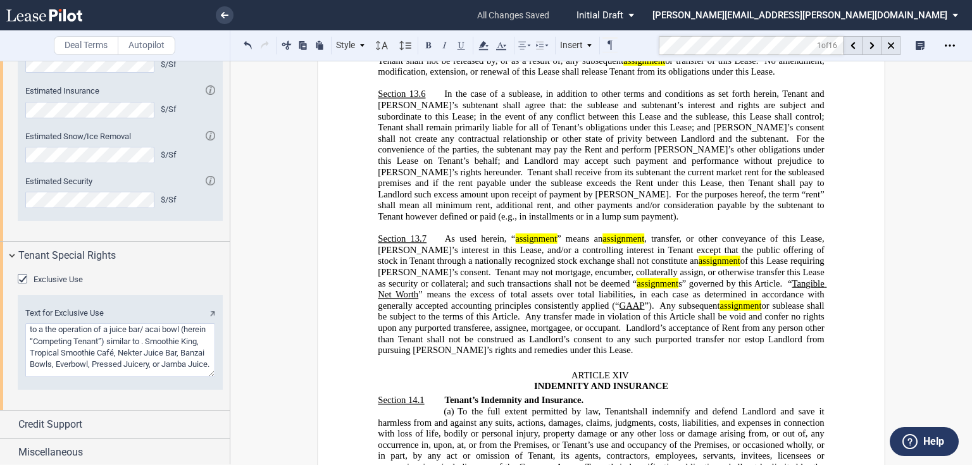
scroll to position [9500, 0]
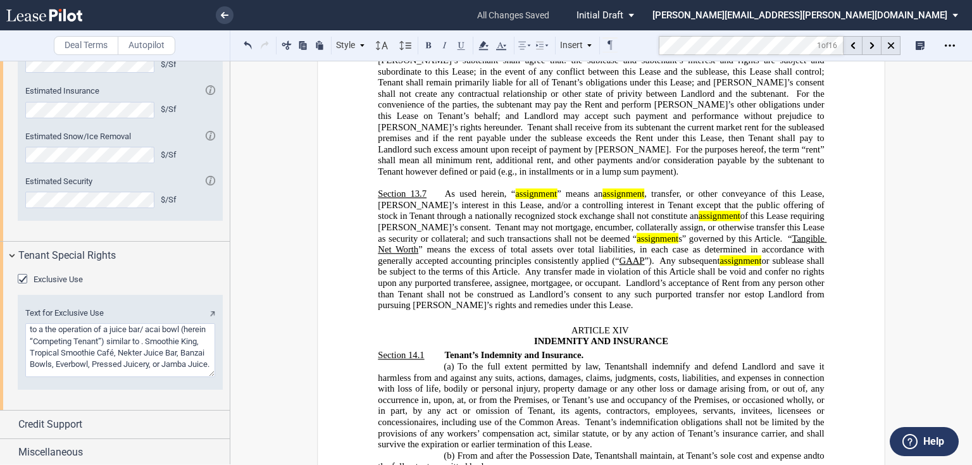
click at [559, 302] on p "Section 13.7 As used herein, “ assignment ” means an assignment , transfer, or …" at bounding box center [601, 249] width 446 height 123
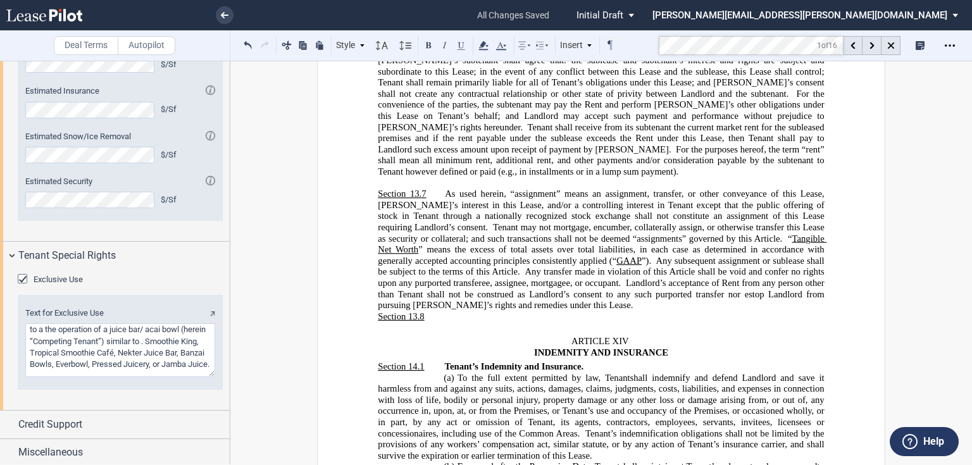
click at [462, 314] on p "Section 13.8 ​" at bounding box center [601, 316] width 446 height 11
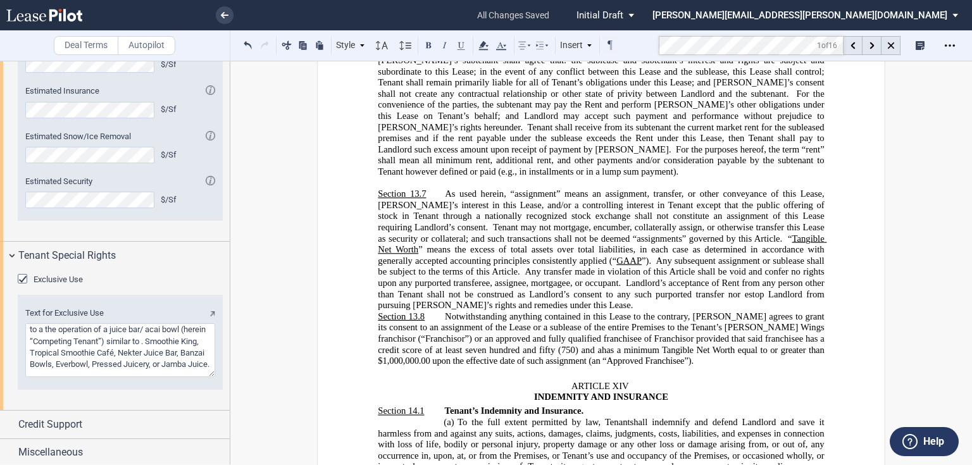
click at [445, 314] on span "Notwithstanding anything contained in this Lease to the contrary, Landlord agre…" at bounding box center [602, 333] width 448 height 44
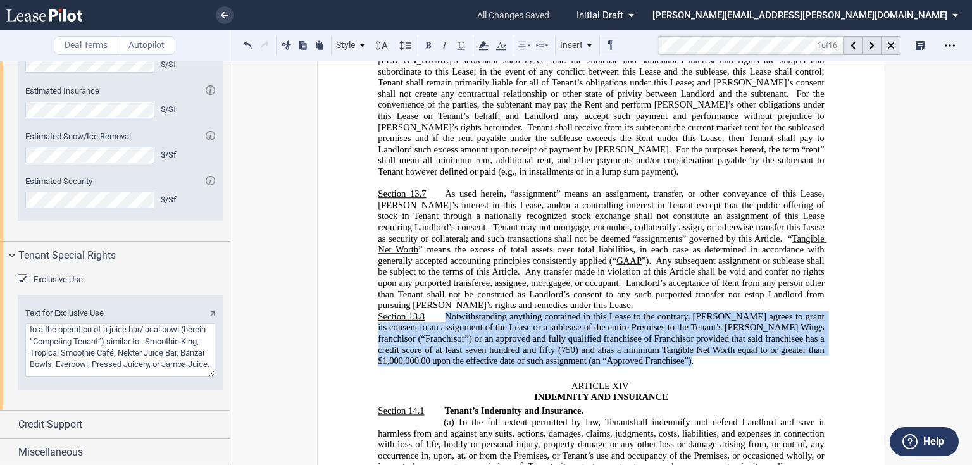
drag, startPoint x: 443, startPoint y: 316, endPoint x: 688, endPoint y: 357, distance: 248.2
click at [688, 357] on span "Notwithstanding anything contained in this Lease to the contrary, Landlord agre…" at bounding box center [602, 338] width 448 height 55
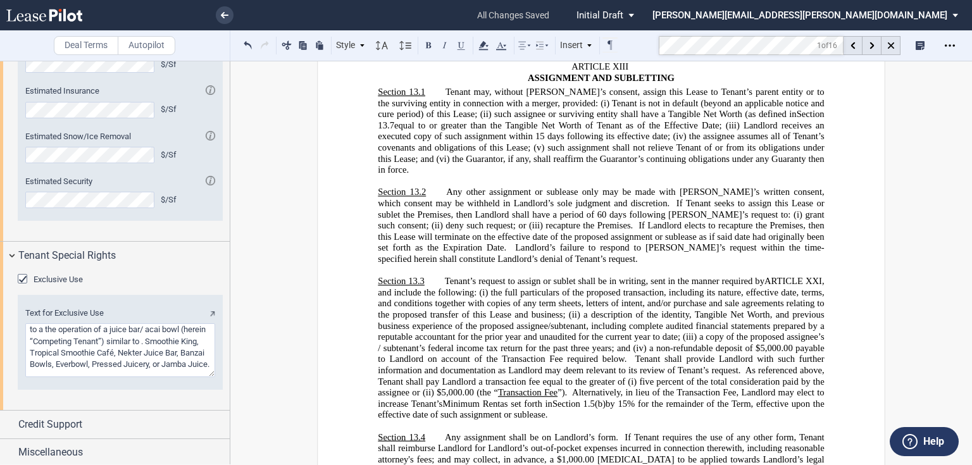
scroll to position [8944, 0]
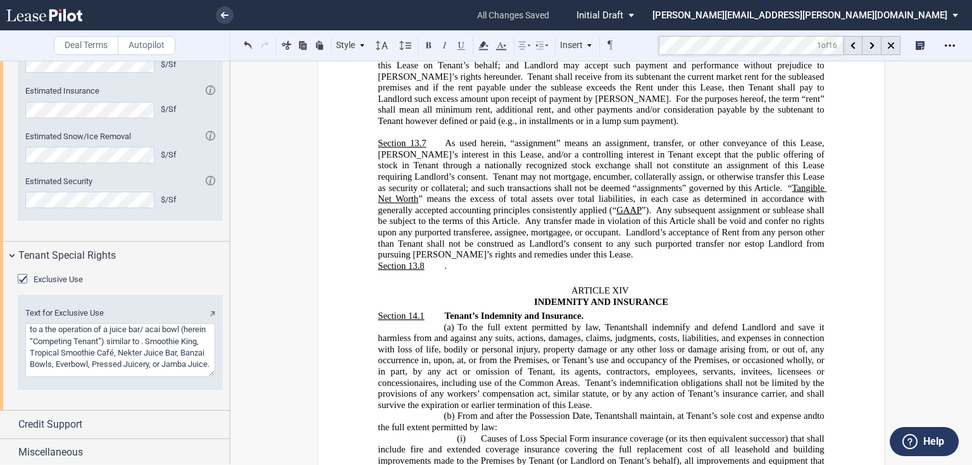
scroll to position [9652, 0]
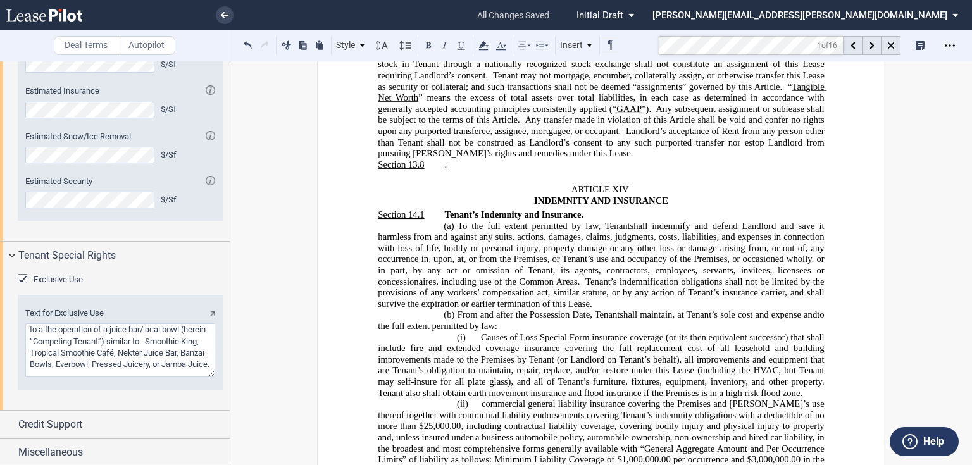
click at [448, 164] on p "Section 13.8 ​ ." at bounding box center [601, 164] width 446 height 11
click at [438, 165] on p "Section 13.8 ​ ." at bounding box center [601, 164] width 446 height 11
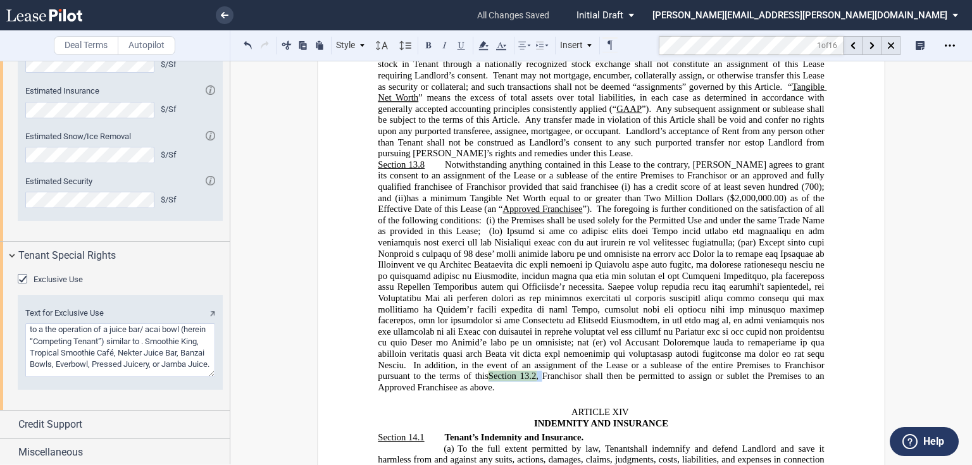
drag, startPoint x: 770, startPoint y: 362, endPoint x: 824, endPoint y: 361, distance: 53.8
click at [483, 48] on icon at bounding box center [483, 45] width 15 height 15
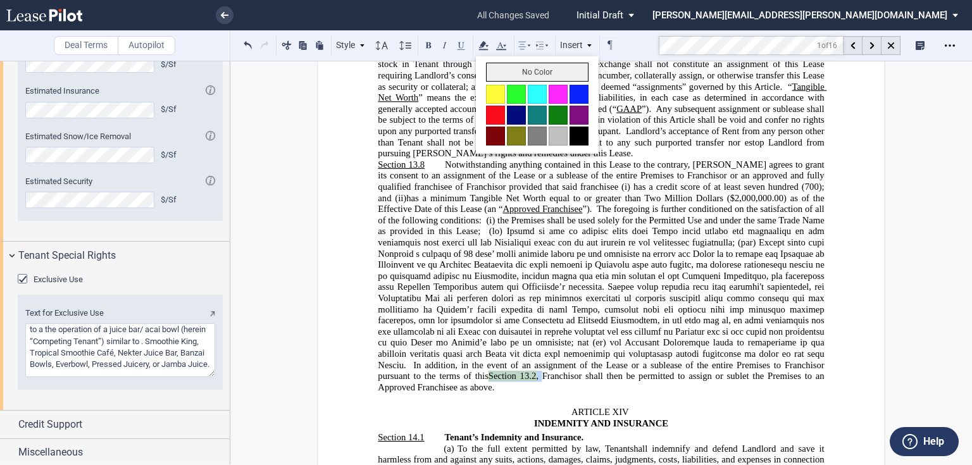
click at [493, 70] on button "No Color" at bounding box center [537, 72] width 102 height 19
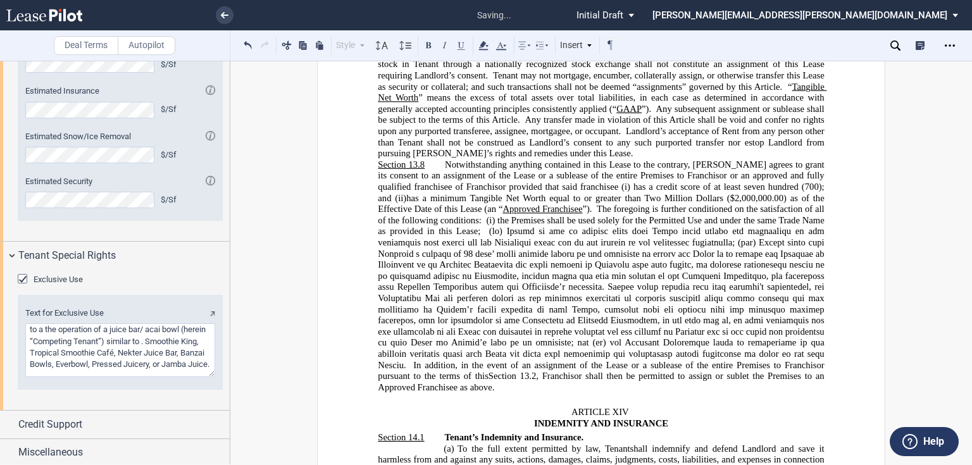
click at [548, 245] on span "Notwithstanding anything contained in this Lease to the contrary, Landlord agre…" at bounding box center [602, 275] width 448 height 233
click at [562, 149] on p "Section 13.7 As used herein, “assignment” means an assignment, transfer, or oth…" at bounding box center [601, 98] width 446 height 123
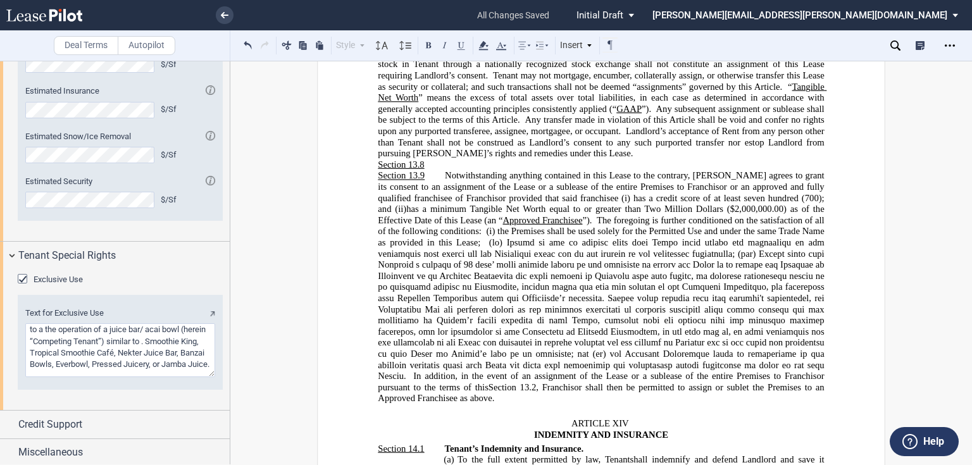
scroll to position [9626, 0]
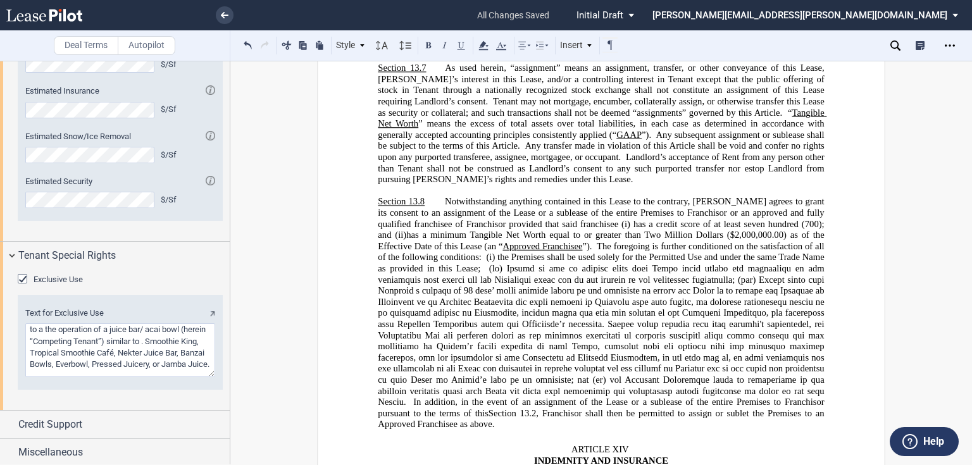
click at [426, 219] on span "Notwithstanding anything contained in this Lease to the contrary, Landlord agre…" at bounding box center [602, 313] width 448 height 233
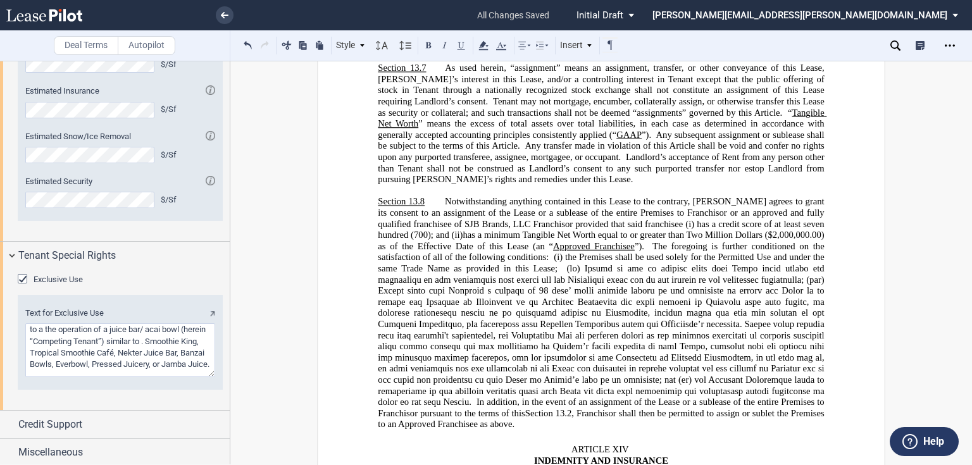
click at [502, 225] on span "Notwithstanding anything contained in this Lease to the contrary, Landlord agre…" at bounding box center [602, 313] width 448 height 233
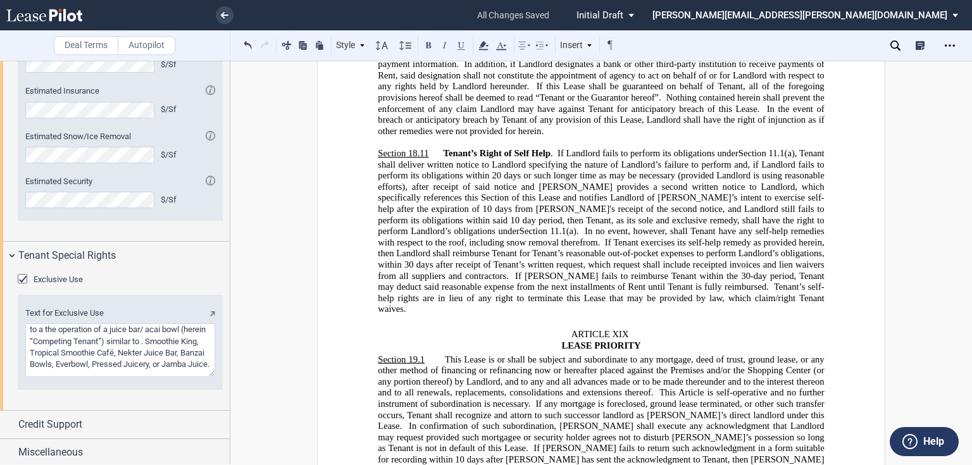
scroll to position [13320, 0]
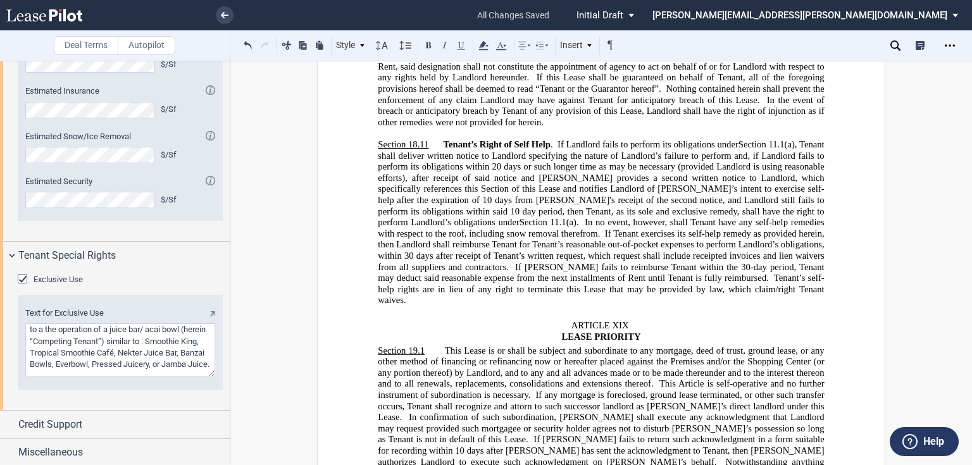
click at [769, 245] on p "Section 18.11 Tenant’s Right of Self Help . If Landlord fails to perform its ob…" at bounding box center [601, 222] width 446 height 167
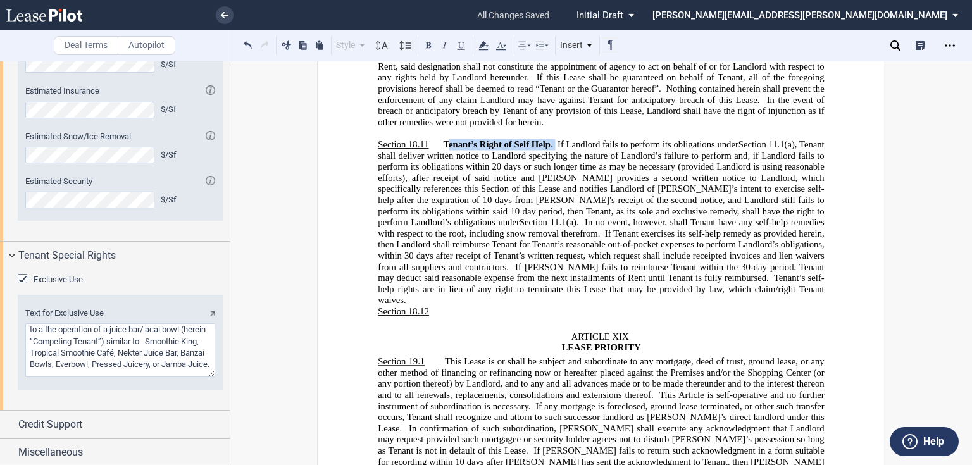
drag, startPoint x: 446, startPoint y: 98, endPoint x: 559, endPoint y: 96, distance: 113.3
click at [559, 139] on span "Tenant’s Right of Self Help . If Landlord fails to perform its obligations unde…" at bounding box center [602, 222] width 448 height 166
click at [505, 139] on span "Tenant’s Right of Self Help" at bounding box center [496, 144] width 107 height 11
click at [434, 306] on p "Section 18.12 ​" at bounding box center [601, 311] width 446 height 11
drag, startPoint x: 430, startPoint y: 256, endPoint x: 375, endPoint y: 250, distance: 55.3
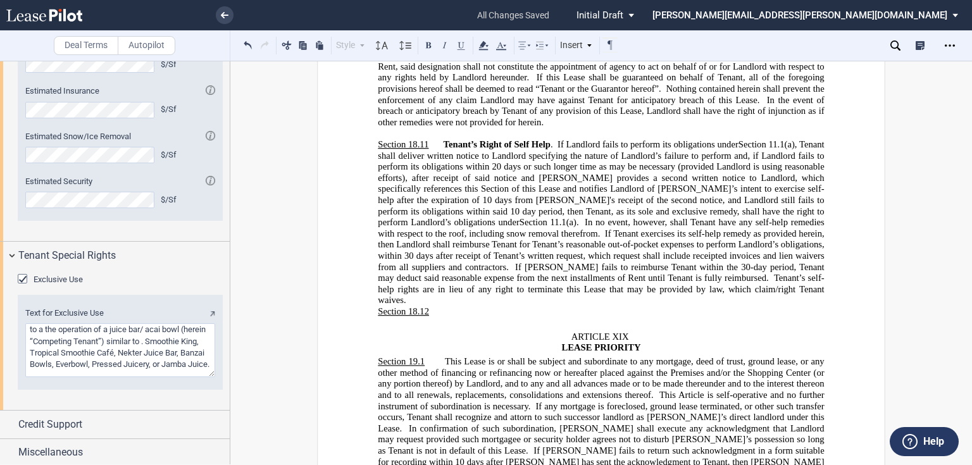
click at [378, 306] on p "Section 18.12 ​" at bounding box center [601, 311] width 446 height 11
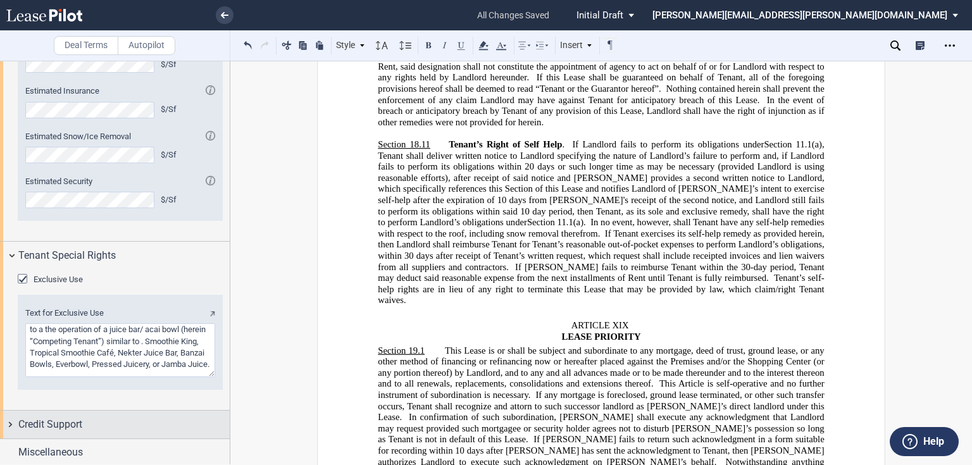
click at [109, 420] on div "Credit Support" at bounding box center [123, 424] width 211 height 15
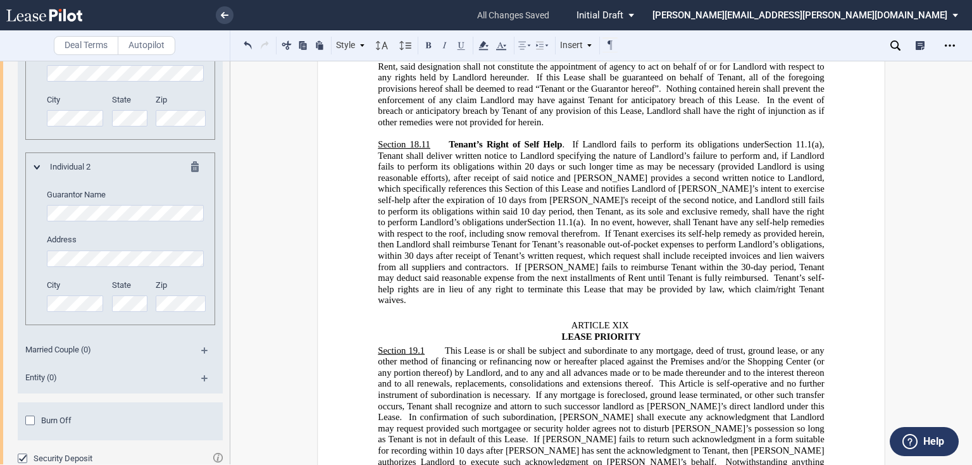
scroll to position [1928, 0]
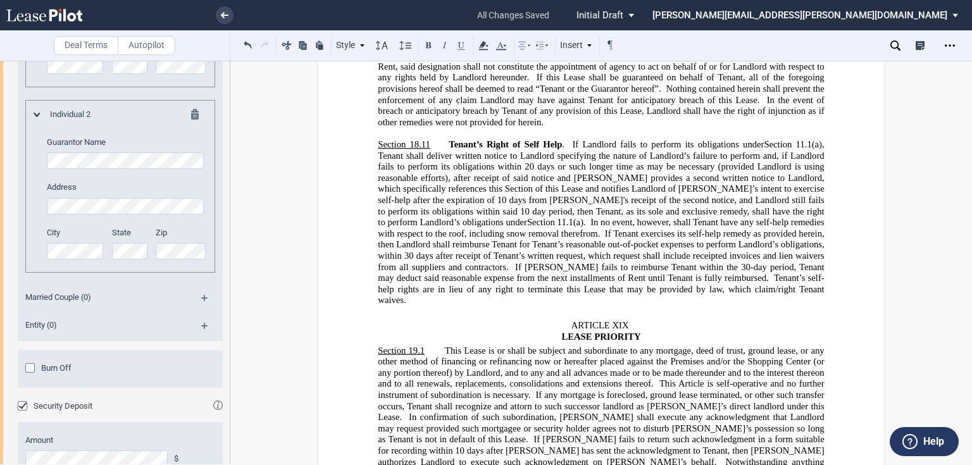
click at [892, 44] on icon at bounding box center [895, 45] width 10 height 10
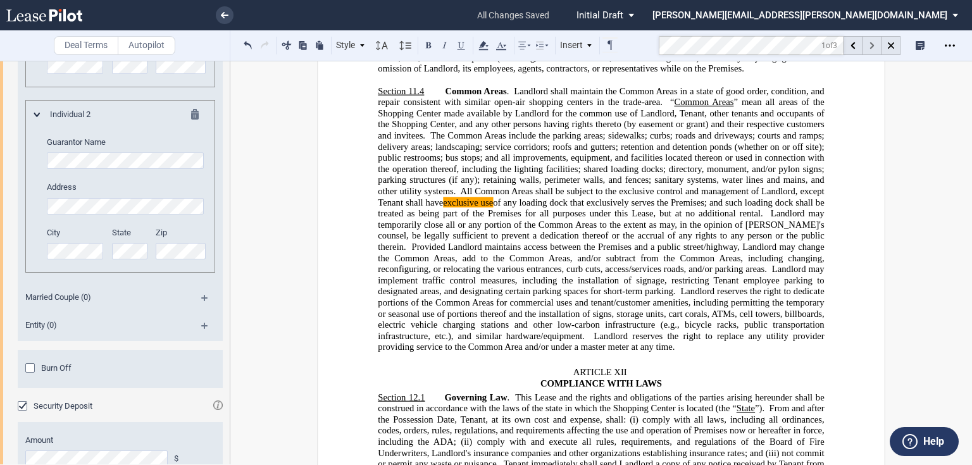
click at [873, 46] on icon at bounding box center [871, 45] width 4 height 7
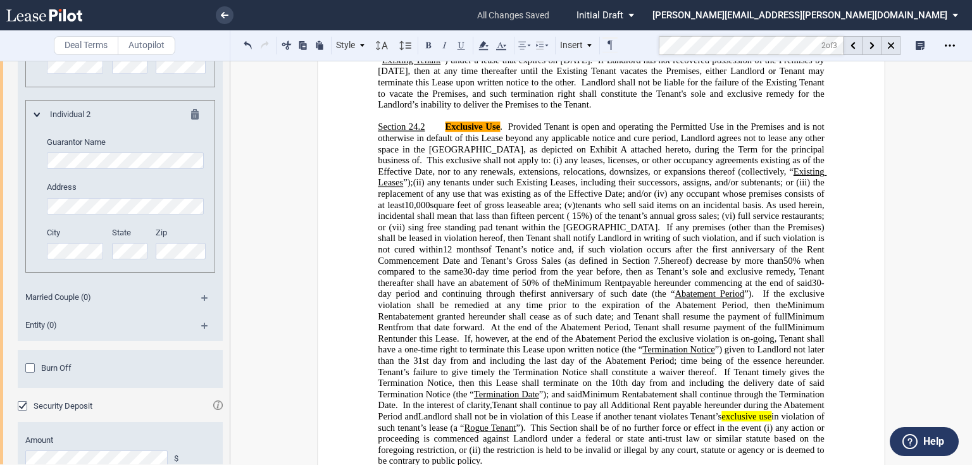
scroll to position [15993, 0]
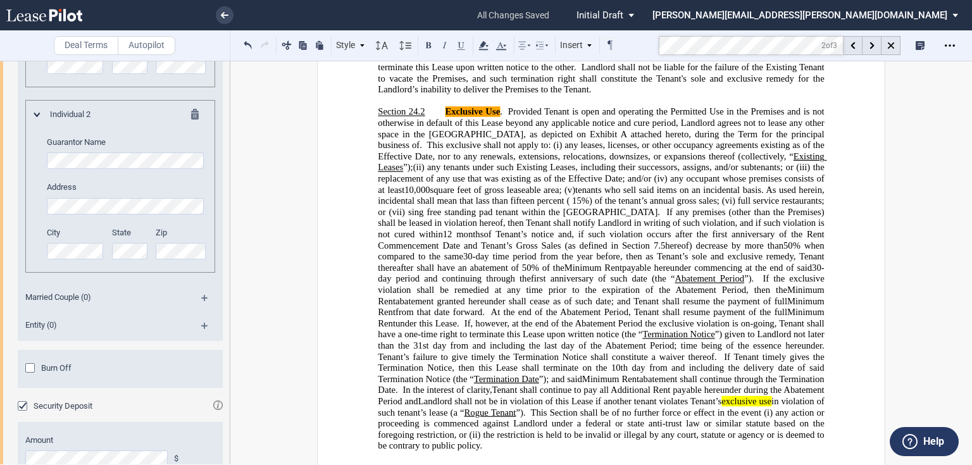
click at [755, 407] on span "This Section shall be of no further force or effect in the event (i)" at bounding box center [652, 412] width 242 height 11
click at [757, 407] on span "This Section shall be of no further force or effect in the event (i)" at bounding box center [652, 412] width 242 height 11
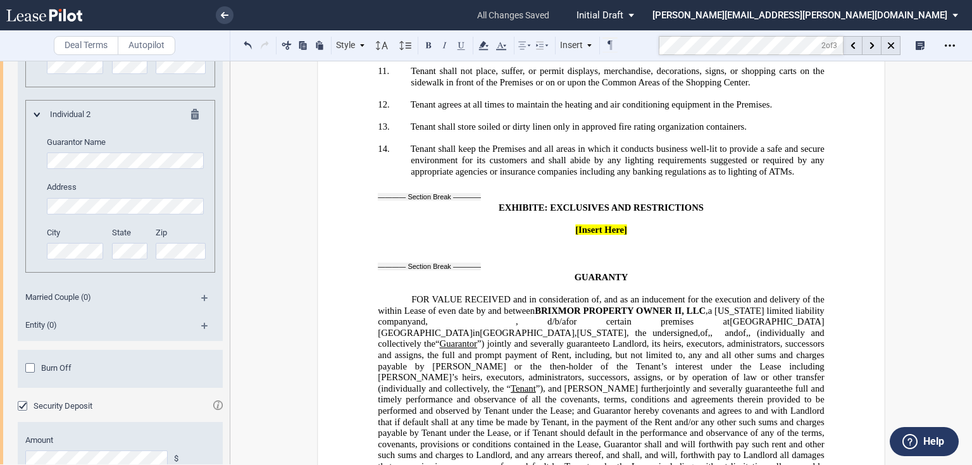
scroll to position [20316, 0]
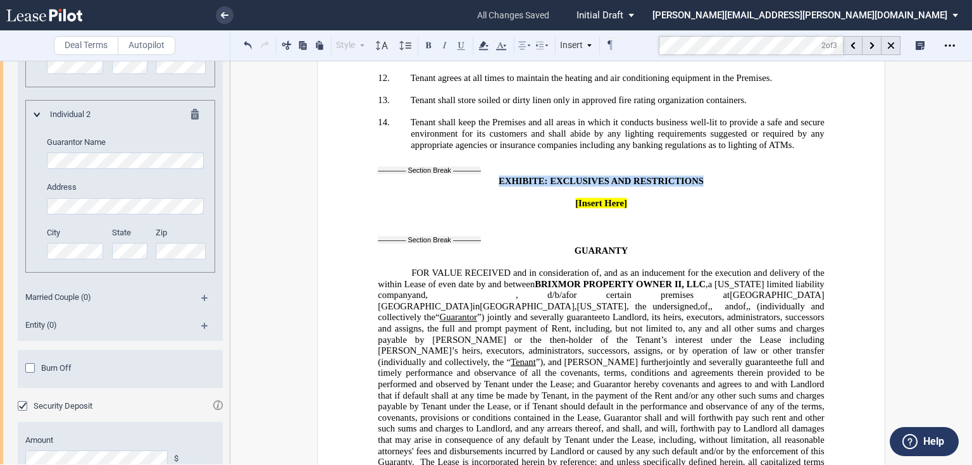
drag, startPoint x: 493, startPoint y: 92, endPoint x: 528, endPoint y: 100, distance: 35.7
click at [569, 187] on p "﻿" at bounding box center [601, 192] width 446 height 11
click at [540, 175] on span "E" at bounding box center [541, 180] width 6 height 11
drag, startPoint x: 552, startPoint y: 92, endPoint x: 597, endPoint y: 92, distance: 45.5
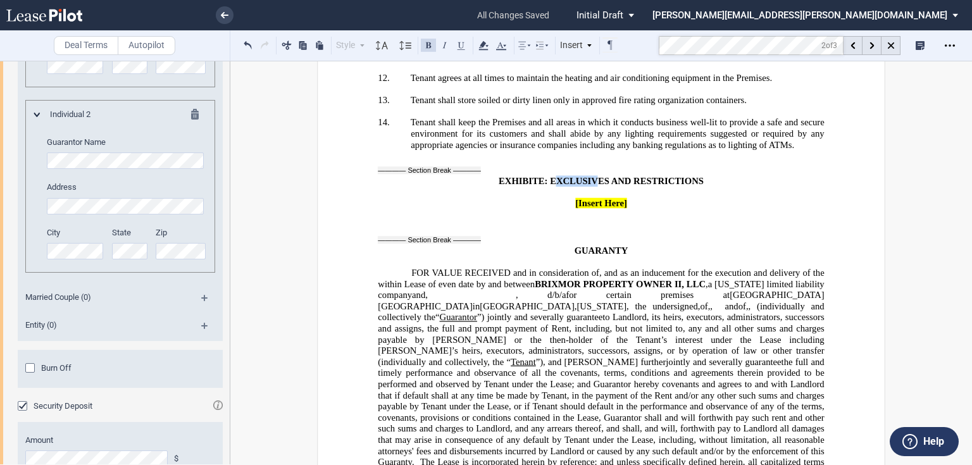
click at [597, 175] on span ": EXCLUSIVES AND RESTRICTIONS" at bounding box center [624, 180] width 159 height 11
click at [570, 175] on span ": EXCLUSIVES AND RESTRICTIONS" at bounding box center [624, 180] width 159 height 11
drag, startPoint x: 568, startPoint y: 91, endPoint x: 702, endPoint y: 94, distance: 134.1
click at [702, 175] on p "EXHIBIT E : EXCLUSIVES AND RESTRICTIONS" at bounding box center [601, 180] width 446 height 11
click at [245, 43] on button at bounding box center [247, 44] width 15 height 15
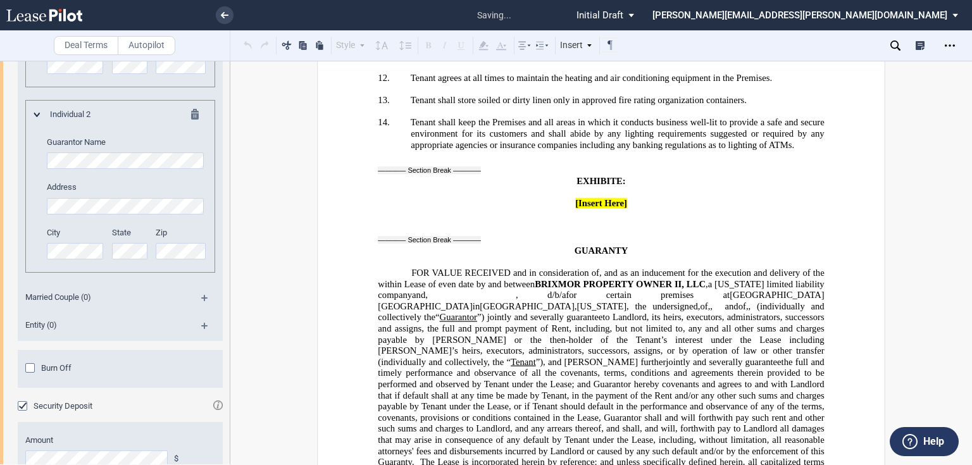
click at [245, 43] on div "Style Normal 8pt 9pt 10pt 10.5pt 11pt 12pt 14pt 16pt Normal 1 1.15 1.5 2 3 No C…" at bounding box center [429, 45] width 378 height 16
click at [245, 43] on button at bounding box center [247, 44] width 15 height 15
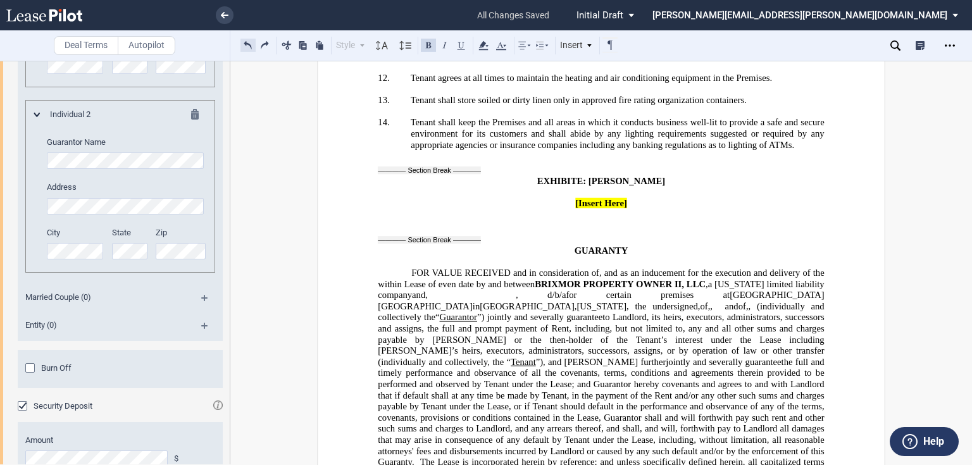
click at [245, 43] on div "Style Normal 8pt 9pt 10pt 10.5pt 11pt 12pt 14pt 16pt Normal 1 1.15 1.5 2 3 No C…" at bounding box center [429, 45] width 378 height 16
click at [245, 43] on button at bounding box center [247, 44] width 15 height 15
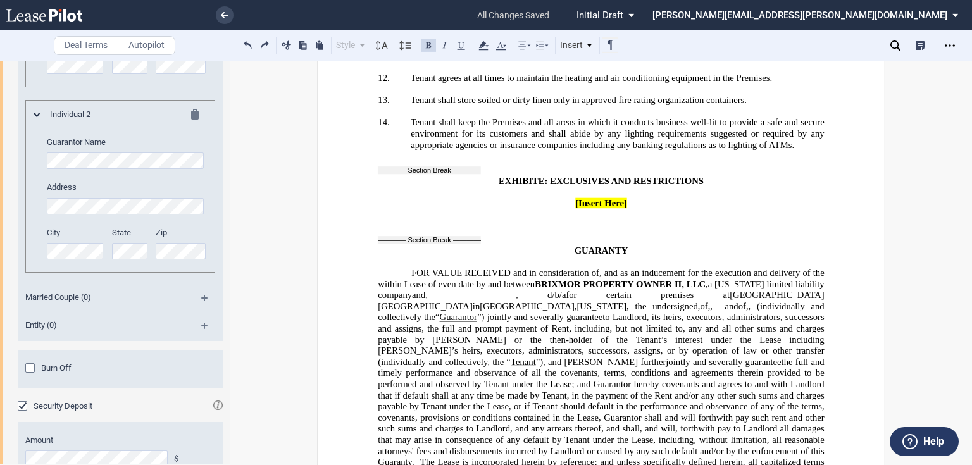
click at [719, 300] on span at bounding box center [722, 305] width 6 height 11
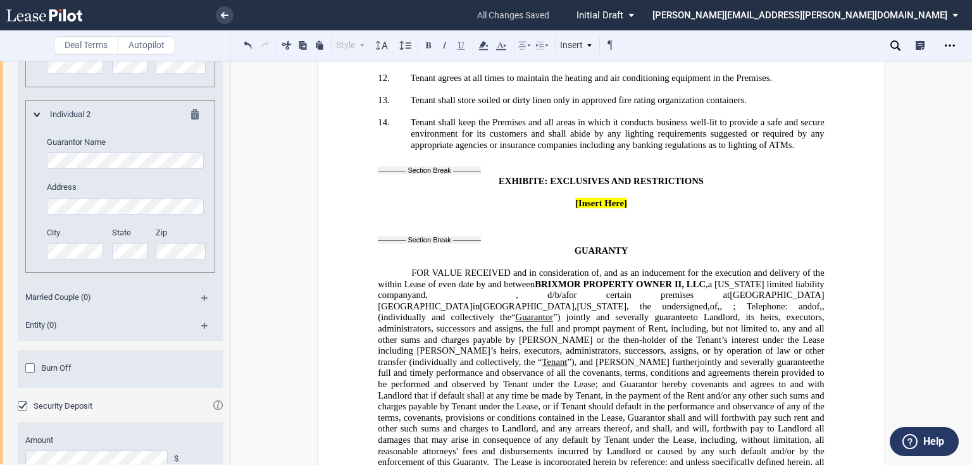
click at [733, 300] on span "﻿; Telephone:" at bounding box center [765, 305] width 65 height 11
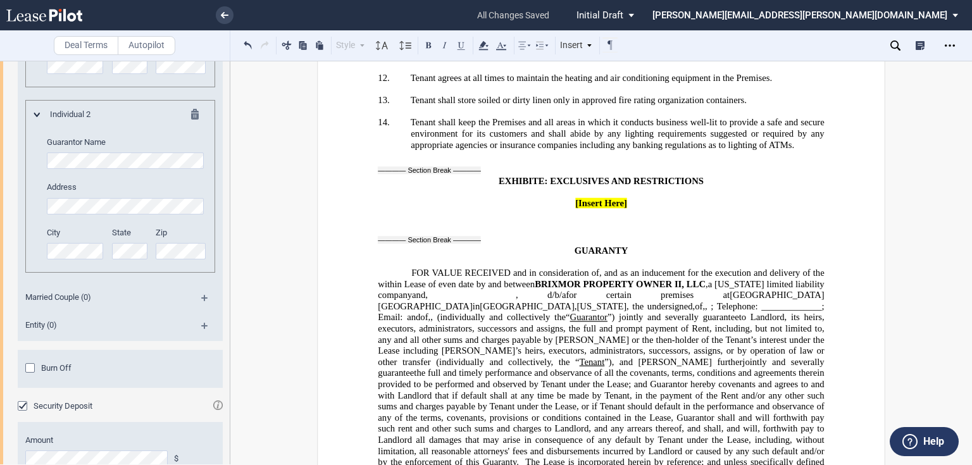
click at [693, 300] on span "﻿; Telephone: _____________; Email:" at bounding box center [602, 311] width 448 height 22
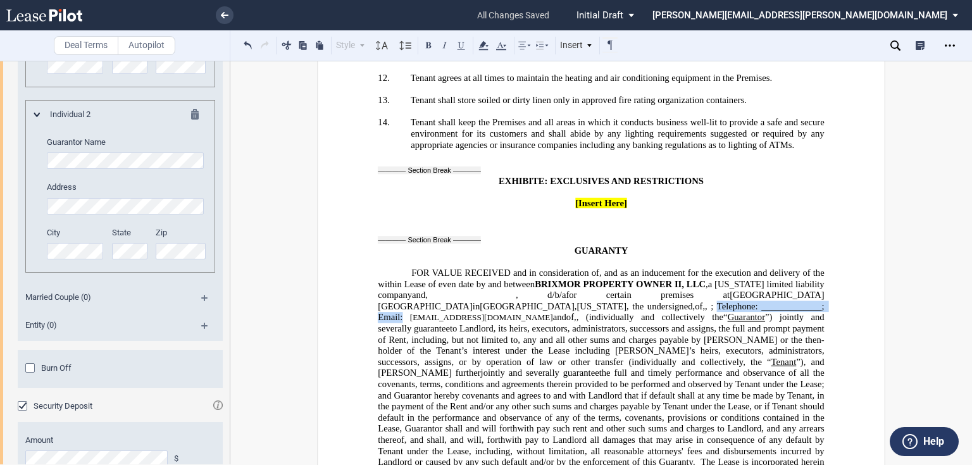
drag, startPoint x: 560, startPoint y: 228, endPoint x: 698, endPoint y: 232, distance: 138.0
click at [698, 300] on span "﻿; Telephone: _____________; Email: ilse5950@gmail.com" at bounding box center [602, 311] width 448 height 22
click at [615, 312] on span "(individually and collectively the" at bounding box center [654, 317] width 137 height 11
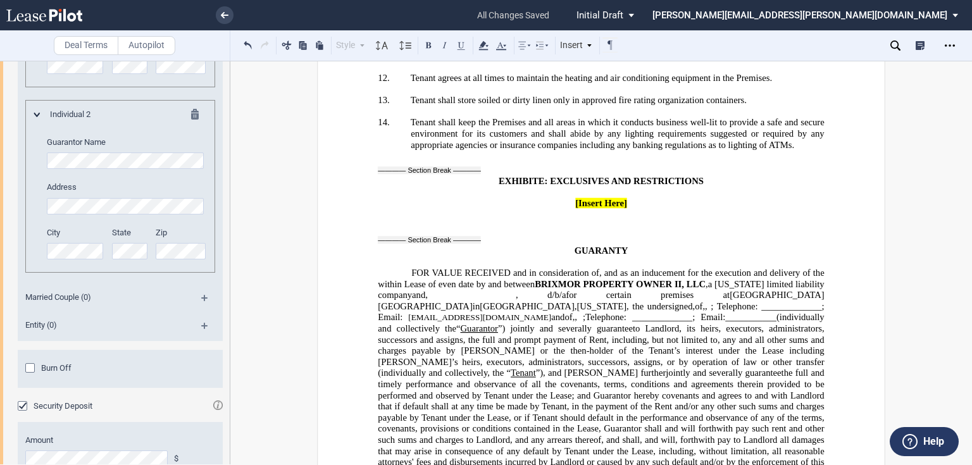
click at [550, 368] on span "the full and timely performance and observance of all the covenants, terms, con…" at bounding box center [602, 423] width 448 height 111
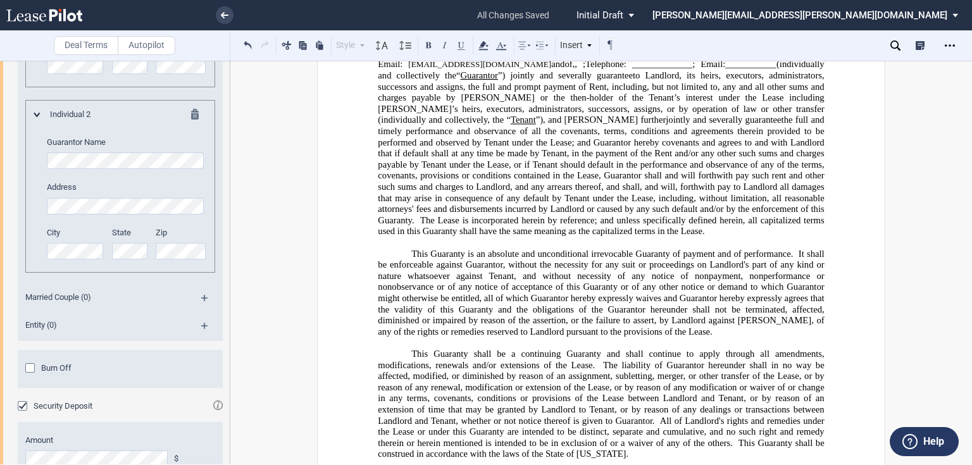
scroll to position [20643, 0]
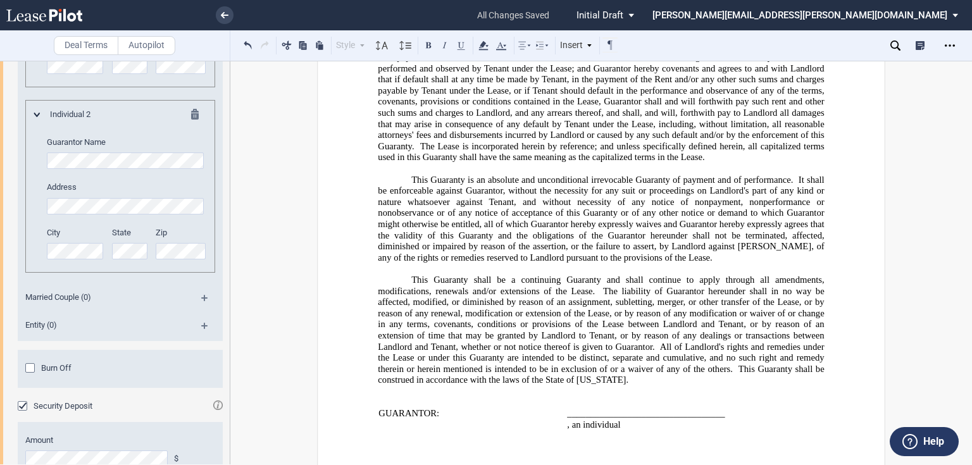
click at [660, 307] on p "This Guaranty shall be a continuing Guaranty and shall continue to apply throug…" at bounding box center [601, 329] width 446 height 111
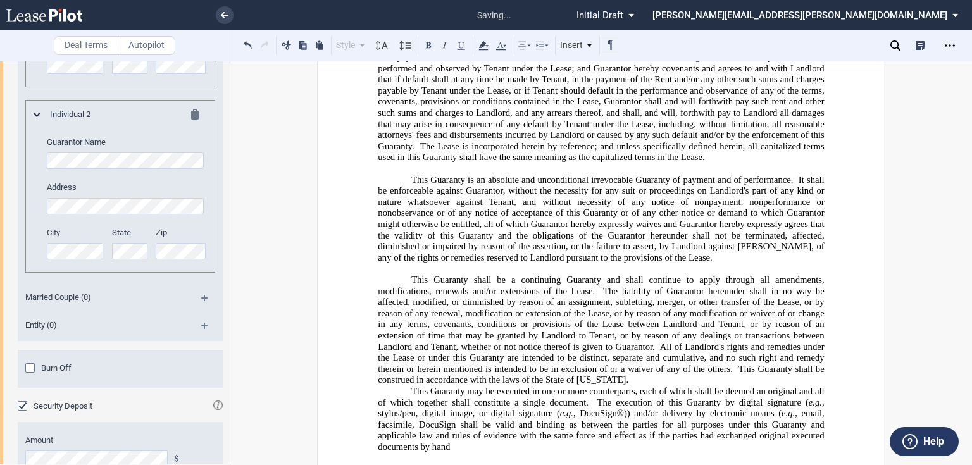
click at [633, 304] on p "This Guaranty shall be a continuing Guaranty and shall continue to apply throug…" at bounding box center [601, 329] width 446 height 111
click at [463, 385] on p "﻿ This Guaranty may be executed in one or more counterparts, each of which shal…" at bounding box center [601, 418] width 446 height 67
click at [633, 300] on p "This Guaranty shall be a continuing Guaranty and shall continue to apply throug…" at bounding box center [601, 329] width 446 height 111
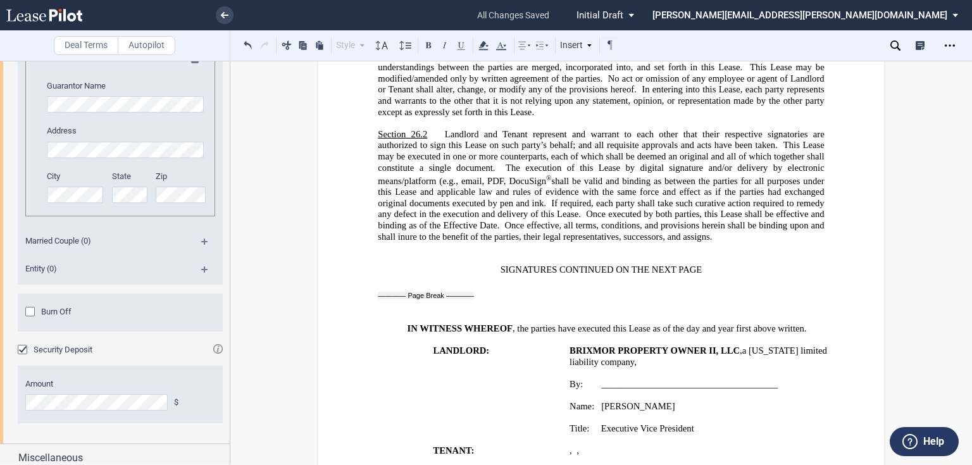
scroll to position [1989, 0]
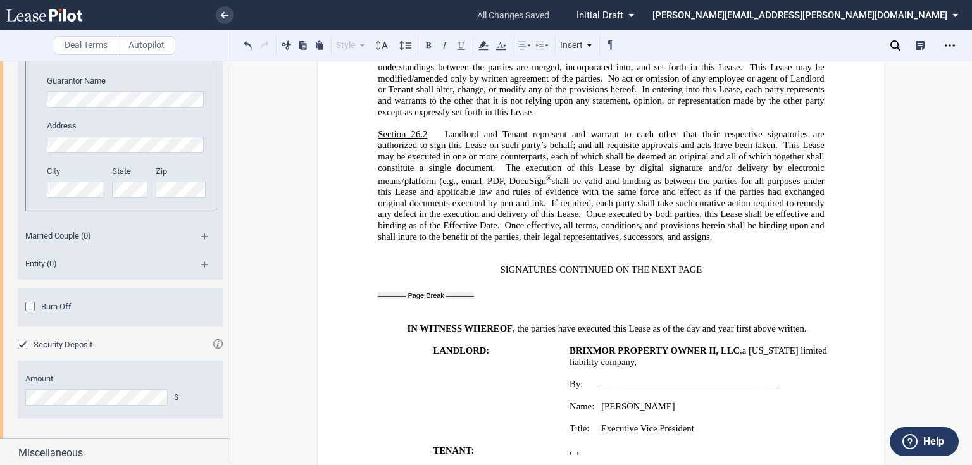
click at [215, 342] on md-icon at bounding box center [217, 343] width 9 height 9
click at [217, 342] on md-icon at bounding box center [217, 343] width 9 height 9
click at [214, 342] on md-icon at bounding box center [217, 343] width 9 height 9
click at [261, 350] on div "Security Deposit equal to First Month’s Gross Rent; Prepaid Rent Deposit equal …" at bounding box center [322, 356] width 178 height 37
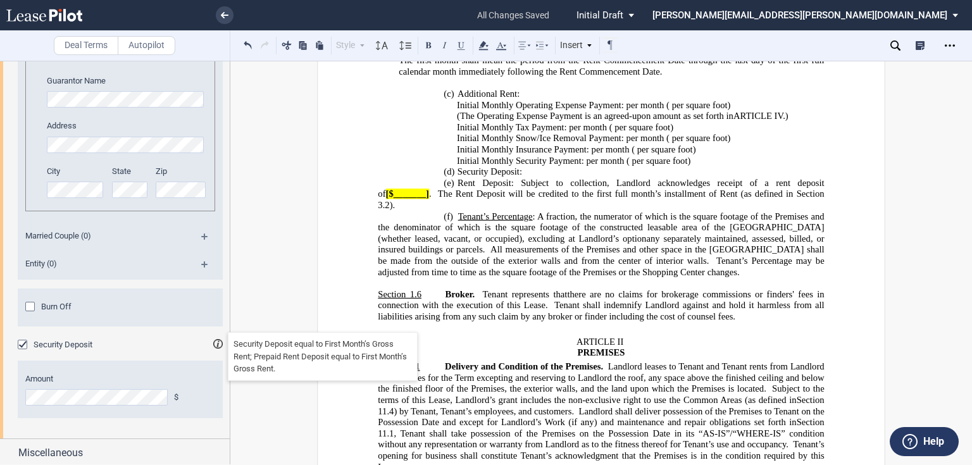
scroll to position [1265, 0]
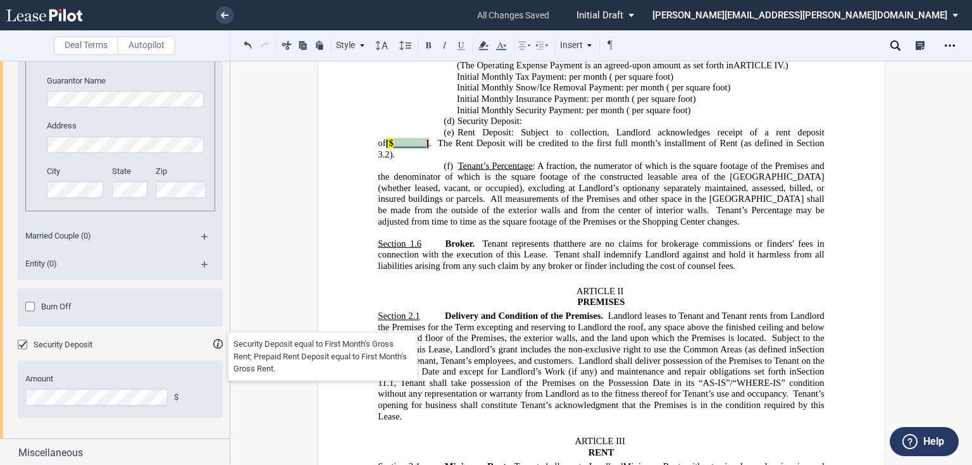
drag, startPoint x: 383, startPoint y: 286, endPoint x: 417, endPoint y: 288, distance: 34.2
click at [417, 149] on span "[$_______]" at bounding box center [407, 143] width 43 height 11
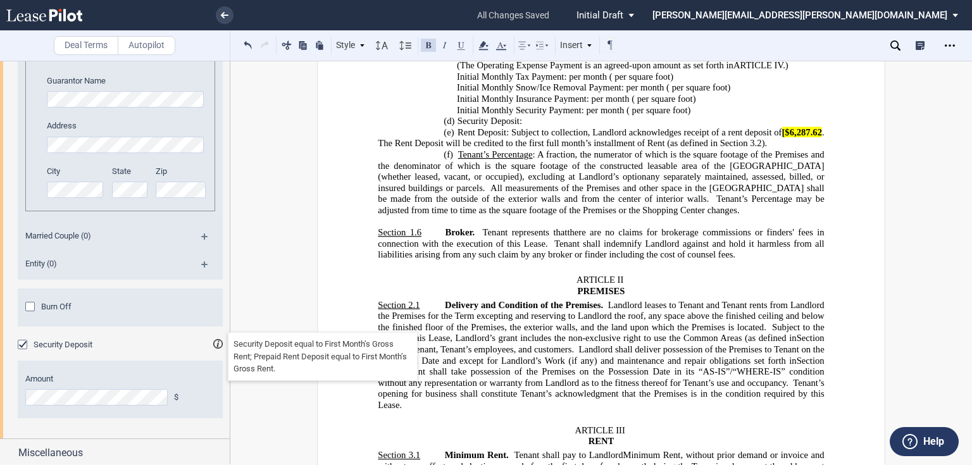
click at [781, 137] on span "[$6,287.62" at bounding box center [801, 132] width 40 height 11
click at [824, 137] on span at bounding box center [826, 132] width 4 height 11
click at [485, 48] on icon at bounding box center [483, 45] width 15 height 15
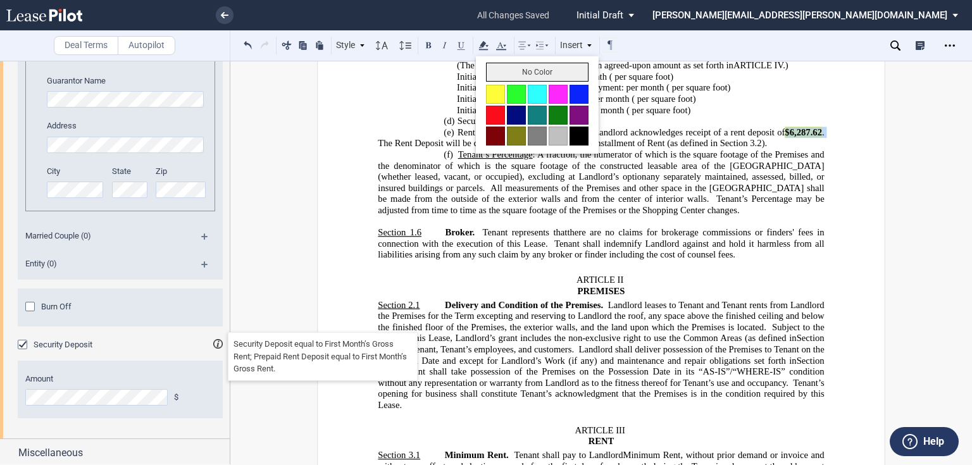
click at [514, 75] on button "No Color" at bounding box center [537, 72] width 102 height 19
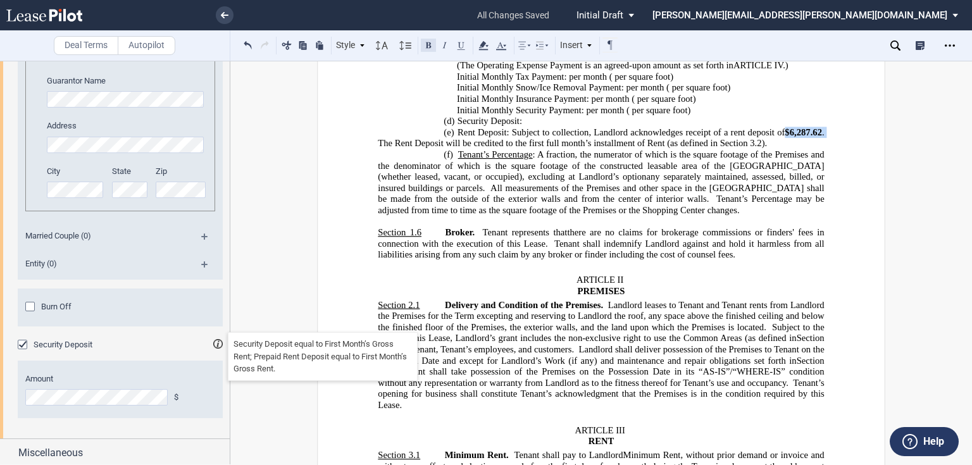
click at [431, 49] on button at bounding box center [428, 44] width 15 height 15
click at [565, 93] on span "Initial Monthly Snow/Ice Removal Payment:" at bounding box center [540, 87] width 167 height 11
click at [61, 443] on div "Miscellaneous" at bounding box center [115, 452] width 230 height 27
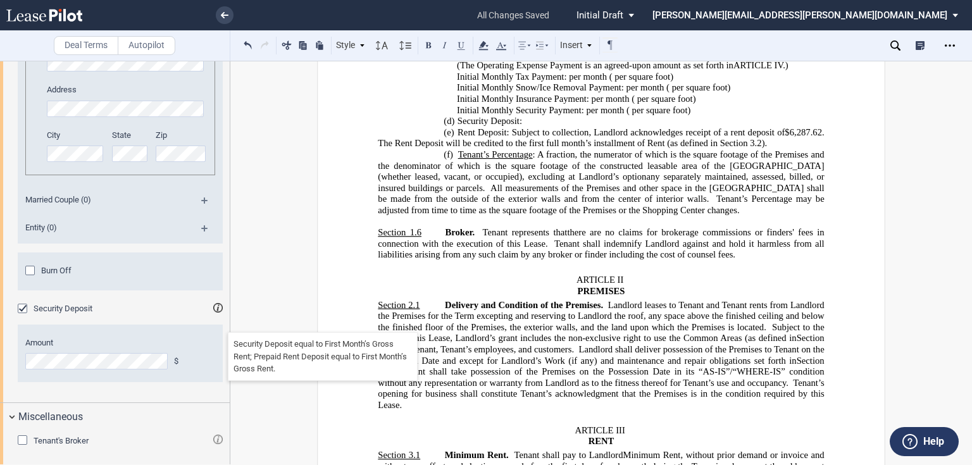
scroll to position [2027, 0]
click at [58, 437] on span "Tenant's Broker" at bounding box center [61, 439] width 55 height 9
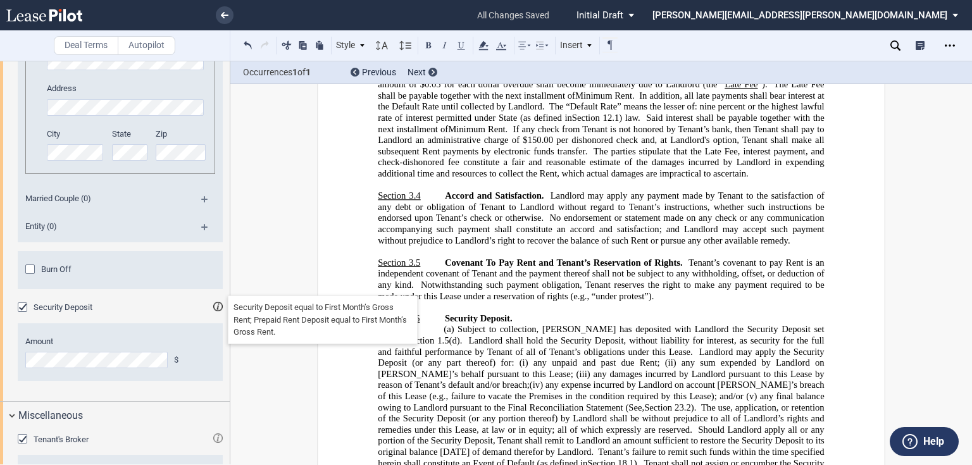
scroll to position [1923, 0]
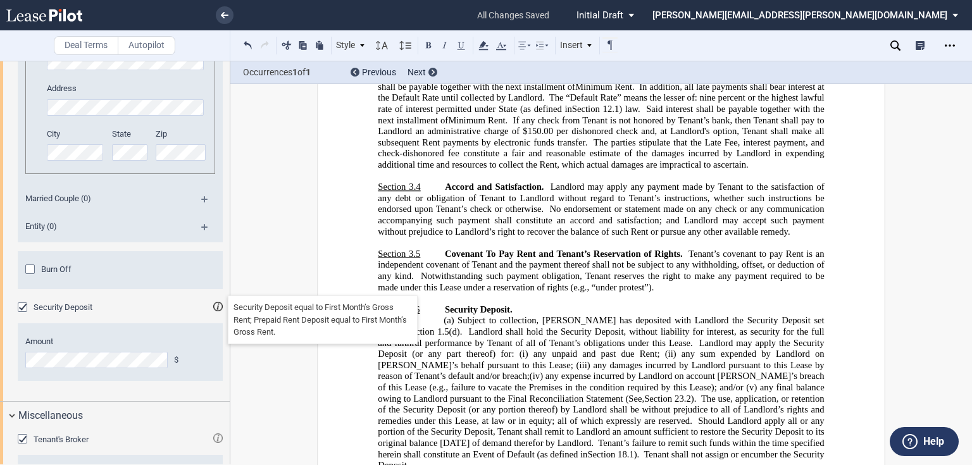
click at [896, 41] on use at bounding box center [895, 45] width 10 height 10
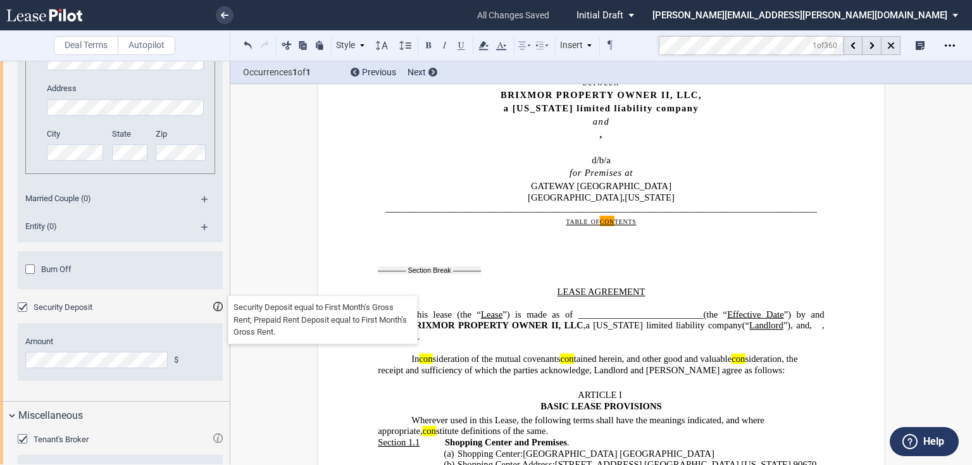
scroll to position [91, 0]
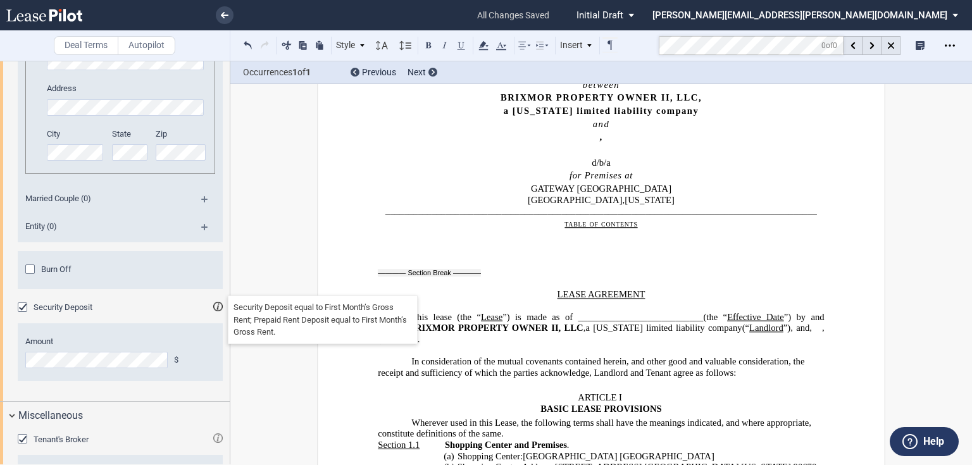
click at [888, 40] on div at bounding box center [890, 45] width 19 height 19
click at [242, 309] on div "Security Deposit equal to First Month’s Gross Rent; Prepaid Rent Deposit equal …" at bounding box center [322, 319] width 178 height 37
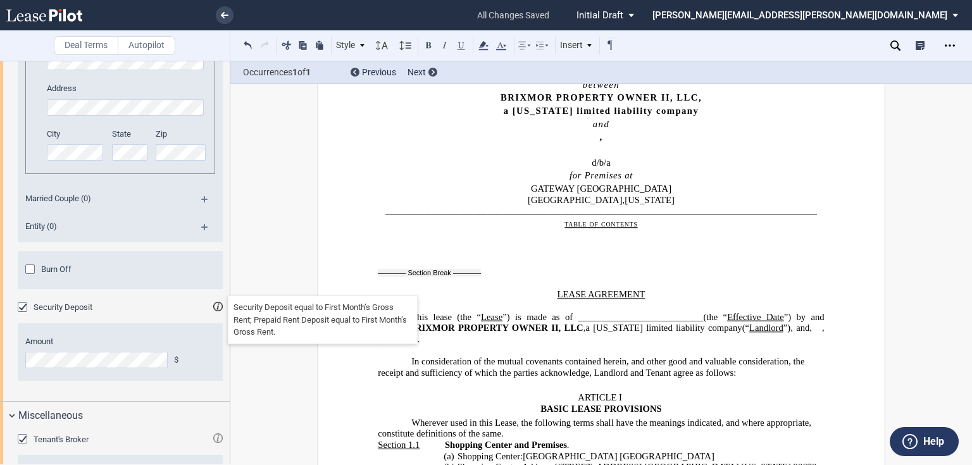
click at [213, 304] on md-icon at bounding box center [217, 306] width 9 height 9
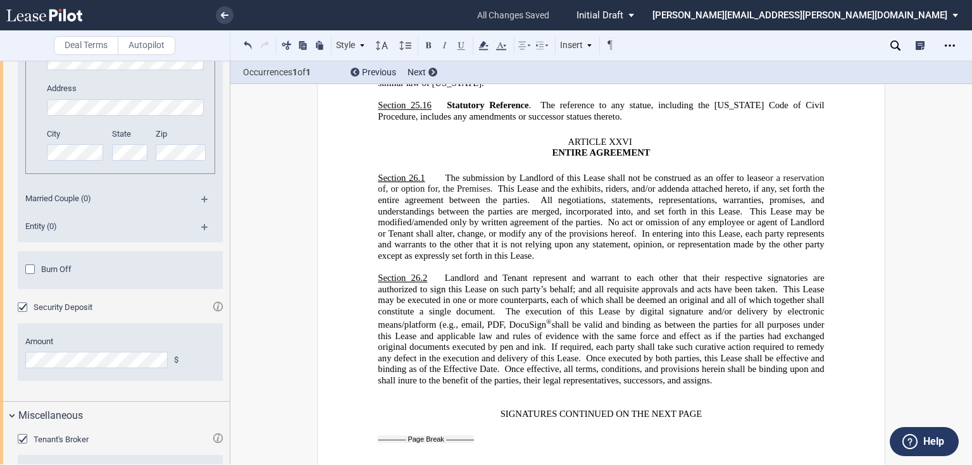
scroll to position [18050, 0]
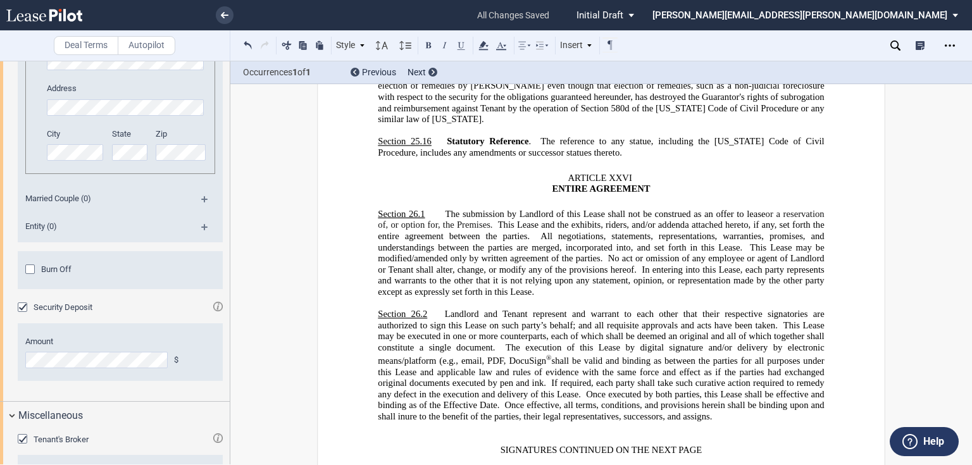
click at [445, 209] on span "The submission by Landlord of this Lease shall not be construed as an offer to …" at bounding box center [605, 214] width 320 height 11
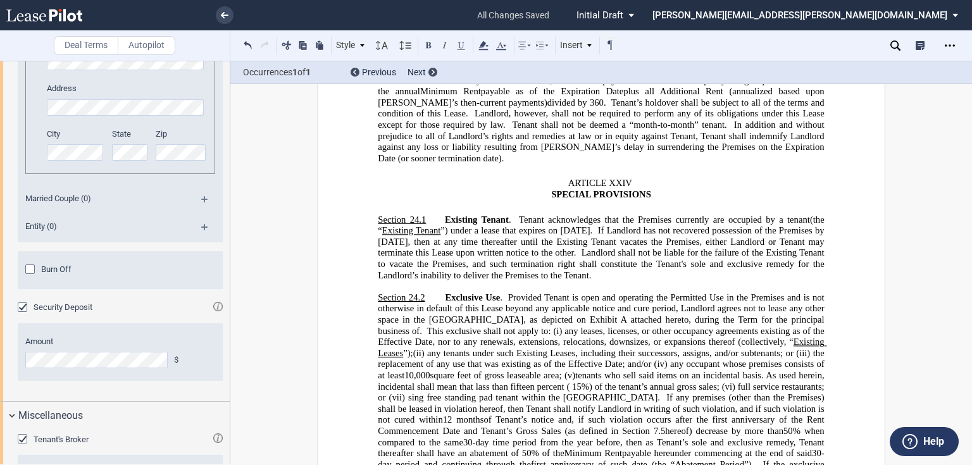
scroll to position [15773, 0]
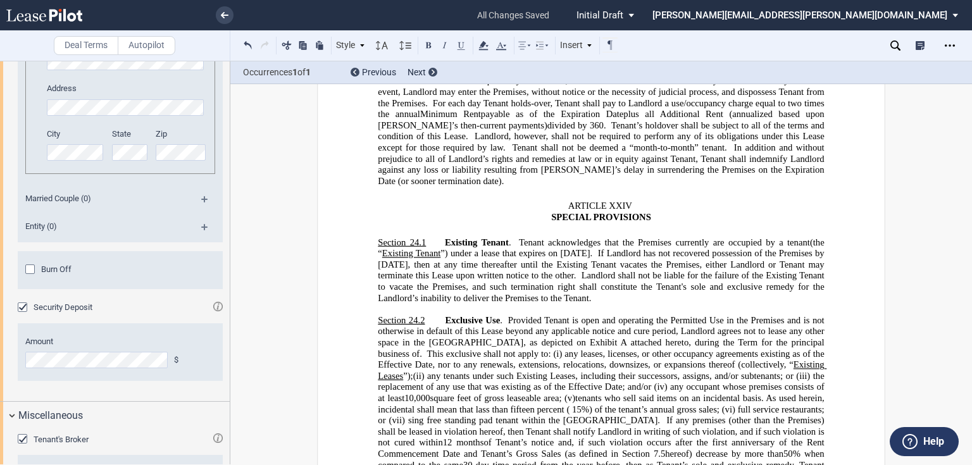
click at [445, 237] on span "Existing Tenant" at bounding box center [477, 242] width 64 height 11
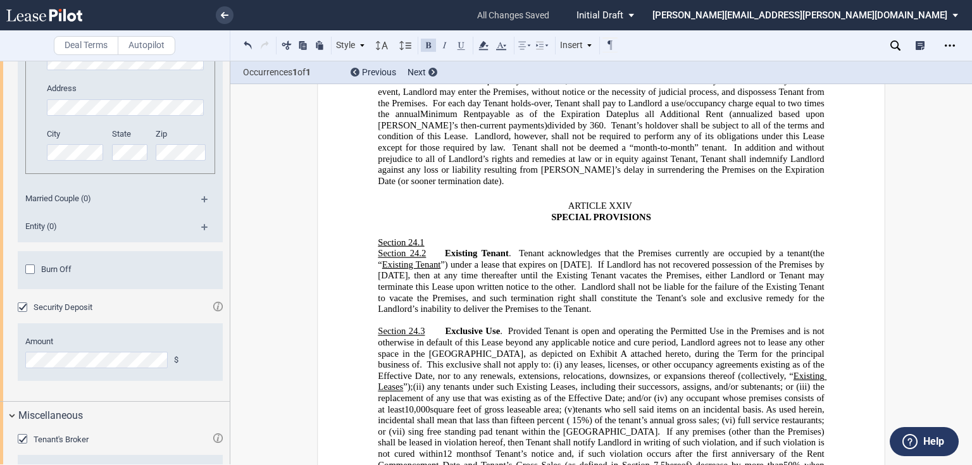
click at [466, 237] on p "Section 24.1 ﻿" at bounding box center [601, 242] width 446 height 11
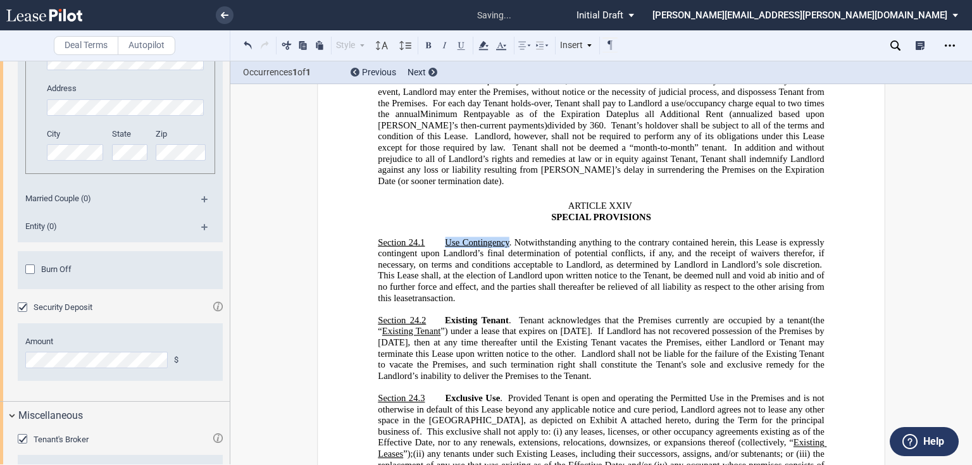
drag, startPoint x: 505, startPoint y: 172, endPoint x: 442, endPoint y: 174, distance: 63.9
click at [445, 237] on span "Use Contingency" at bounding box center [477, 242] width 64 height 11
click at [460, 46] on button at bounding box center [461, 44] width 15 height 15
click at [433, 45] on button at bounding box center [428, 44] width 15 height 15
click at [452, 237] on span ". Notwithstanding anything to the contrary contained herein, this Lease is expr…" at bounding box center [602, 253] width 448 height 33
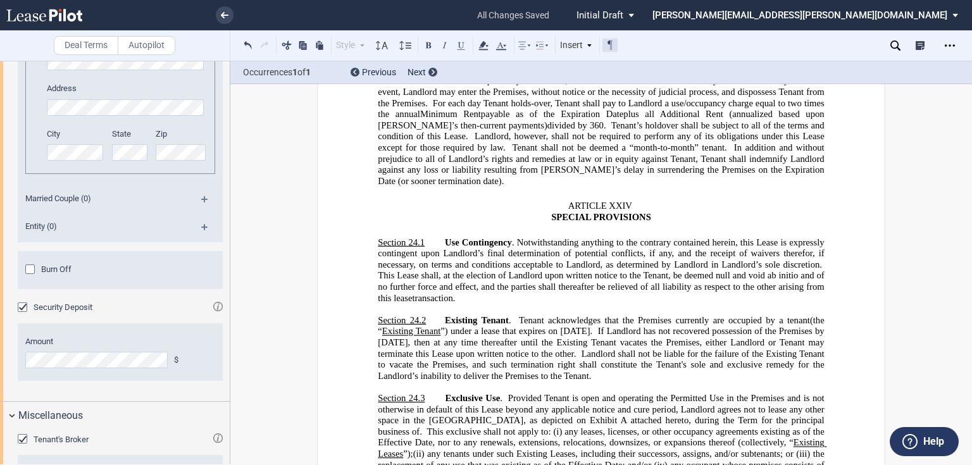
click at [612, 41] on button at bounding box center [609, 44] width 15 height 15
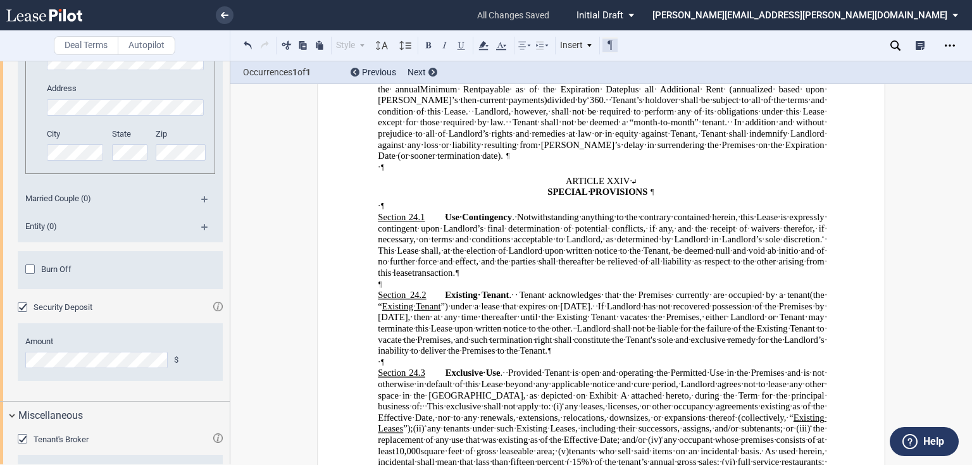
scroll to position [15592, 0]
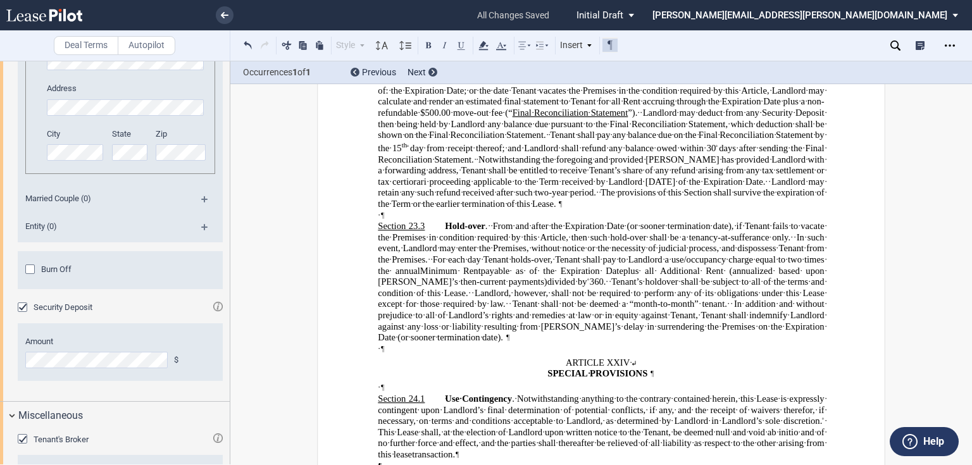
click at [445, 393] on span "Use Contingency" at bounding box center [478, 397] width 67 height 9
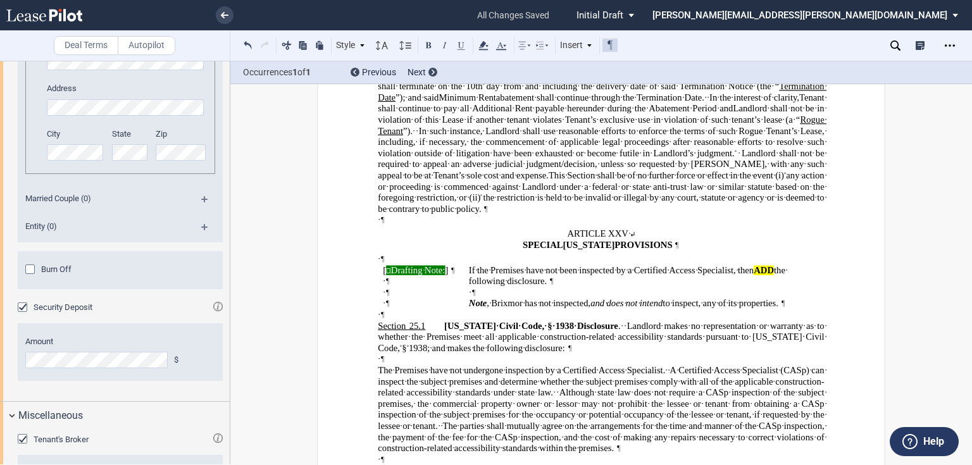
scroll to position [16249, 0]
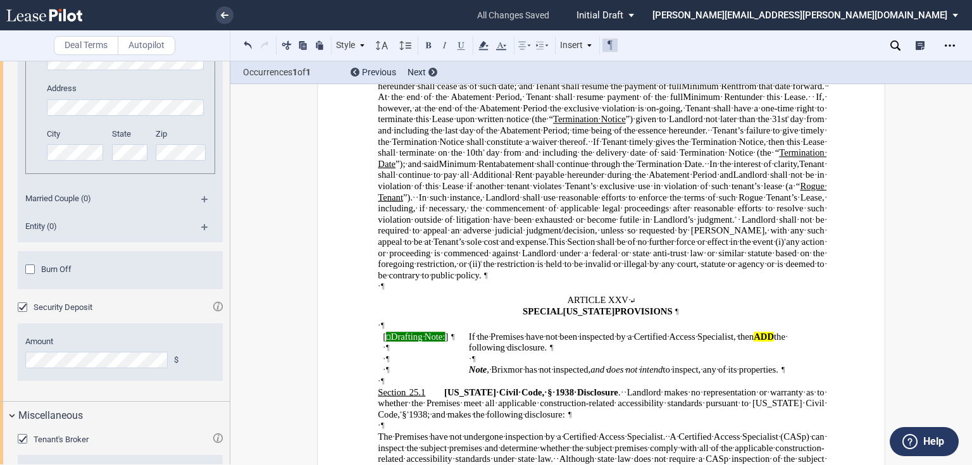
click at [894, 42] on icon at bounding box center [895, 45] width 10 height 10
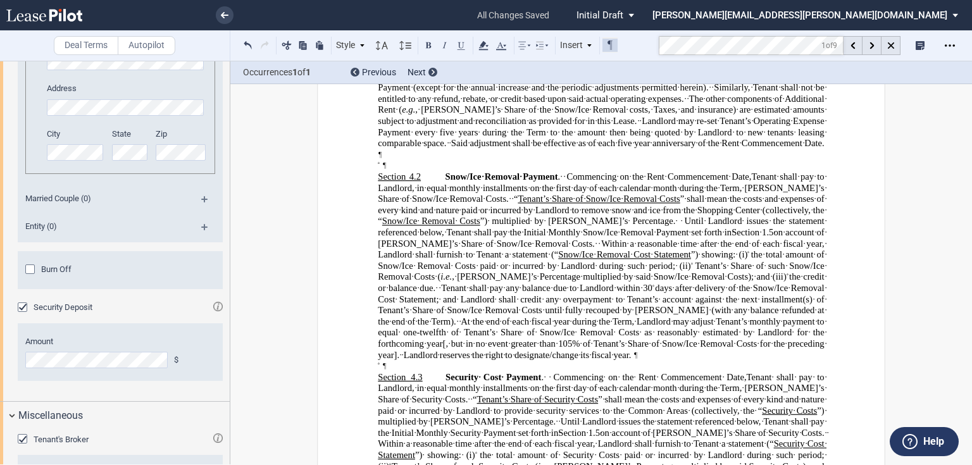
scroll to position [805, 0]
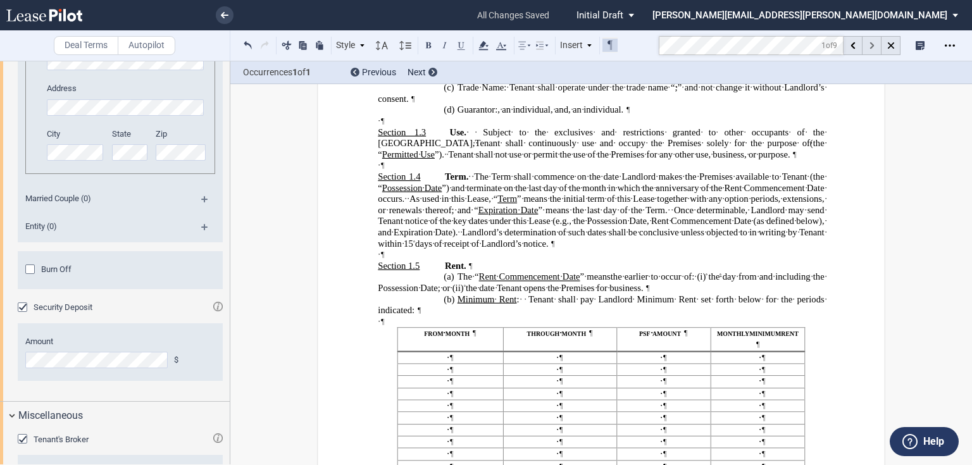
click at [870, 43] on use at bounding box center [871, 45] width 4 height 7
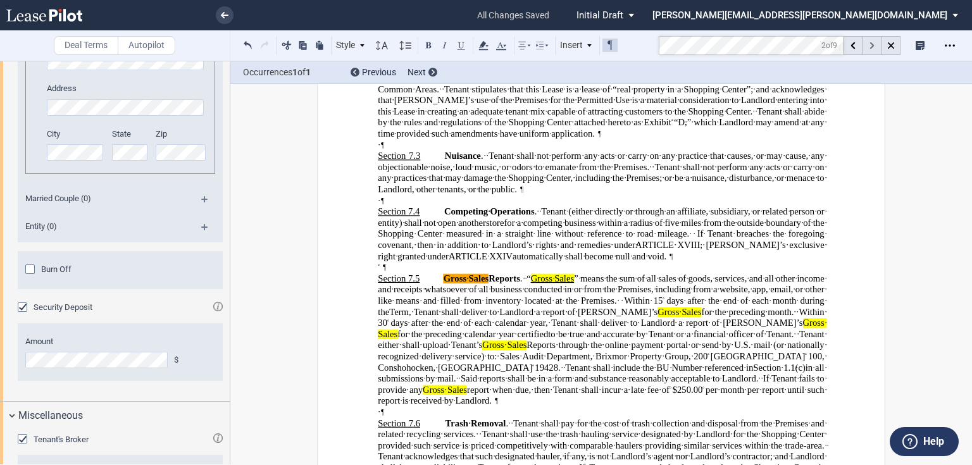
scroll to position [4232, 0]
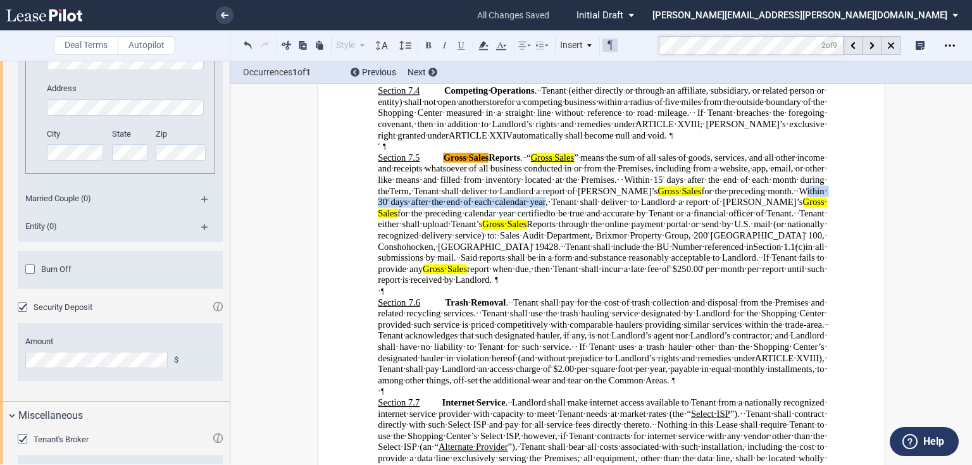
drag, startPoint x: 726, startPoint y: 256, endPoint x: 445, endPoint y: 266, distance: 281.0
click at [445, 266] on span "Gross Sales Reports . “ Gross Sales ” means the sum of all sales of goods, serv…" at bounding box center [602, 218] width 448 height 133
drag, startPoint x: 710, startPoint y: 257, endPoint x: 445, endPoint y: 269, distance: 265.3
click at [445, 269] on span "Gross Sales Reports . “ Gross Sales ” means the sum of all sales of goods, serv…" at bounding box center [602, 218] width 448 height 133
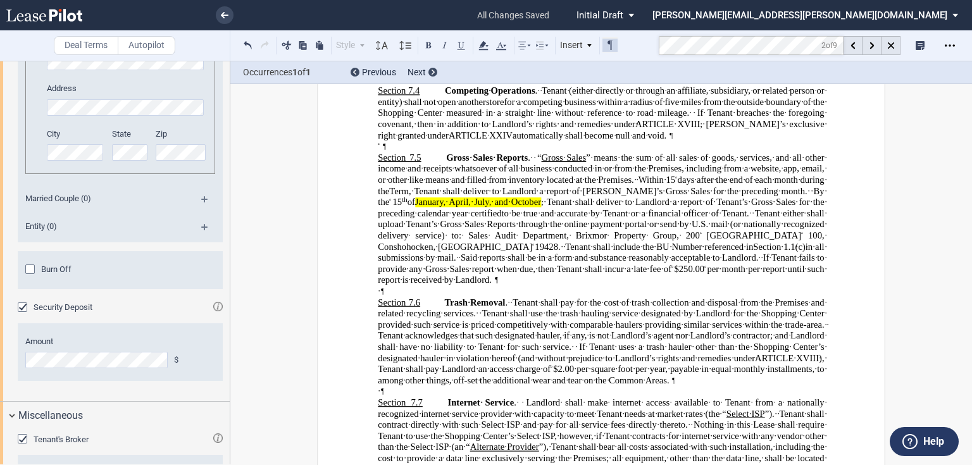
click at [792, 218] on span ", Tenant shall deliver to Landlord a report of Tenant’s Gross Sales for the pre…" at bounding box center [602, 207] width 448 height 21
click at [707, 263] on span "Said reports shall be in a form and substance reasonably acceptable to Landlord." at bounding box center [554, 257] width 305 height 9
click at [246, 44] on button at bounding box center [247, 44] width 15 height 15
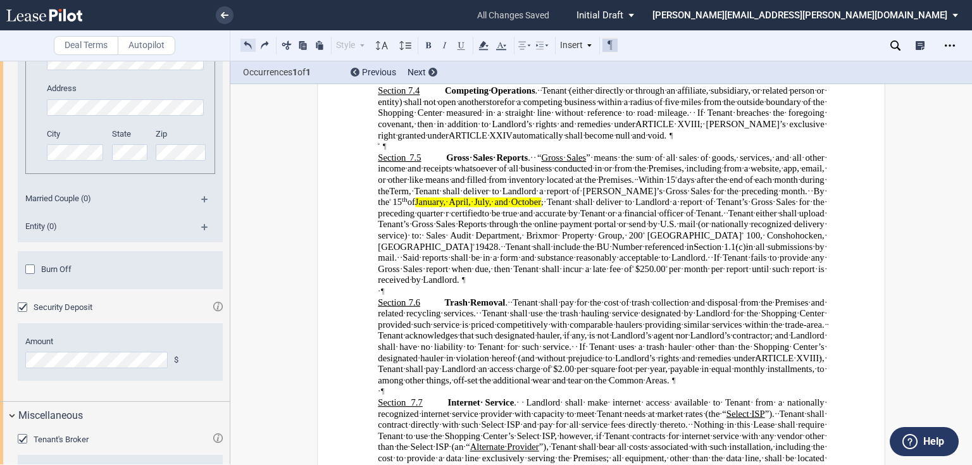
click at [246, 44] on button at bounding box center [247, 44] width 15 height 15
click at [246, 44] on div "Style ARTICLE I Section 1.1 (a) Subsection 1 (i) Subsection 2 (i) Subsection 3 …" at bounding box center [429, 45] width 378 height 16
click at [246, 44] on button at bounding box center [247, 44] width 15 height 15
click at [246, 44] on div "Style ARTICLE I Section 1.1 (a) Subsection 1 (i) Subsection 2 (i) Subsection 3 …" at bounding box center [429, 45] width 378 height 16
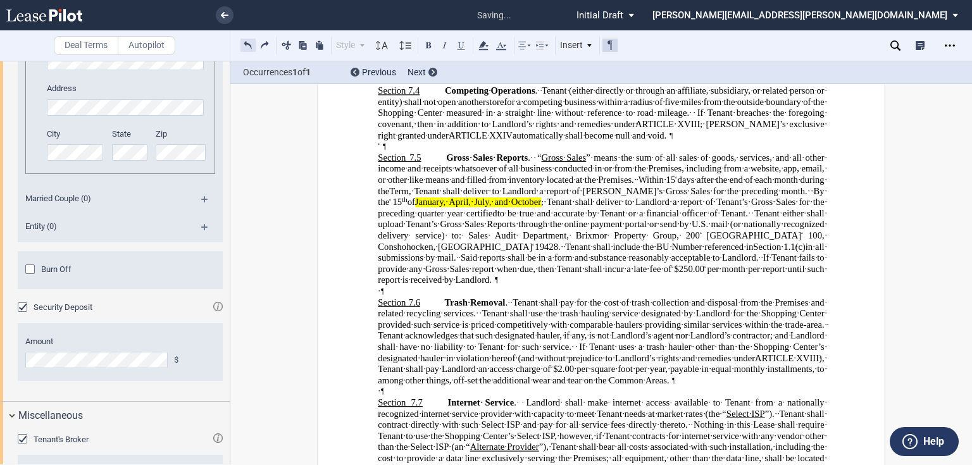
click at [246, 44] on button at bounding box center [247, 44] width 15 height 15
click at [246, 44] on div "Style ARTICLE I Section 1.1 (a) Subsection 1 (i) Subsection 2 (i) Subsection 3 …" at bounding box center [429, 45] width 378 height 16
click at [246, 44] on button at bounding box center [247, 44] width 15 height 15
click at [246, 44] on div "Style ARTICLE I Section 1.1 (a) Subsection 1 (i) Subsection 2 (i) Subsection 3 …" at bounding box center [429, 45] width 378 height 16
click at [246, 44] on button at bounding box center [247, 44] width 15 height 15
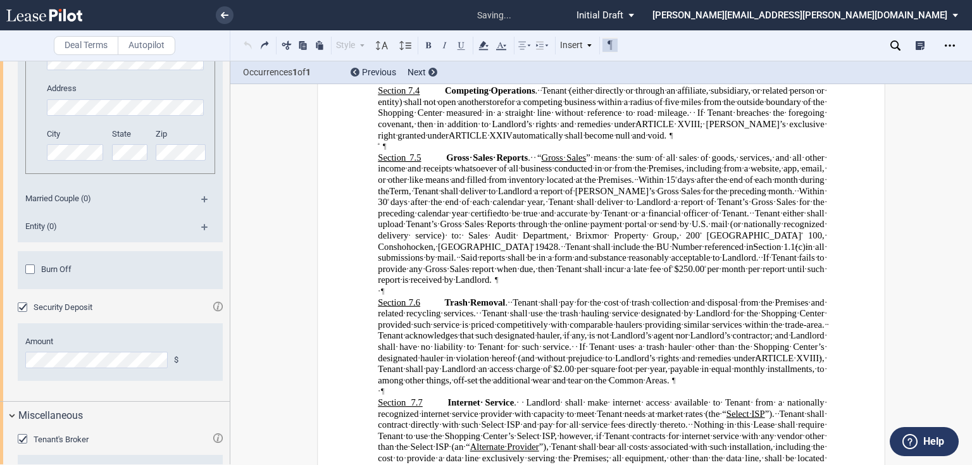
click at [246, 44] on div "Style ARTICLE I Section 1.1 (a) Subsection 1 (i) Subsection 2 (i) Subsection 3 …" at bounding box center [429, 45] width 378 height 16
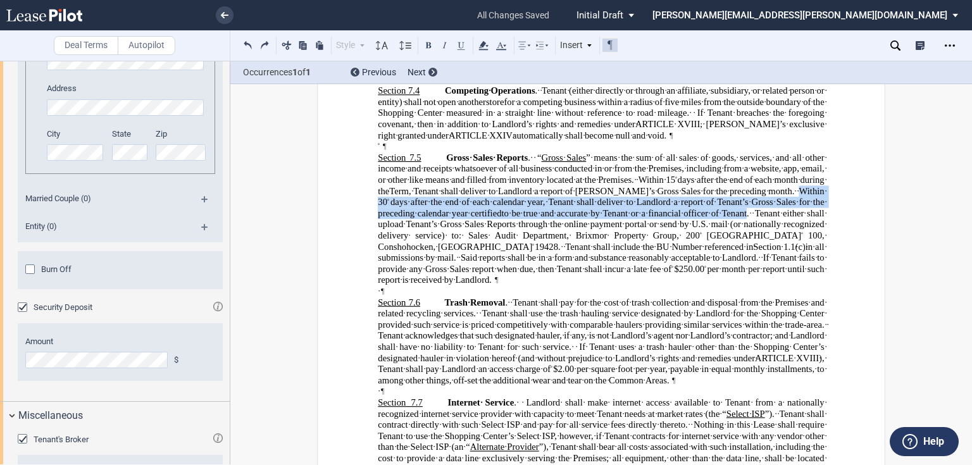
drag, startPoint x: 711, startPoint y: 256, endPoint x: 642, endPoint y: 273, distance: 71.0
click at [642, 273] on span "Gross Sales Reports . “ Gross Sales ” means the sum of all sales of goods, serv…" at bounding box center [602, 218] width 448 height 133
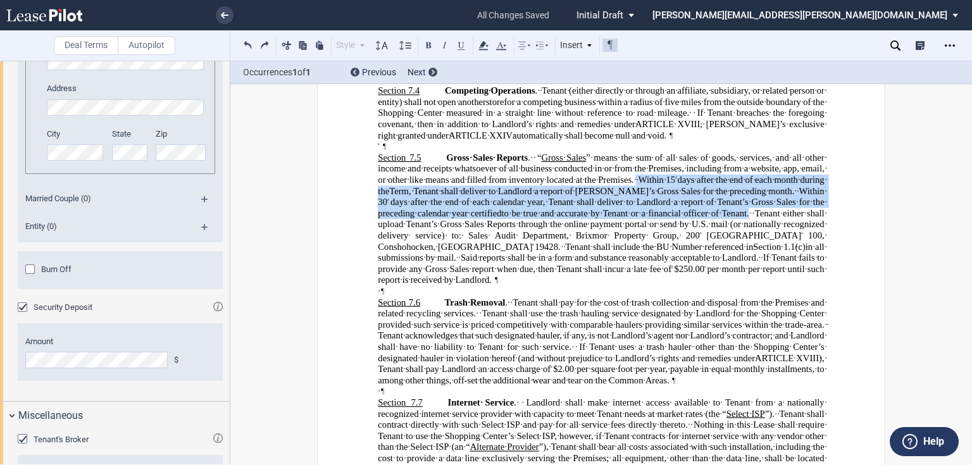
drag, startPoint x: 600, startPoint y: 243, endPoint x: 643, endPoint y: 276, distance: 54.1
click at [643, 276] on span "Gross Sales Reports . “ Gross Sales ” means the sum of all sales of goods, serv…" at bounding box center [602, 218] width 448 height 133
click at [583, 218] on span "to be true and accurate by Tenant or a financial officer of Tenant." at bounding box center [624, 213] width 247 height 9
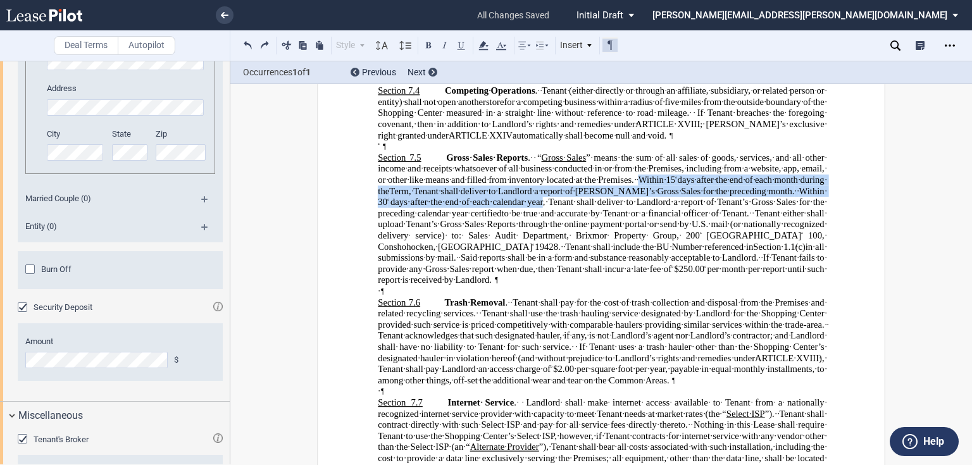
drag, startPoint x: 602, startPoint y: 243, endPoint x: 446, endPoint y: 267, distance: 158.1
click at [446, 267] on span "Gross Sales Reports . “ Gross Sales ” means the sum of all sales of goods, serv…" at bounding box center [602, 218] width 448 height 133
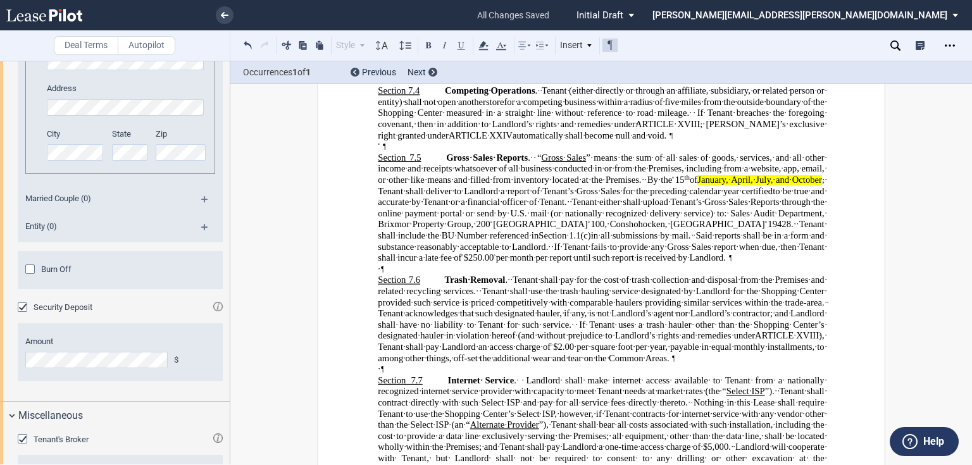
click at [676, 196] on span ", Tenant shall deliver to Landlord a report of Tenant’s Gross Sales for the pre…" at bounding box center [602, 185] width 448 height 21
click at [644, 196] on span ", Tenant shall deliver to Landlord a report of Tenant’s Gross Sales for the pre…" at bounding box center [602, 185] width 448 height 21
drag, startPoint x: 638, startPoint y: 259, endPoint x: 688, endPoint y: 255, distance: 50.7
click at [688, 196] on span ", Tenant shall deliver to Landlord a report of Tenant’s Gross Sales for the pre…" at bounding box center [602, 185] width 448 height 21
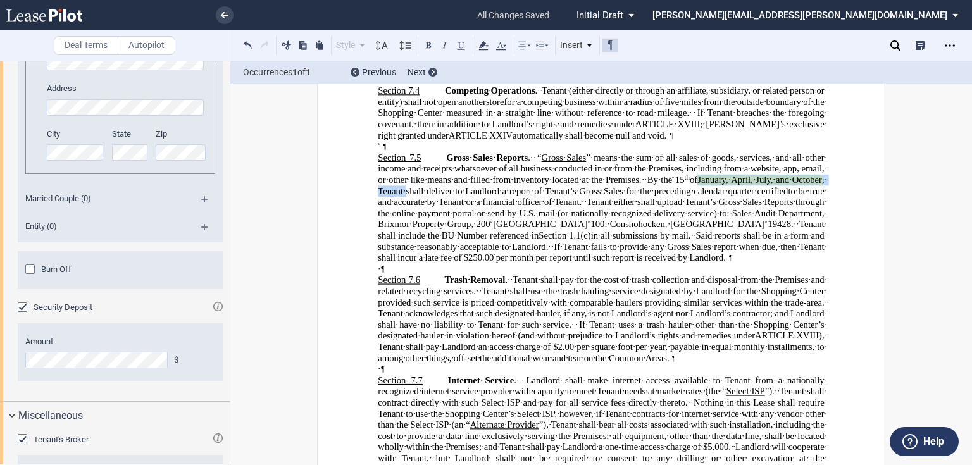
drag, startPoint x: 652, startPoint y: 245, endPoint x: 803, endPoint y: 243, distance: 151.2
click at [803, 243] on span "Gross Sales Reports . “ Gross Sales ” means the sum of all sales of goods, serv…" at bounding box center [602, 207] width 448 height 111
click at [483, 42] on use at bounding box center [482, 45] width 9 height 9
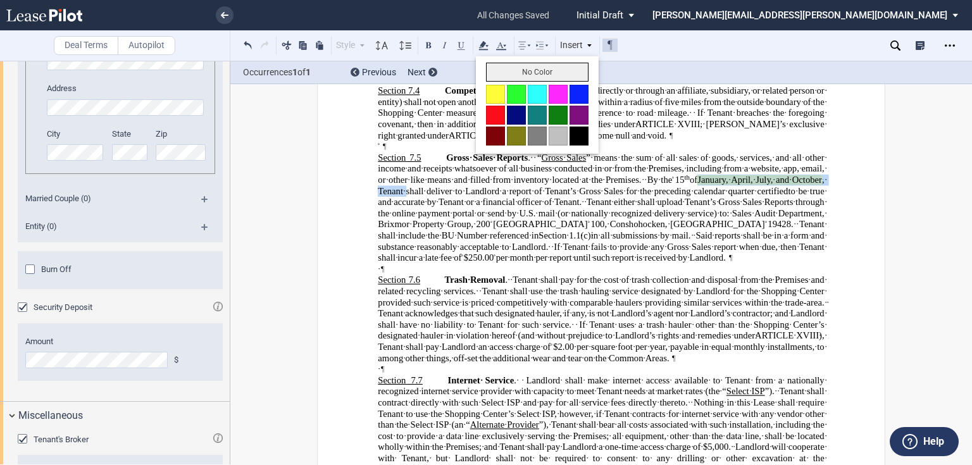
click at [508, 75] on button "No Color" at bounding box center [537, 72] width 102 height 19
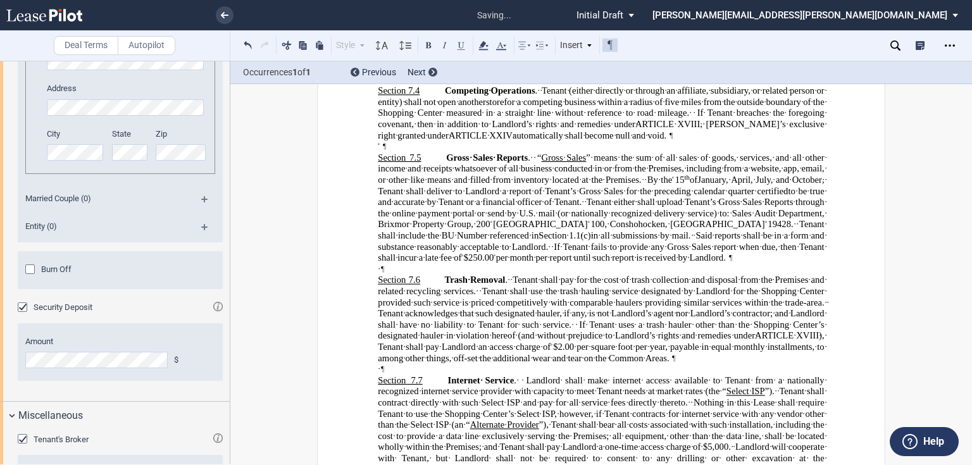
click at [546, 228] on span "Gross Sales Reports . “ Gross Sales ” means the sum of all sales of goods, serv…" at bounding box center [602, 207] width 448 height 111
click at [734, 252] on span "Said reports shall be in a form and substance reasonably acceptable to Landlord." at bounding box center [602, 241] width 448 height 21
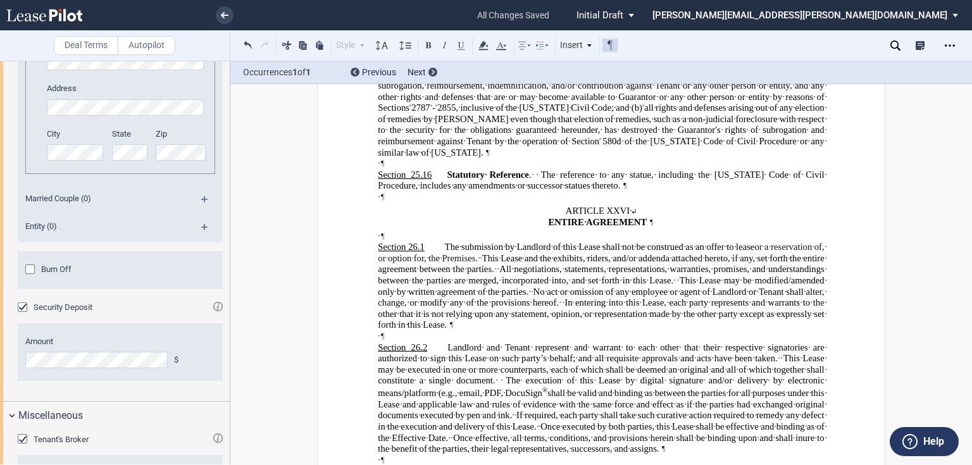
scroll to position [18100, 0]
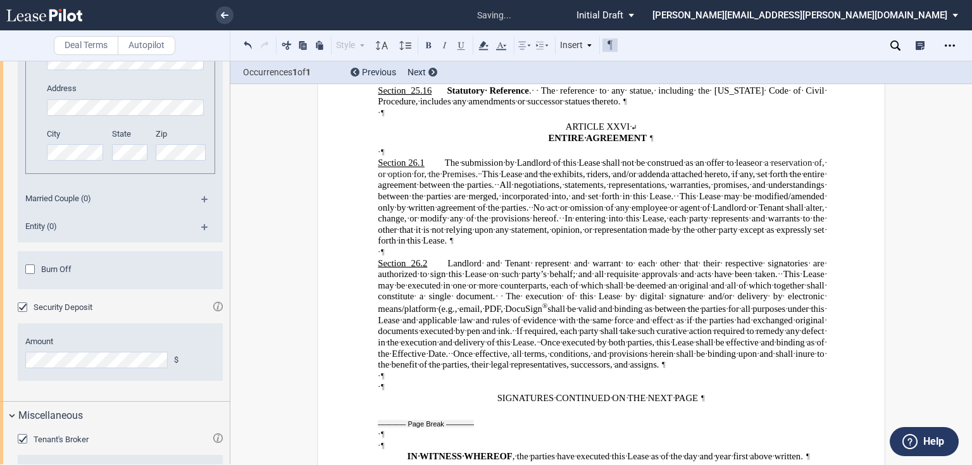
scroll to position [18252, 0]
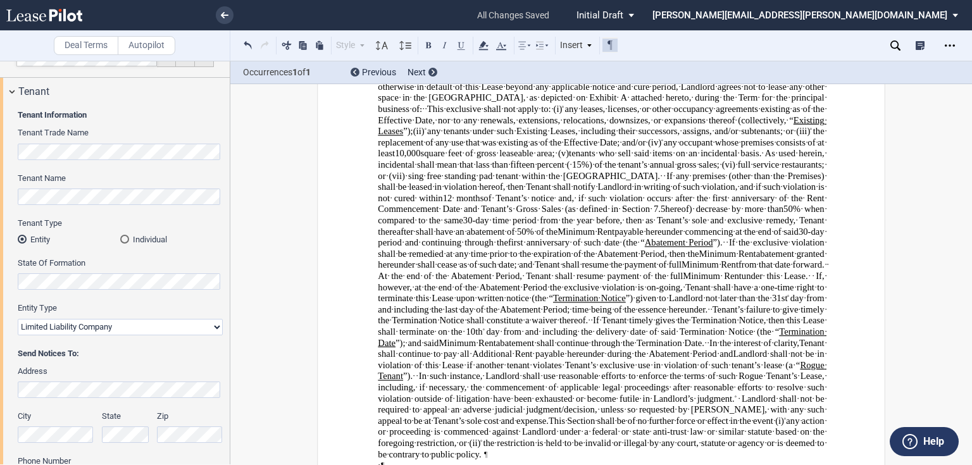
scroll to position [16154, 0]
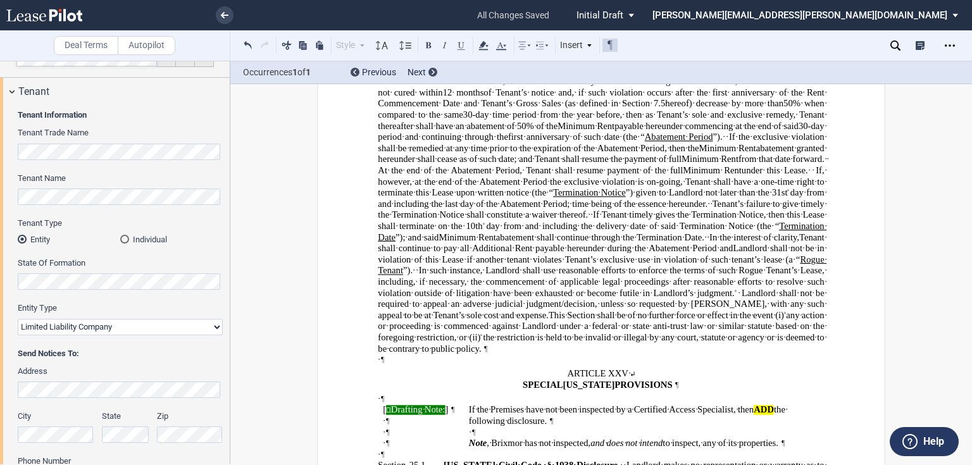
drag, startPoint x: 371, startPoint y: 213, endPoint x: 825, endPoint y: 261, distance: 456.8
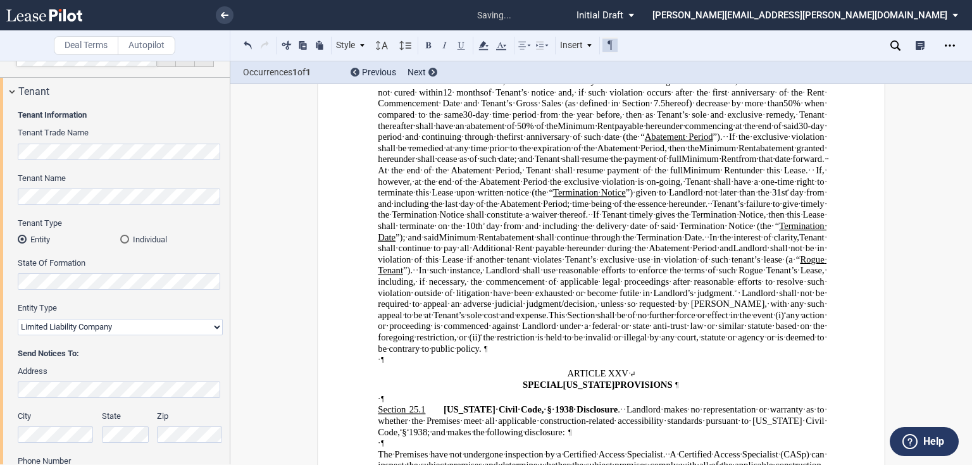
scroll to position [16143, 0]
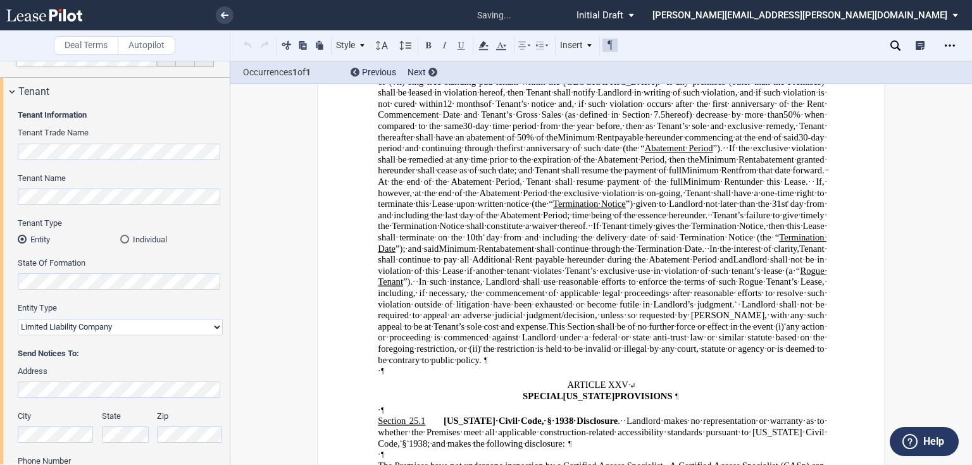
click at [386, 404] on p "﻿" at bounding box center [601, 409] width 446 height 11
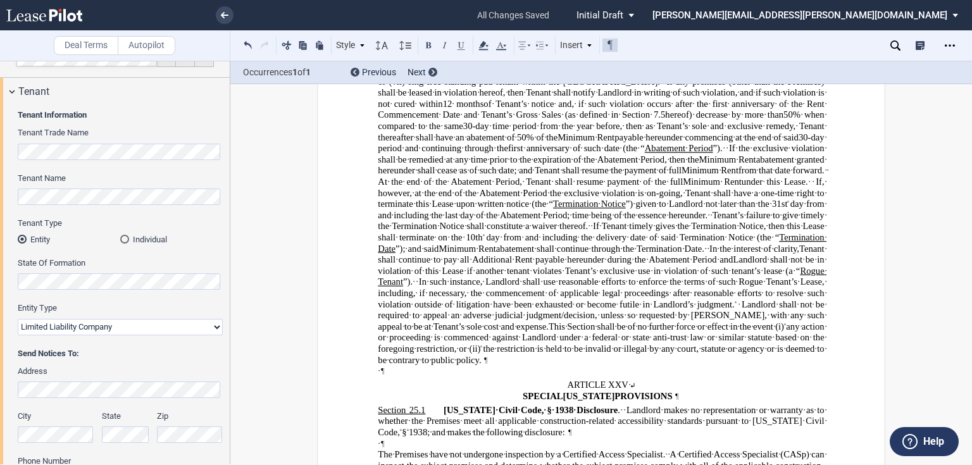
scroll to position [16154, 0]
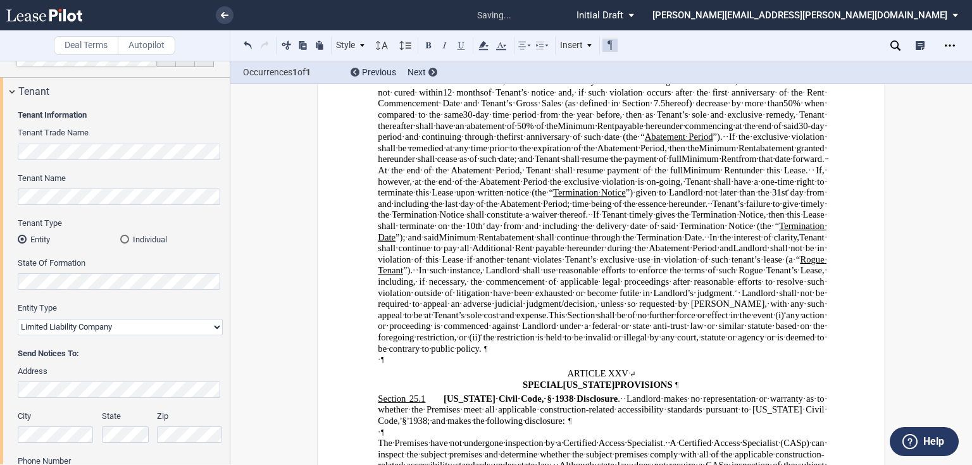
click at [383, 426] on p "﻿" at bounding box center [601, 431] width 446 height 11
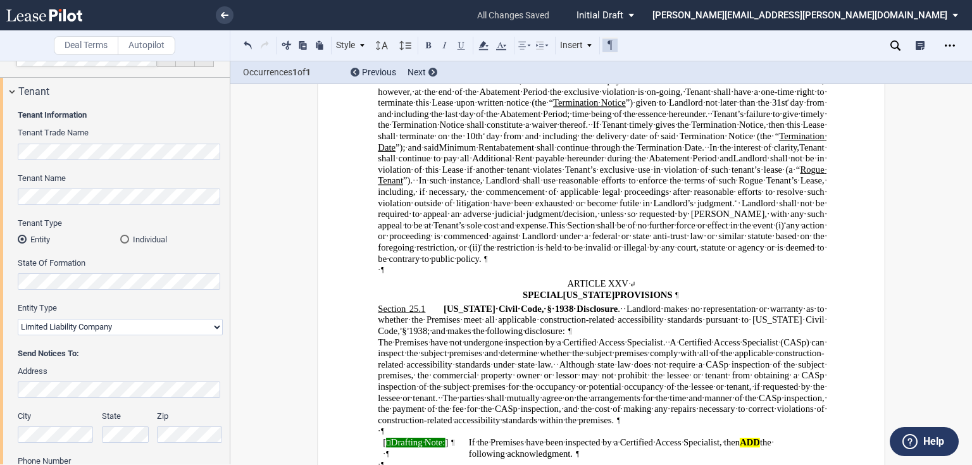
scroll to position [16193, 0]
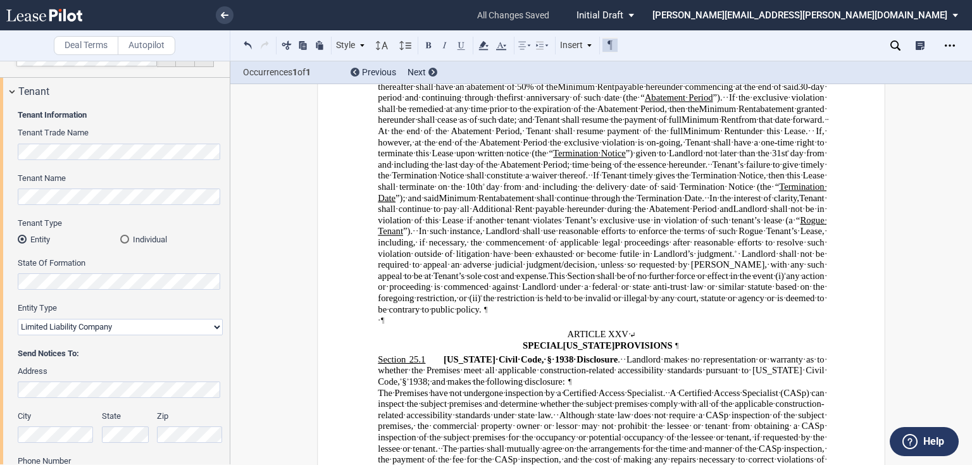
drag, startPoint x: 376, startPoint y: 278, endPoint x: 754, endPoint y: 368, distance: 388.3
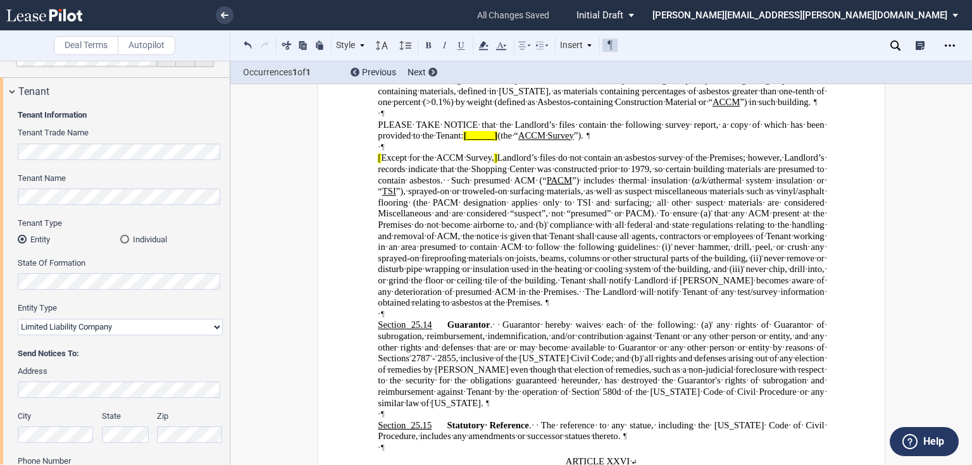
scroll to position [17621, 0]
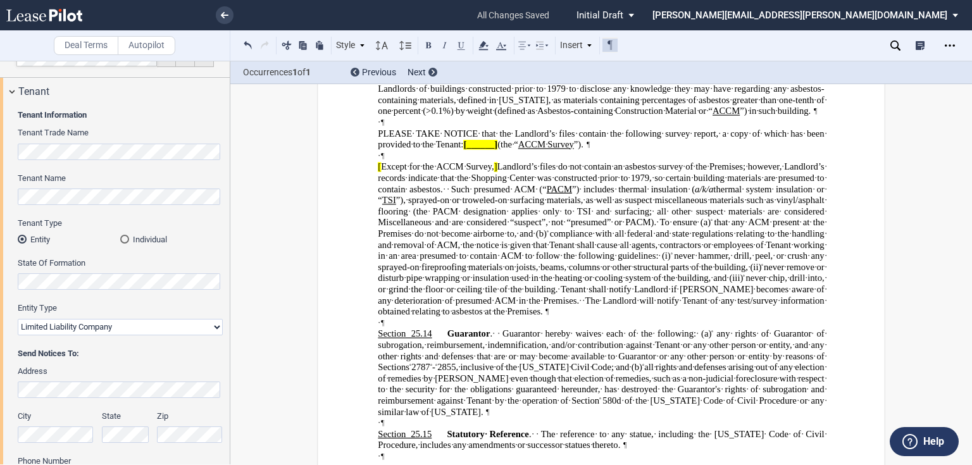
click at [574, 428] on p "Section 25.15 Statutory Reference . The reference to any statue, including the …" at bounding box center [601, 439] width 446 height 22
click at [464, 450] on p "Section 25.16 ﻿" at bounding box center [601, 455] width 446 height 11
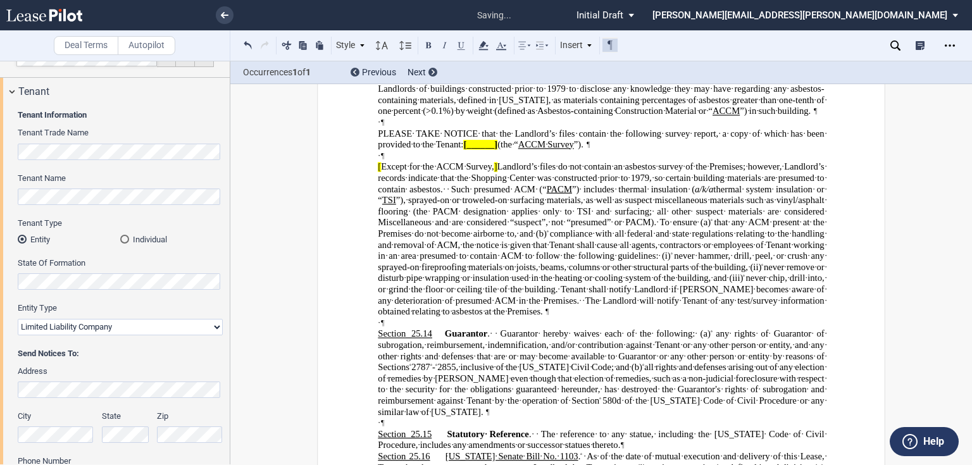
scroll to position [17610, 0]
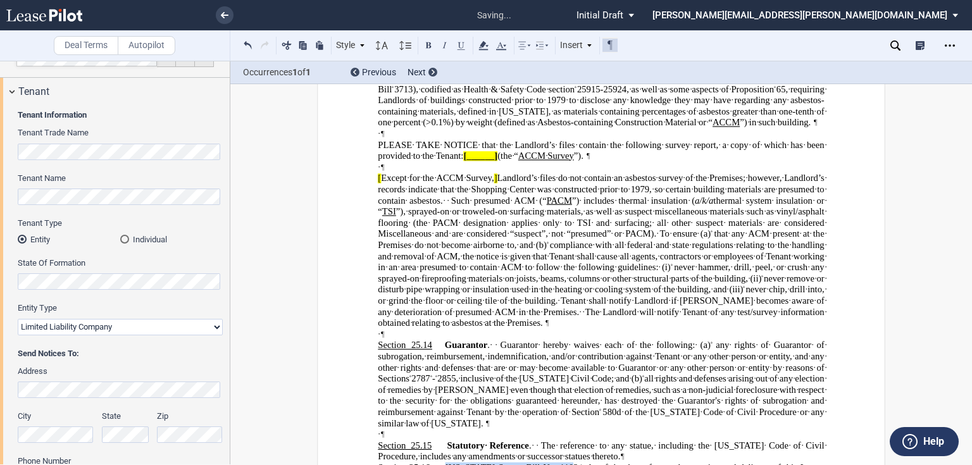
drag, startPoint x: 443, startPoint y: 217, endPoint x: 555, endPoint y: 218, distance: 112.6
click at [555, 462] on span "California Senate Bill No. 1103" at bounding box center [511, 466] width 133 height 9
click at [465, 44] on button at bounding box center [461, 44] width 15 height 15
click at [428, 42] on button at bounding box center [428, 44] width 15 height 15
drag, startPoint x: 562, startPoint y: 219, endPoint x: 555, endPoint y: 220, distance: 6.5
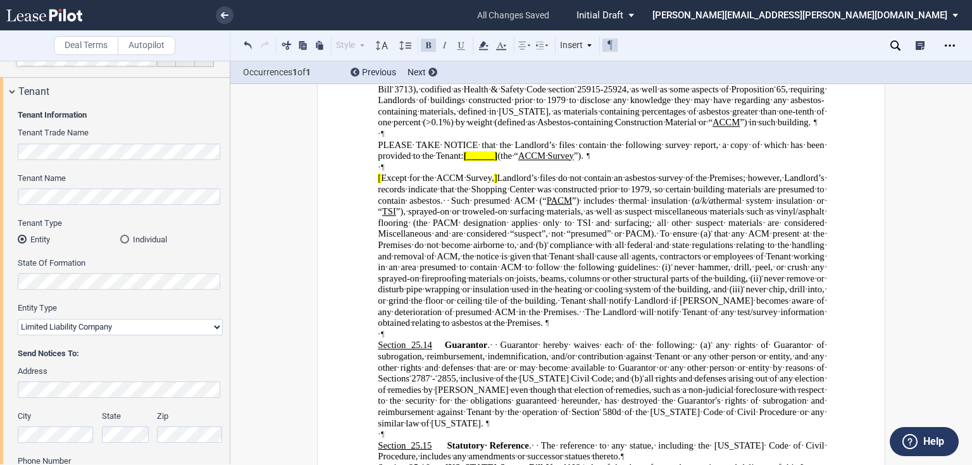
click at [576, 462] on span "3" at bounding box center [578, 466] width 4 height 9
click at [426, 46] on button at bounding box center [428, 44] width 15 height 15
click at [461, 46] on button at bounding box center [461, 44] width 15 height 15
click at [609, 440] on p "Section 25.15 Statutory Reference . The reference to any statue, including the …" at bounding box center [601, 451] width 446 height 22
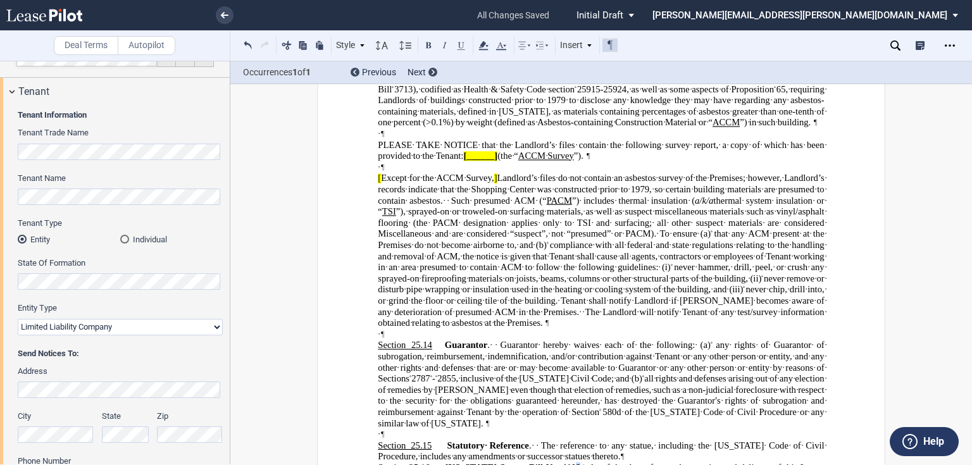
click at [576, 462] on span "3" at bounding box center [578, 466] width 4 height 9
click at [460, 47] on button at bounding box center [461, 44] width 15 height 15
click at [595, 440] on p "Section 25.15 Statutory Reference . The reference to any statue, including the …" at bounding box center [601, 451] width 446 height 22
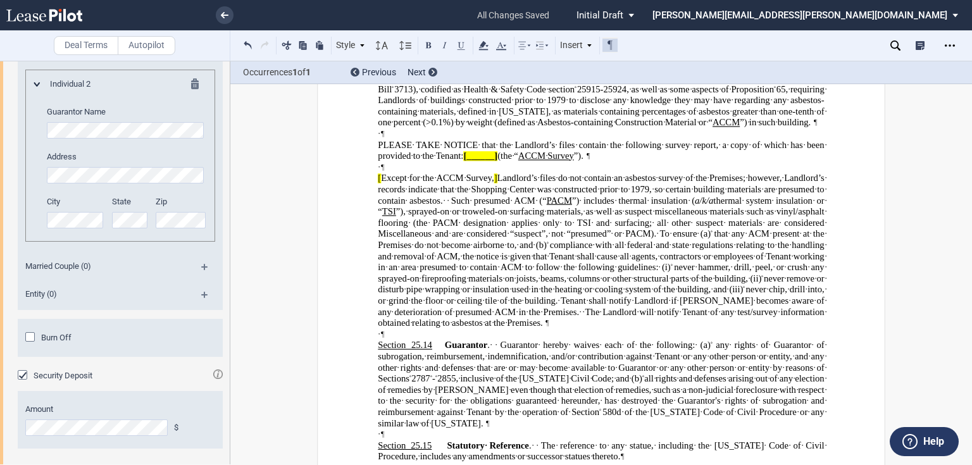
scroll to position [2452, 0]
click at [34, 335] on div "Burn Off" at bounding box center [31, 337] width 13 height 13
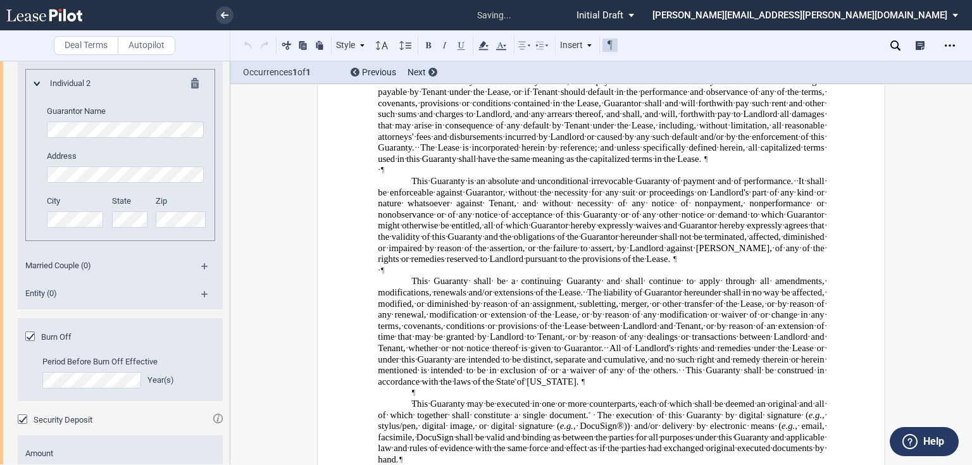
scroll to position [20582, 0]
drag, startPoint x: 676, startPoint y: 271, endPoint x: 703, endPoint y: 272, distance: 27.2
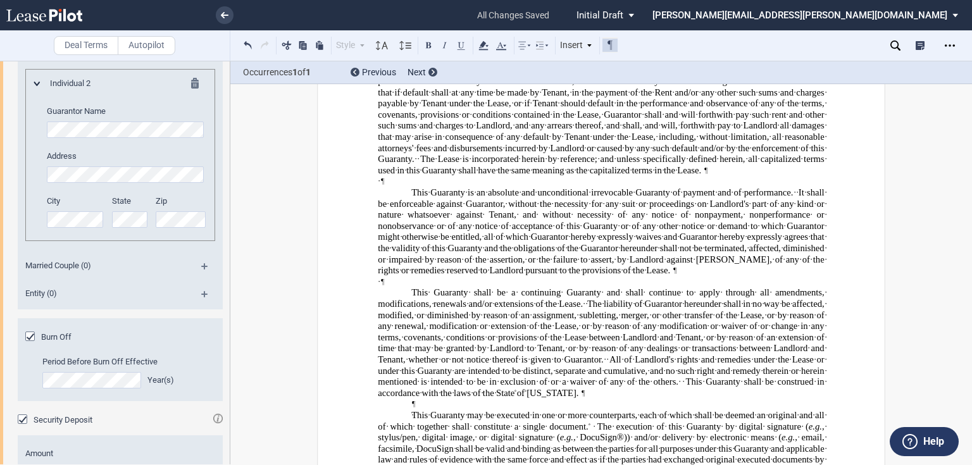
drag, startPoint x: 722, startPoint y: 246, endPoint x: 509, endPoint y: 261, distance: 213.0
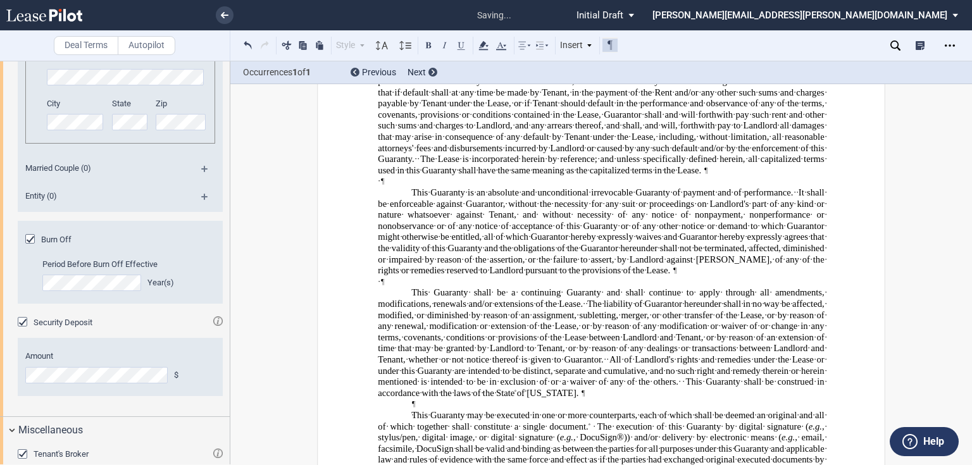
scroll to position [20582, 0]
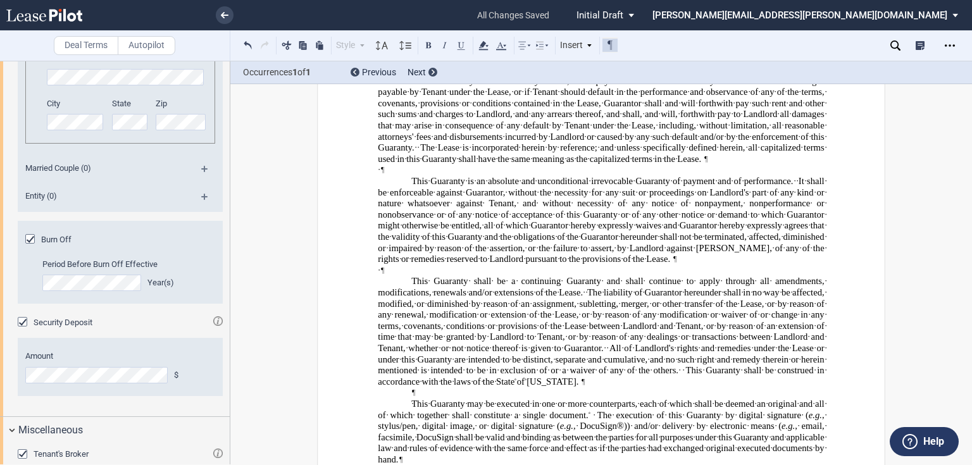
drag, startPoint x: 481, startPoint y: 258, endPoint x: 819, endPoint y: 261, distance: 338.4
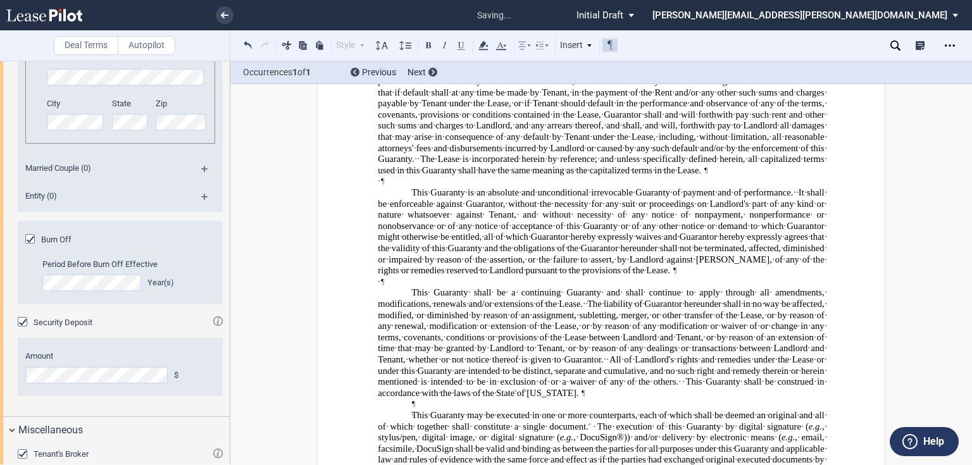
scroll to position [20560, 0]
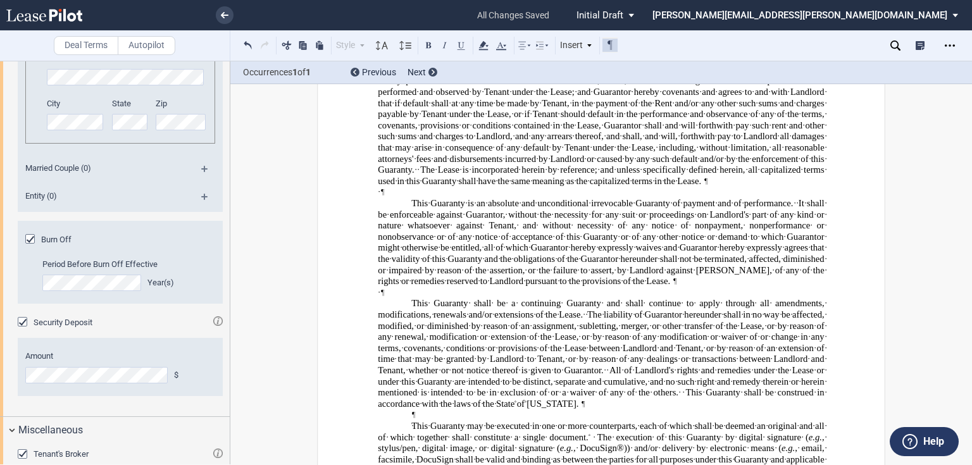
click at [489, 44] on icon at bounding box center [483, 45] width 15 height 15
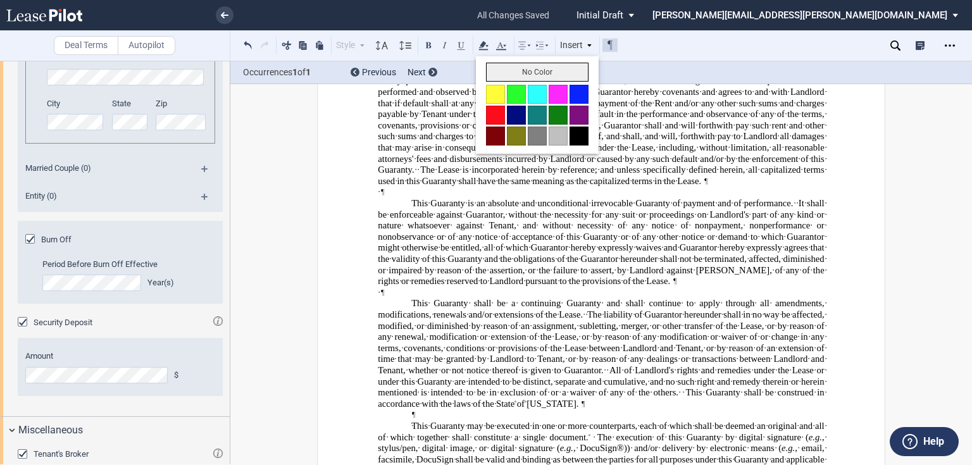
click at [493, 76] on button "No Color" at bounding box center [537, 72] width 102 height 19
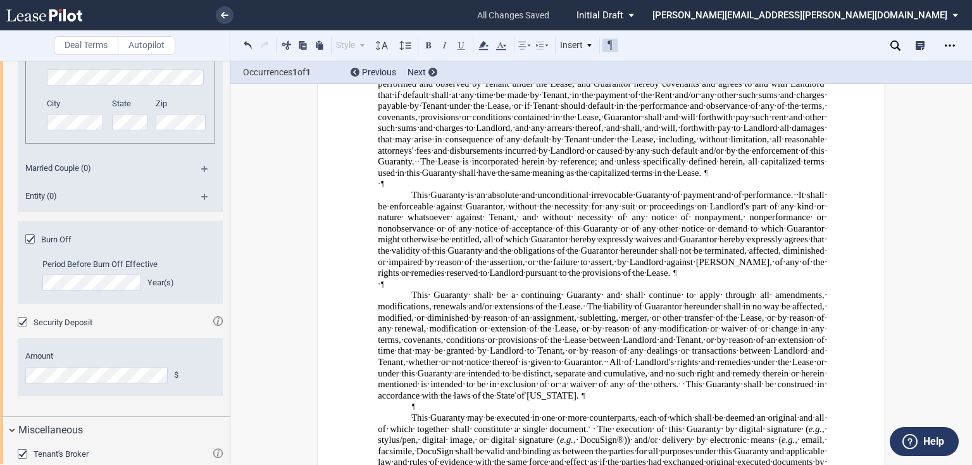
scroll to position [20570, 0]
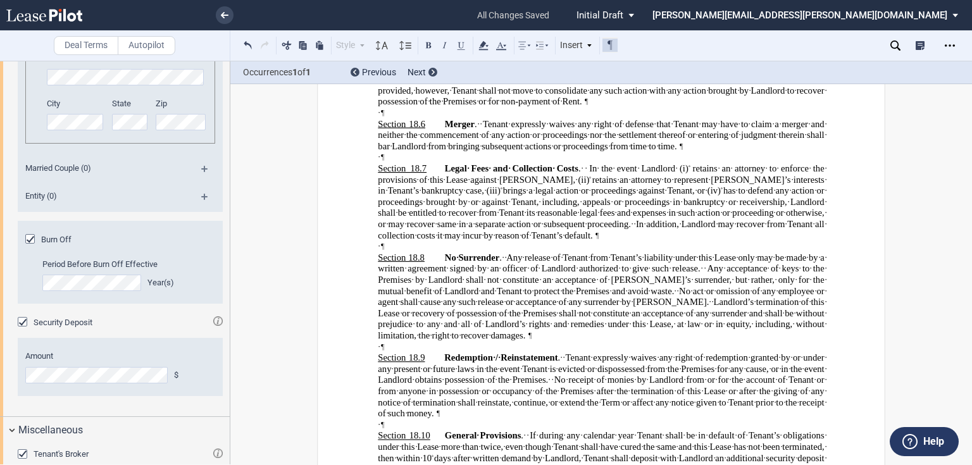
scroll to position [6900, 0]
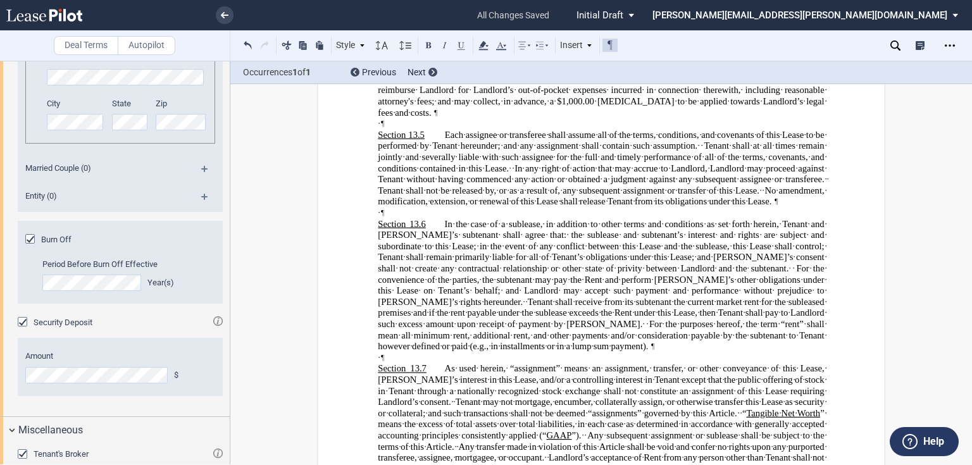
scroll to position [9531, 0]
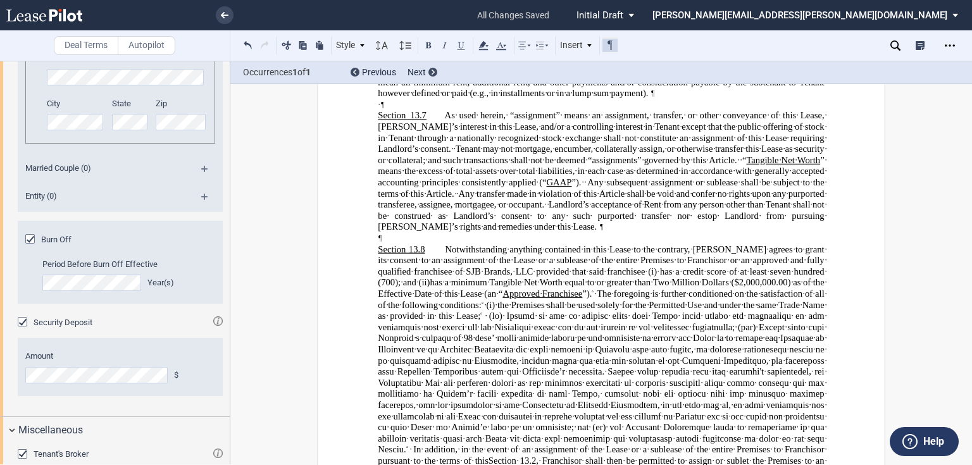
click at [891, 40] on icon at bounding box center [895, 45] width 10 height 10
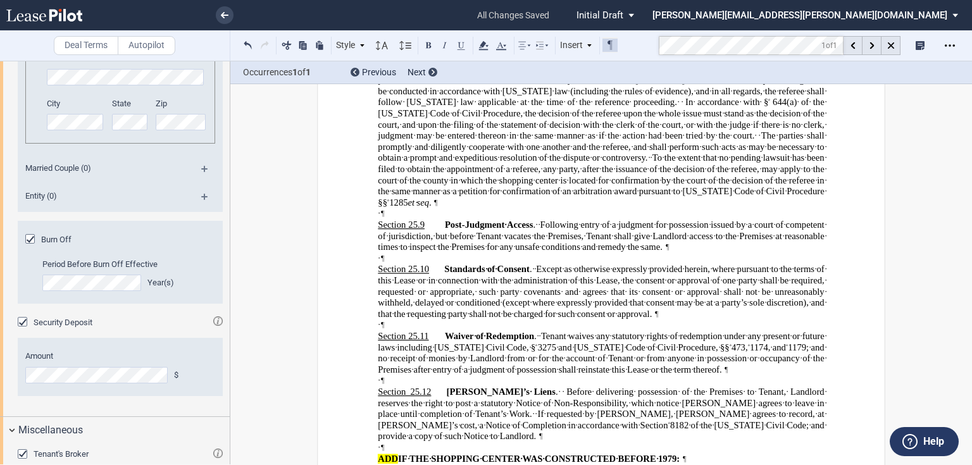
scroll to position [17276, 0]
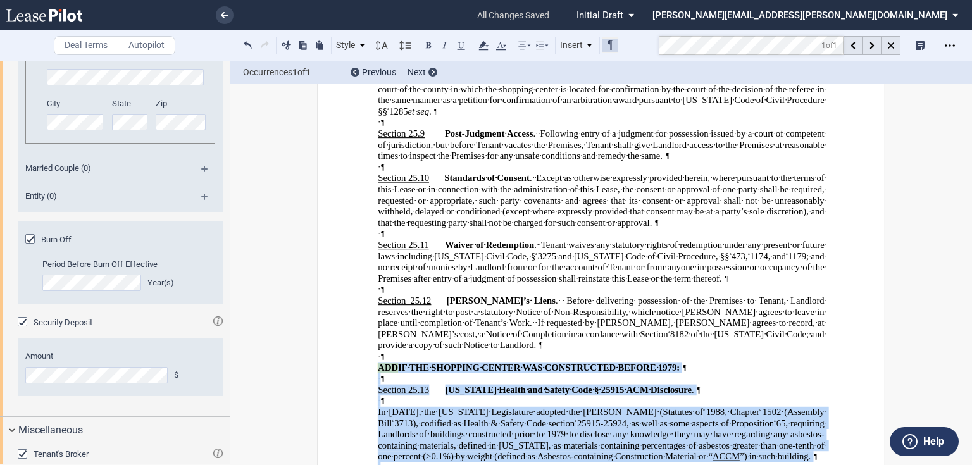
drag, startPoint x: 376, startPoint y: 130, endPoint x: 493, endPoint y: 416, distance: 309.5
click at [488, 419] on div "﻿ ﻿ !!SET_LEVEL_1!! !!ARTICLE_LEVEL_2!! Section 25.1 California Civil Code, § 1…" at bounding box center [601, 61] width 446 height 1581
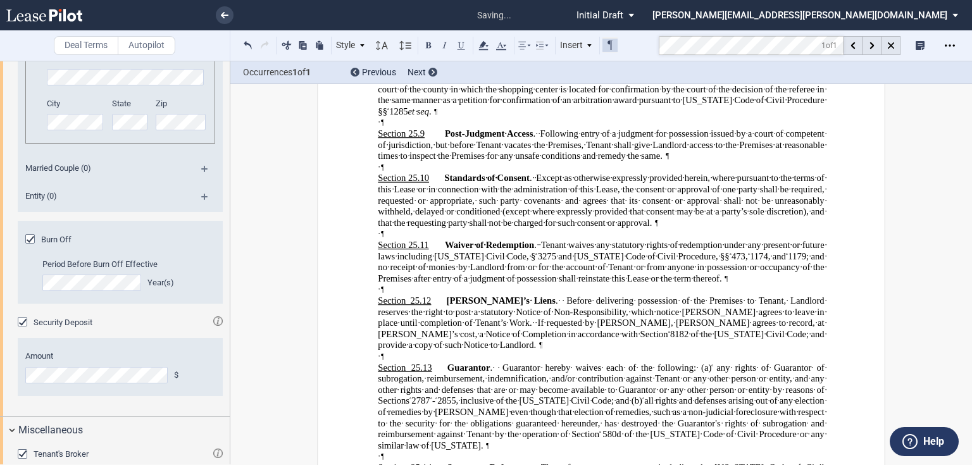
scroll to position [17287, 0]
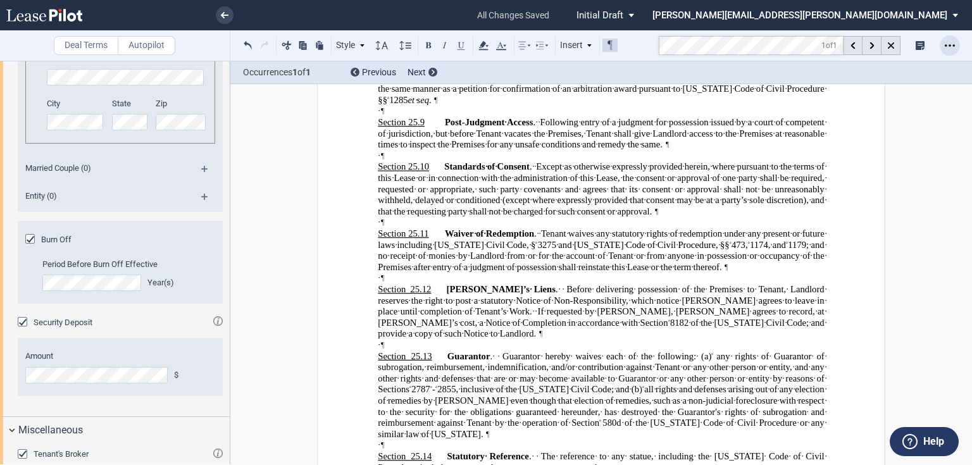
click at [951, 46] on icon "Open Lease options menu" at bounding box center [949, 45] width 10 height 10
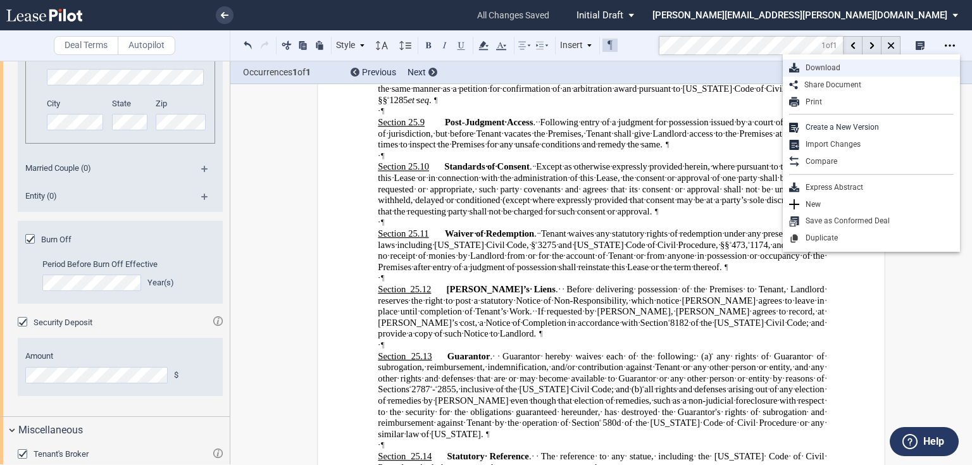
click at [836, 66] on div "Download" at bounding box center [876, 68] width 154 height 11
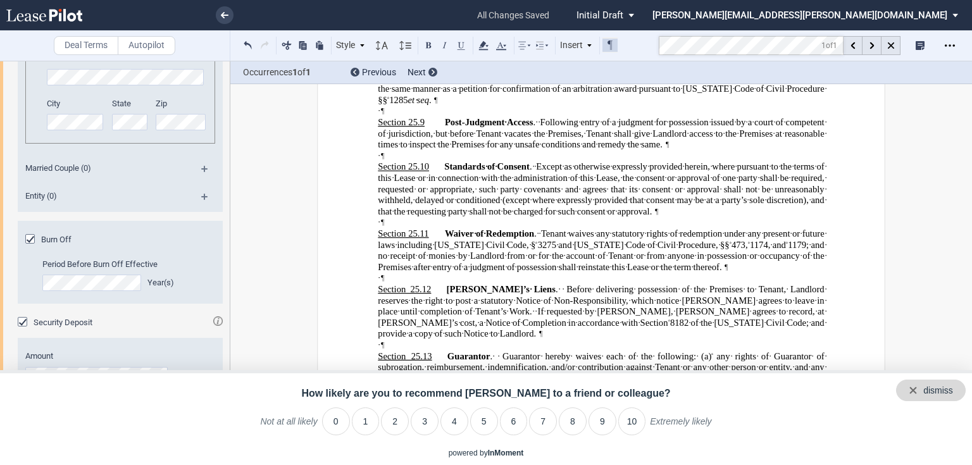
click at [935, 391] on div "dismiss" at bounding box center [938, 391] width 30 height 13
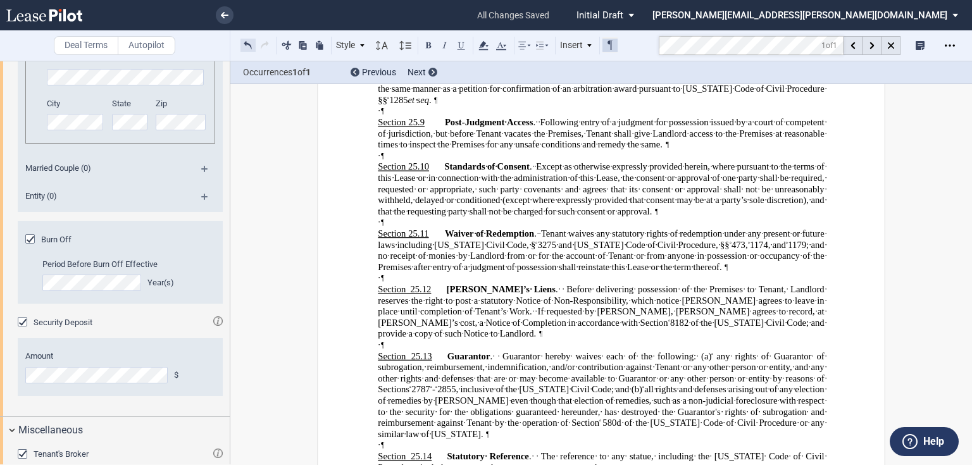
click at [249, 47] on button at bounding box center [247, 44] width 15 height 15
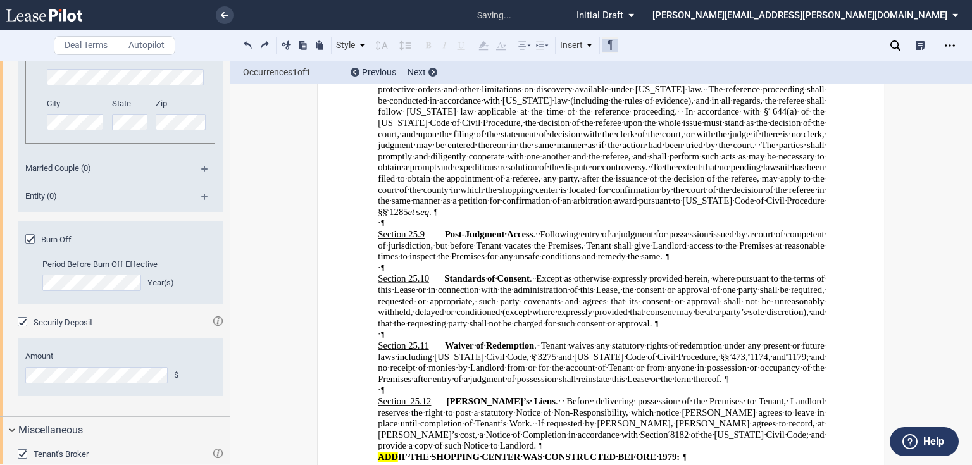
scroll to position [17175, 0]
click at [948, 44] on icon "Open Lease options menu" at bounding box center [949, 45] width 10 height 10
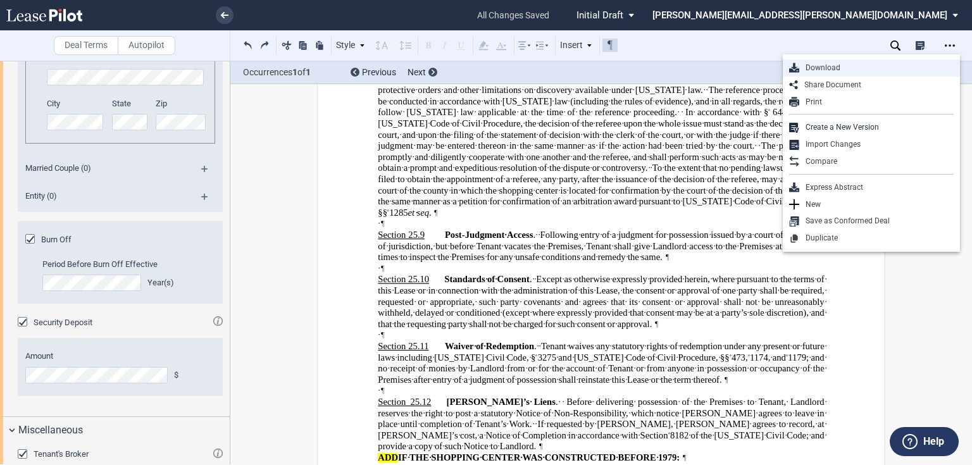
click at [813, 66] on div "Download" at bounding box center [876, 68] width 154 height 11
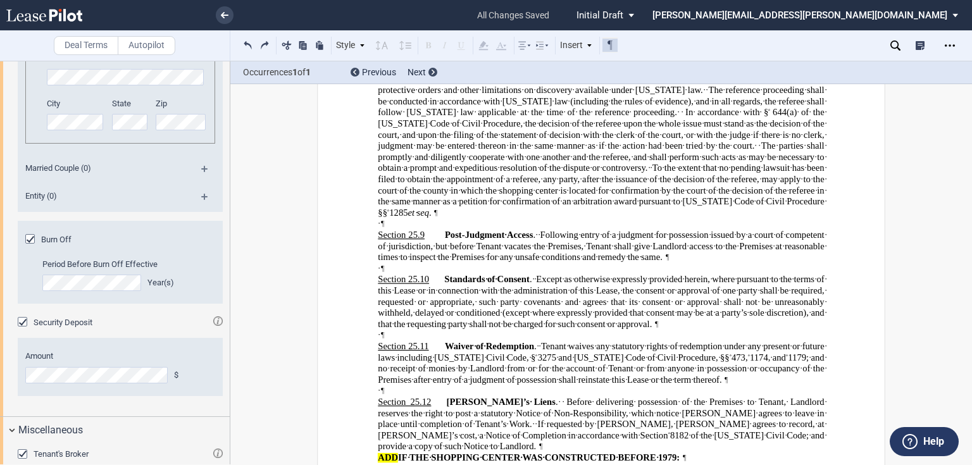
drag, startPoint x: 205, startPoint y: 55, endPoint x: 122, endPoint y: 59, distance: 83.0
click at [146, 56] on md-toolbar "Deal Terms Autopilot Style ARTICLE I Section 1.1 (a) Subsection 1 (i) Subsectio…" at bounding box center [486, 45] width 972 height 31
